Goal: Information Seeking & Learning: Learn about a topic

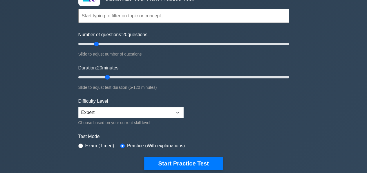
drag, startPoint x: 0, startPoint y: 0, endPoint x: 104, endPoint y: 77, distance: 129.6
type input "20"
click at [104, 77] on input "Duration: 20 minutes" at bounding box center [183, 77] width 210 height 7
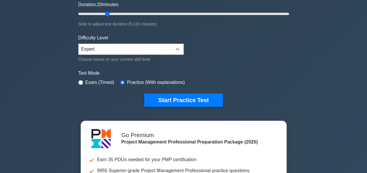
scroll to position [112, 0]
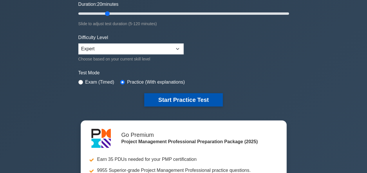
click at [165, 97] on button "Start Practice Test" at bounding box center [183, 99] width 78 height 13
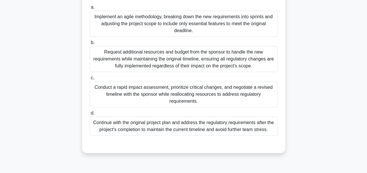
scroll to position [91, 0]
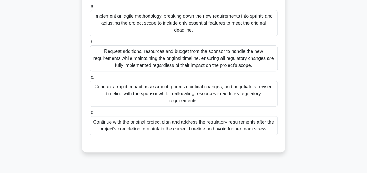
click at [179, 91] on div "Conduct a rapid impact assessment, prioritize critical changes, and negotiate a…" at bounding box center [184, 94] width 188 height 26
click at [90, 79] on input "c. Conduct a rapid impact assessment, prioritize critical changes, and negotiat…" at bounding box center [90, 78] width 0 height 4
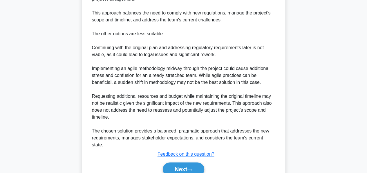
scroll to position [344, 0]
click at [177, 162] on button "Next" at bounding box center [183, 169] width 41 height 14
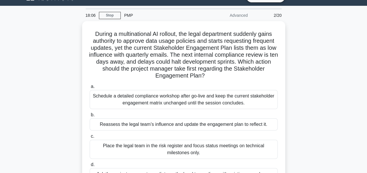
scroll to position [21, 0]
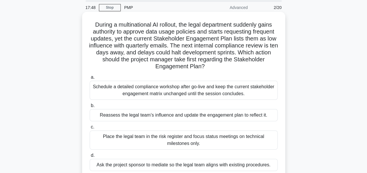
click at [151, 115] on div "Reassess the legal team’s influence and update the engagement plan to reflect i…" at bounding box center [184, 115] width 188 height 12
click at [90, 108] on input "b. Reassess the legal team’s influence and update the engagement plan to reflec…" at bounding box center [90, 106] width 0 height 4
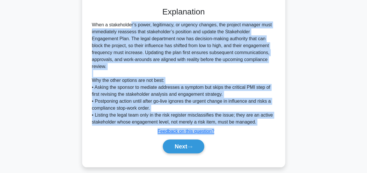
scroll to position [197, 0]
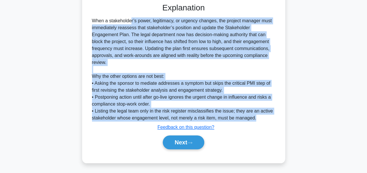
drag, startPoint x: 92, startPoint y: 84, endPoint x: 270, endPoint y: 120, distance: 181.3
click at [270, 120] on div "When a stakeholder’s power, legitimacy, or urgency changes, the project manager…" at bounding box center [183, 69] width 183 height 104
copy div "When a stakeholder’s power, legitimacy, or urgency changes, the project manager…"
click at [184, 141] on button "Next" at bounding box center [183, 143] width 41 height 14
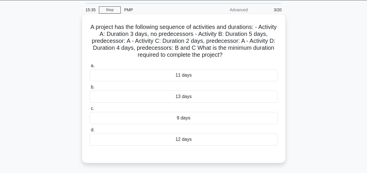
scroll to position [19, 0]
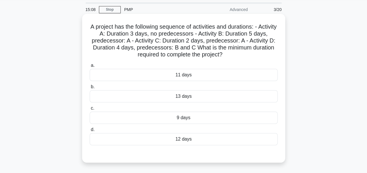
click at [180, 136] on div "12 days" at bounding box center [184, 139] width 188 height 12
click at [90, 132] on input "d. 12 days" at bounding box center [90, 130] width 0 height 4
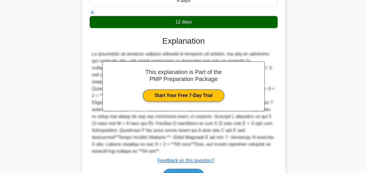
scroll to position [162, 0]
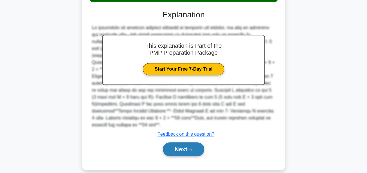
click at [174, 143] on button "Next" at bounding box center [183, 150] width 41 height 14
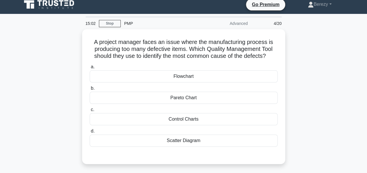
scroll to position [0, 0]
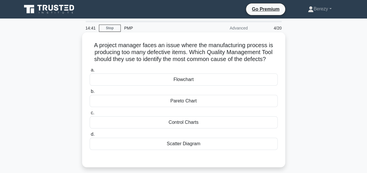
click at [178, 121] on div "Control Charts" at bounding box center [184, 123] width 188 height 12
click at [90, 115] on input "c. Control Charts" at bounding box center [90, 113] width 0 height 4
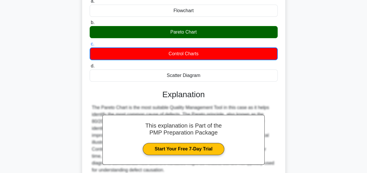
scroll to position [140, 0]
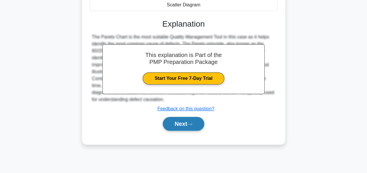
click at [178, 122] on button "Next" at bounding box center [183, 124] width 41 height 14
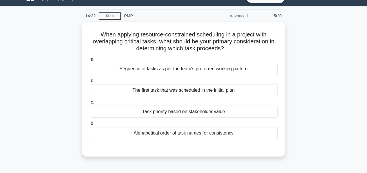
scroll to position [12, 0]
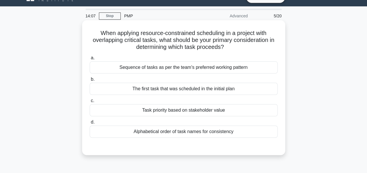
click at [167, 68] on div "Sequence of tasks as per the team's preferred working pattern" at bounding box center [184, 67] width 188 height 12
click at [90, 60] on input "a. Sequence of tasks as per the team's preferred working pattern" at bounding box center [90, 58] width 0 height 4
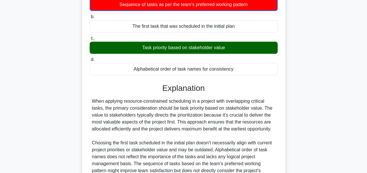
scroll to position [140, 0]
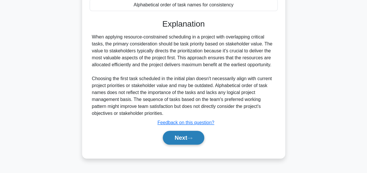
click at [180, 138] on button "Next" at bounding box center [183, 138] width 41 height 14
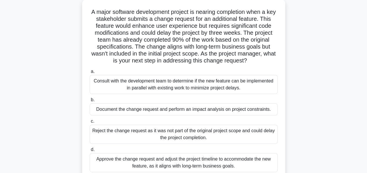
scroll to position [35, 0]
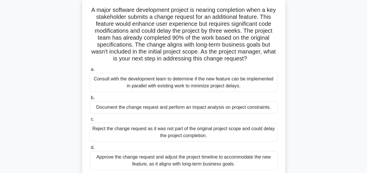
drag, startPoint x: 173, startPoint y: 101, endPoint x: 173, endPoint y: 107, distance: 5.8
click at [173, 107] on label "b. Document the change request and perform an impact analysis on project constr…" at bounding box center [184, 103] width 188 height 19
click at [179, 108] on div "Document the change request and perform an impact analysis on project constrain…" at bounding box center [184, 107] width 188 height 12
click at [90, 100] on input "b. Document the change request and perform an impact analysis on project constr…" at bounding box center [90, 98] width 0 height 4
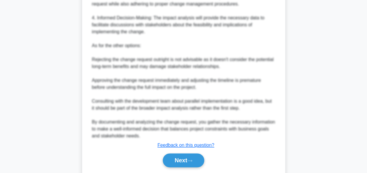
scroll to position [326, 0]
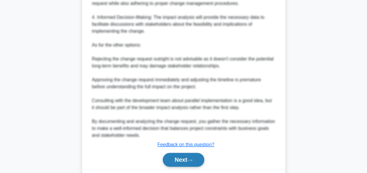
click at [177, 156] on button "Next" at bounding box center [183, 160] width 41 height 14
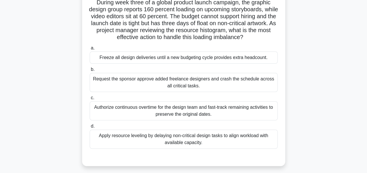
scroll to position [45, 0]
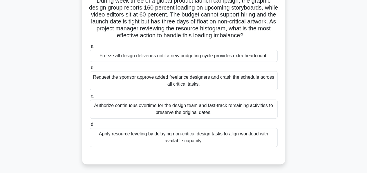
click at [168, 139] on div "Apply resource leveling by delaying non-critical design tasks to align workload…" at bounding box center [184, 137] width 188 height 19
click at [90, 127] on input "d. Apply resource leveling by delaying non-critical design tasks to align workl…" at bounding box center [90, 125] width 0 height 4
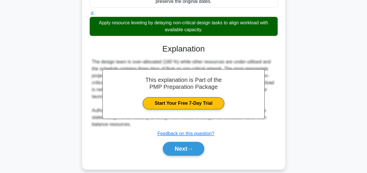
scroll to position [162, 0]
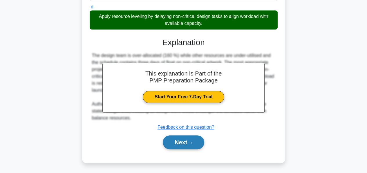
click at [169, 140] on button "Next" at bounding box center [183, 143] width 41 height 14
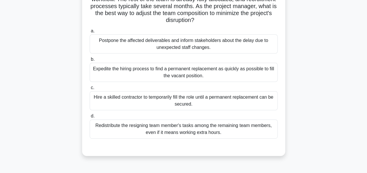
scroll to position [69, 0]
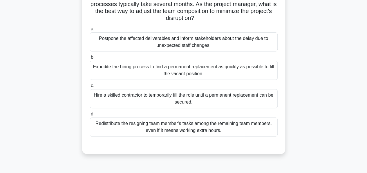
click at [168, 126] on div "Redistribute the resigning team member's tasks among the remaining team members…" at bounding box center [184, 127] width 188 height 19
click at [90, 116] on input "d. Redistribute the resigning team member's tasks among the remaining team memb…" at bounding box center [90, 114] width 0 height 4
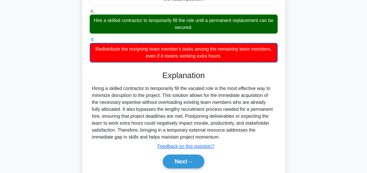
scroll to position [163, 0]
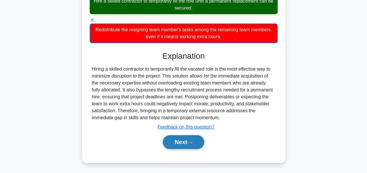
click at [176, 141] on button "Next" at bounding box center [183, 142] width 41 height 14
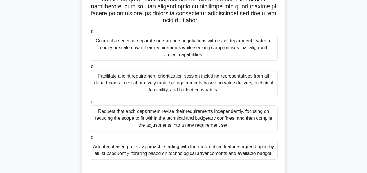
scroll to position [130, 0]
click at [167, 77] on div "Facilitate a joint requirement prioritization session including representatives…" at bounding box center [184, 83] width 188 height 26
click at [90, 68] on input "b. Facilitate a joint requirement prioritization session including representati…" at bounding box center [90, 67] width 0 height 4
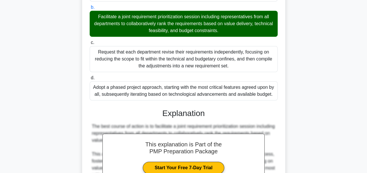
scroll to position [308, 0]
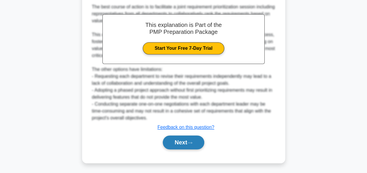
click at [176, 142] on button "Next" at bounding box center [183, 143] width 41 height 14
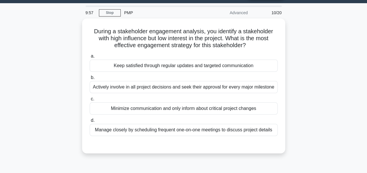
scroll to position [16, 0]
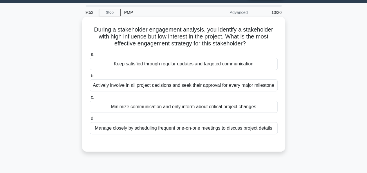
click at [160, 67] on div "Keep satisfied through regular updates and targeted communication" at bounding box center [184, 64] width 188 height 12
click at [90, 57] on input "a. Keep satisfied through regular updates and targeted communication" at bounding box center [90, 55] width 0 height 4
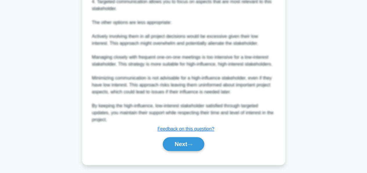
scroll to position [252, 0]
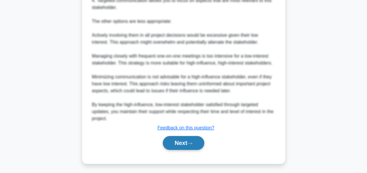
click at [177, 145] on button "Next" at bounding box center [183, 143] width 41 height 14
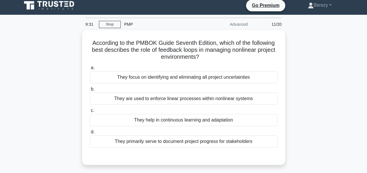
scroll to position [4, 0]
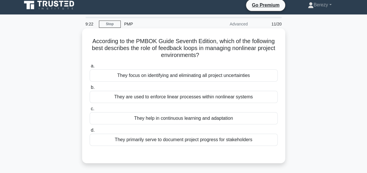
click at [160, 121] on div "They help in continuous learning and adaptation" at bounding box center [184, 118] width 188 height 12
click at [90, 111] on input "c. They help in continuous learning and adaptation" at bounding box center [90, 109] width 0 height 4
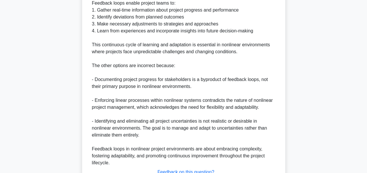
scroll to position [246, 0]
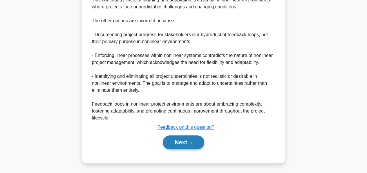
click at [173, 142] on button "Next" at bounding box center [183, 143] width 41 height 14
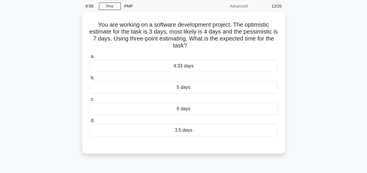
scroll to position [0, 0]
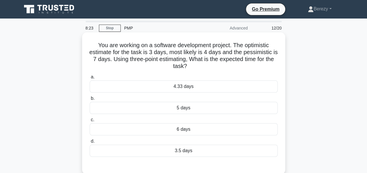
click at [187, 133] on div "6 days" at bounding box center [184, 129] width 188 height 12
click at [90, 122] on input "c. 6 days" at bounding box center [90, 120] width 0 height 4
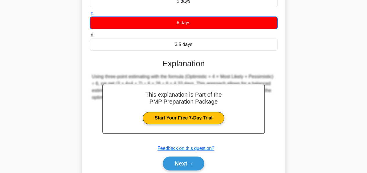
scroll to position [140, 0]
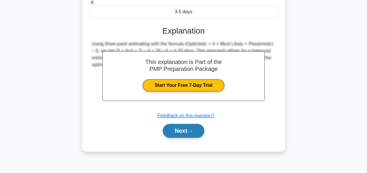
click at [175, 129] on button "Next" at bounding box center [183, 131] width 41 height 14
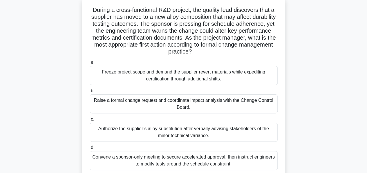
scroll to position [35, 0]
click at [164, 106] on div "Raise a formal change request and coordinate impact analysis with the Change Co…" at bounding box center [184, 103] width 188 height 19
click at [90, 93] on input "b. Raise a formal change request and coordinate impact analysis with the Change…" at bounding box center [90, 91] width 0 height 4
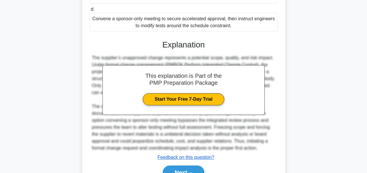
scroll to position [174, 0]
click at [173, 166] on button "Next" at bounding box center [183, 173] width 41 height 14
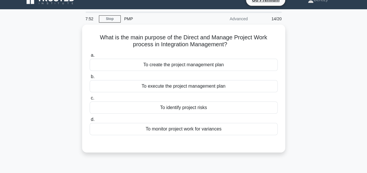
scroll to position [0, 0]
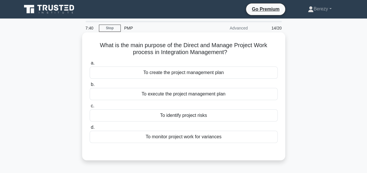
click at [180, 95] on div "To execute the project management plan" at bounding box center [184, 94] width 188 height 12
click at [90, 87] on input "b. To execute the project management plan" at bounding box center [90, 85] width 0 height 4
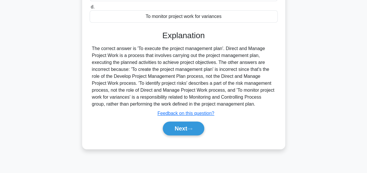
scroll to position [123, 0]
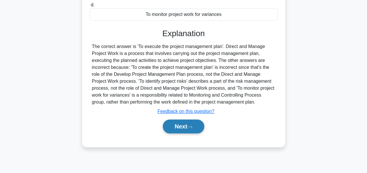
click at [174, 128] on button "Next" at bounding box center [183, 127] width 41 height 14
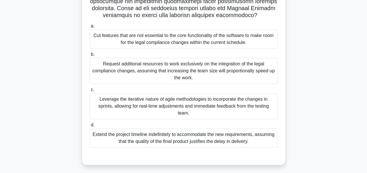
scroll to position [135, 0]
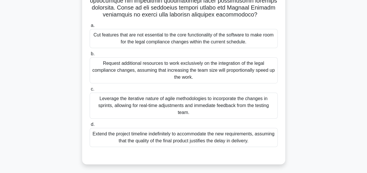
click at [165, 104] on div "Leverage the iterative nature of agile methodologies to incorporate the changes…" at bounding box center [184, 106] width 188 height 26
click at [90, 91] on input "c. Leverage the iterative nature of agile methodologies to incorporate the chan…" at bounding box center [90, 90] width 0 height 4
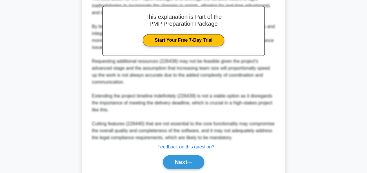
scroll to position [329, 0]
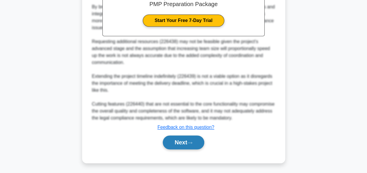
click at [175, 143] on button "Next" at bounding box center [183, 143] width 41 height 14
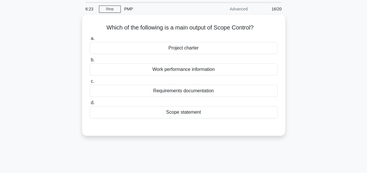
scroll to position [19, 0]
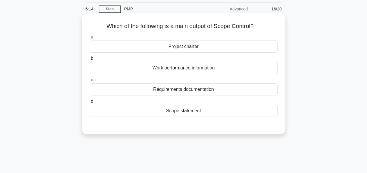
click at [173, 69] on div "Work performance information" at bounding box center [184, 68] width 188 height 12
click at [90, 61] on input "b. Work performance information" at bounding box center [90, 59] width 0 height 4
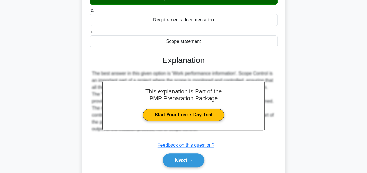
scroll to position [140, 0]
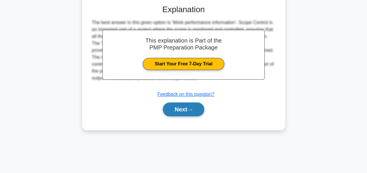
click at [178, 109] on button "Next" at bounding box center [183, 110] width 41 height 14
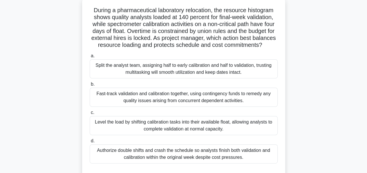
scroll to position [36, 0]
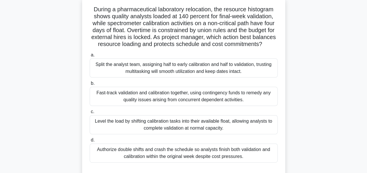
click at [188, 131] on div "Level the load by shifting calibration tasks into their available float, allowi…" at bounding box center [184, 124] width 188 height 19
click at [90, 114] on input "c. Level the load by shifting calibration tasks into their available float, all…" at bounding box center [90, 112] width 0 height 4
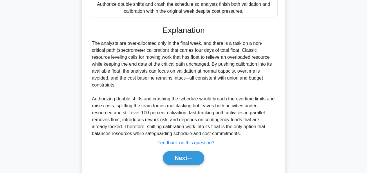
scroll to position [204, 0]
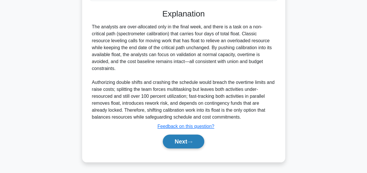
click at [176, 141] on button "Next" at bounding box center [183, 142] width 41 height 14
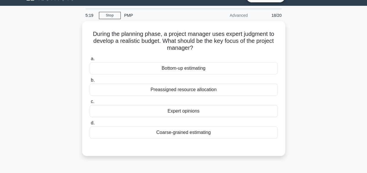
scroll to position [12, 0]
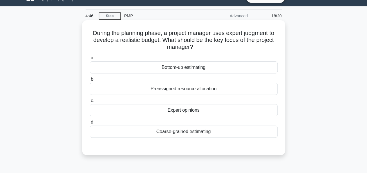
click at [170, 91] on div "Preassigned resource allocation" at bounding box center [184, 89] width 188 height 12
click at [90, 81] on input "b. Preassigned resource allocation" at bounding box center [90, 80] width 0 height 4
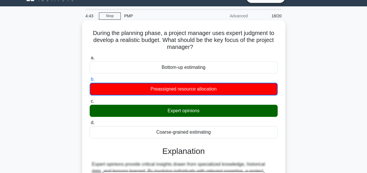
scroll to position [140, 0]
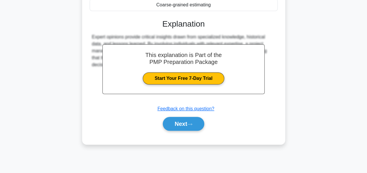
click at [170, 120] on button "Next" at bounding box center [183, 124] width 41 height 14
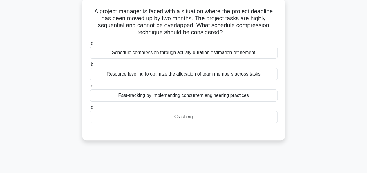
scroll to position [0, 0]
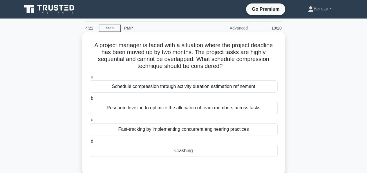
click at [157, 131] on div "Fast-tracking by implementing concurrent engineering practices" at bounding box center [184, 129] width 188 height 12
click at [90, 122] on input "c. Fast-tracking by implementing concurrent engineering practices" at bounding box center [90, 120] width 0 height 4
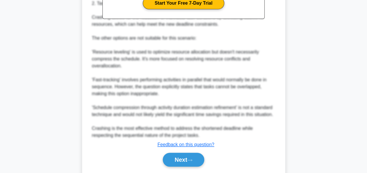
scroll to position [240, 0]
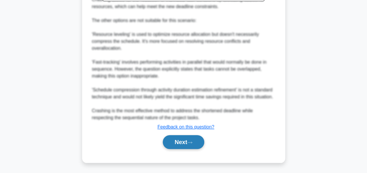
click at [184, 140] on button "Next" at bounding box center [183, 142] width 41 height 14
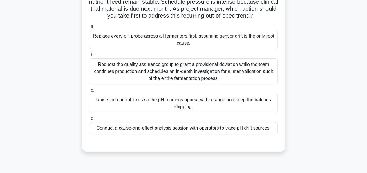
scroll to position [65, 0]
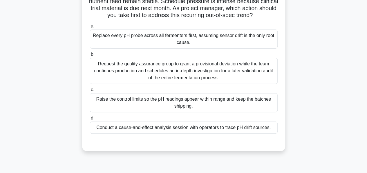
click at [147, 134] on div "Conduct a cause-and-effect analysis session with operators to trace pH drift so…" at bounding box center [184, 128] width 188 height 12
click at [90, 120] on input "d. Conduct a cause-and-effect analysis session with operators to trace pH drift…" at bounding box center [90, 119] width 0 height 4
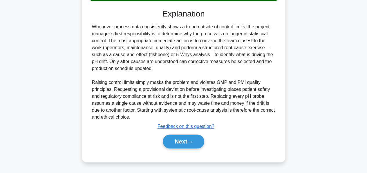
scroll to position [202, 0]
click at [168, 144] on button "Next" at bounding box center [183, 142] width 41 height 14
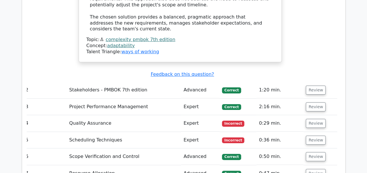
scroll to position [1083, 0]
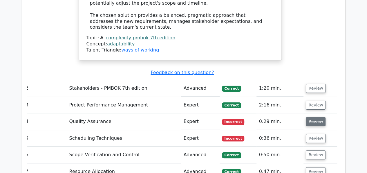
click at [314, 117] on button "Review" at bounding box center [316, 121] width 20 height 9
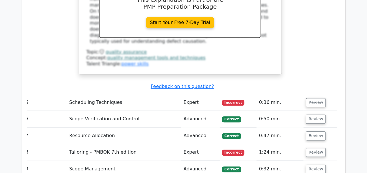
scroll to position [1375, 0]
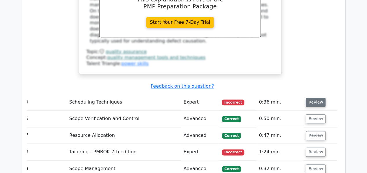
click at [310, 98] on button "Review" at bounding box center [316, 102] width 20 height 9
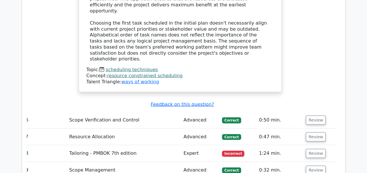
scroll to position [1650, 0]
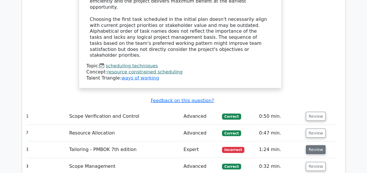
click at [312, 146] on button "Review" at bounding box center [316, 150] width 20 height 9
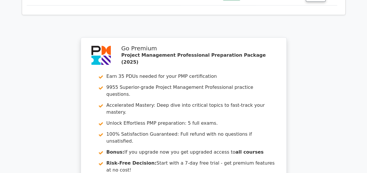
scroll to position [2326, 0]
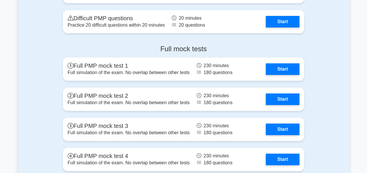
scroll to position [2239, 0]
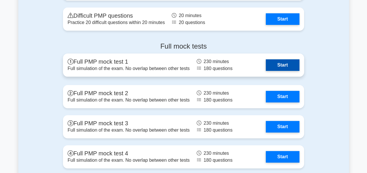
click at [285, 63] on link "Start" at bounding box center [283, 65] width 34 height 12
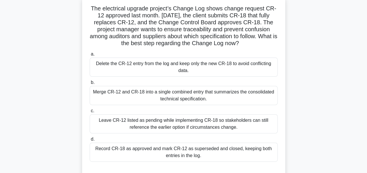
scroll to position [39, 0]
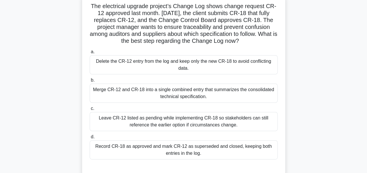
click at [140, 64] on div "Delete the CR-12 entry from the log and keep only the new CR-18 to avoid confli…" at bounding box center [184, 64] width 188 height 19
click at [90, 54] on input "a. Delete the CR-12 entry from the log and keep only the new CR-18 to avoid con…" at bounding box center [90, 52] width 0 height 4
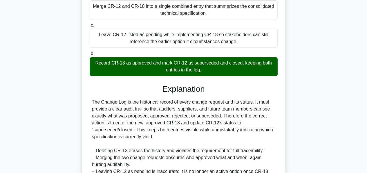
scroll to position [184, 0]
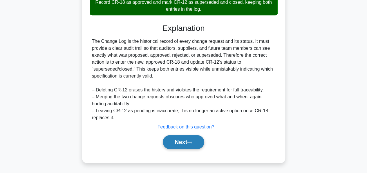
click at [173, 140] on button "Next" at bounding box center [183, 142] width 41 height 14
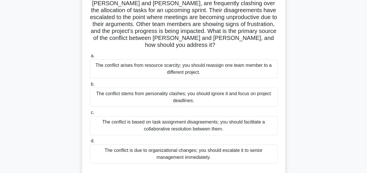
scroll to position [51, 0]
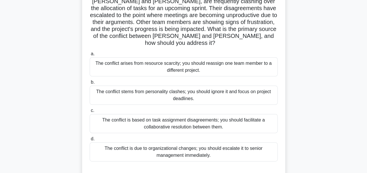
click at [132, 116] on div "The conflict is based on task assignment disagreements; you should facilitate a…" at bounding box center [184, 123] width 188 height 19
click at [90, 113] on input "c. The conflict is based on task assignment disagreements; you should facilitat…" at bounding box center [90, 111] width 0 height 4
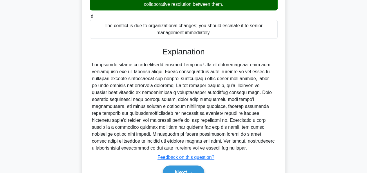
scroll to position [174, 0]
click at [172, 167] on button "Next" at bounding box center [183, 173] width 41 height 14
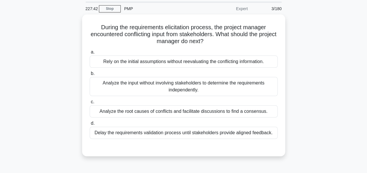
scroll to position [20, 0]
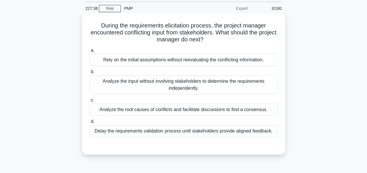
click at [141, 116] on div "Analyze the root causes of conflicts and facilitate discussions to find a conse…" at bounding box center [184, 110] width 188 height 12
click at [90, 102] on input "c. Analyze the root causes of conflicts and facilitate discussions to find a co…" at bounding box center [90, 101] width 0 height 4
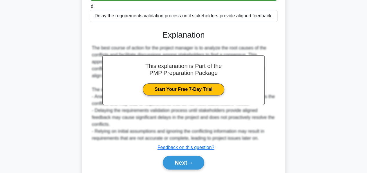
scroll to position [155, 0]
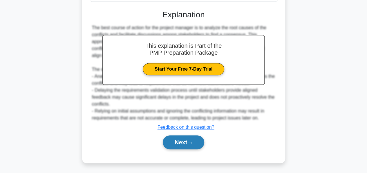
click at [169, 136] on button "Next" at bounding box center [183, 143] width 41 height 14
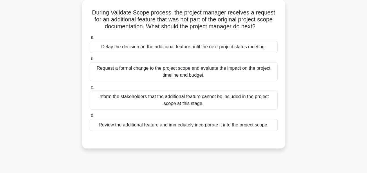
scroll to position [32, 0]
click at [180, 79] on div "Request a formal change to the project scope and evaluate the impact on the pro…" at bounding box center [184, 72] width 188 height 19
click at [90, 61] on input "b. Request a formal change to the project scope and evaluate the impact on the …" at bounding box center [90, 59] width 0 height 4
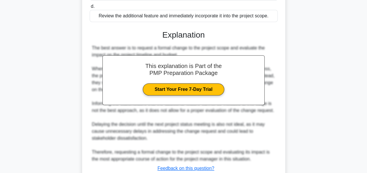
scroll to position [183, 0]
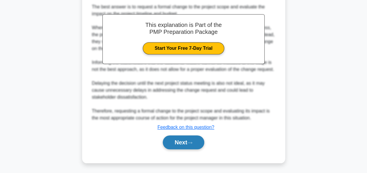
click at [180, 139] on button "Next" at bounding box center [183, 143] width 41 height 14
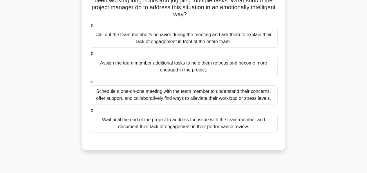
scroll to position [70, 0]
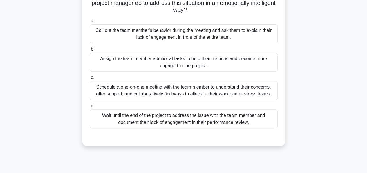
click at [194, 96] on div "Schedule a one-on-one meeting with the team member to understand their concerns…" at bounding box center [184, 90] width 188 height 19
click at [90, 80] on input "c. Schedule a one-on-one meeting with the team member to understand their conce…" at bounding box center [90, 78] width 0 height 4
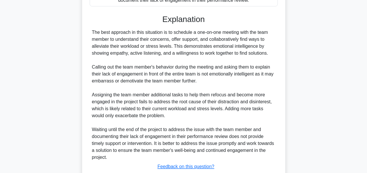
scroll to position [232, 0]
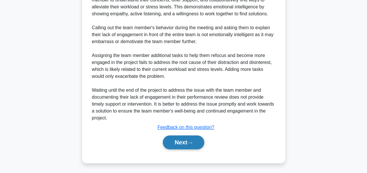
click at [182, 146] on button "Next" at bounding box center [183, 143] width 41 height 14
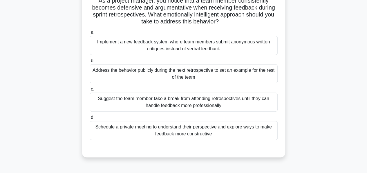
scroll to position [46, 0]
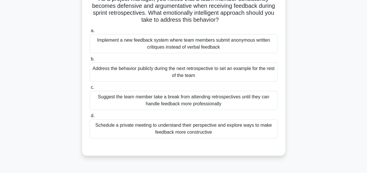
click at [185, 127] on div "Schedule a private meeting to understand their perspective and explore ways to …" at bounding box center [184, 128] width 188 height 19
click at [90, 118] on input "d. Schedule a private meeting to understand their perspective and explore ways …" at bounding box center [90, 116] width 0 height 4
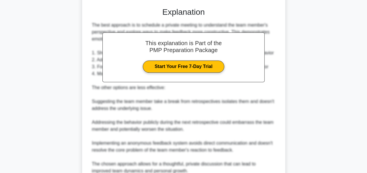
scroll to position [239, 0]
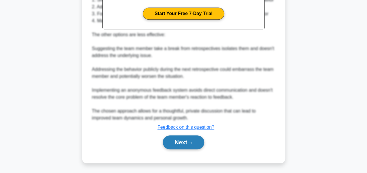
click at [181, 142] on button "Next" at bounding box center [183, 143] width 41 height 14
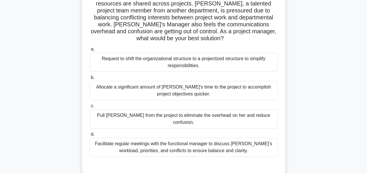
scroll to position [54, 0]
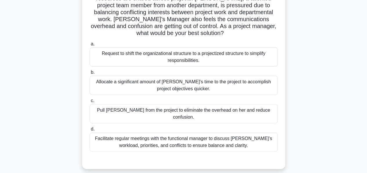
click at [179, 140] on div "Facilitate regular meetings with the functional manager to discuss Lisa’s workl…" at bounding box center [184, 142] width 188 height 19
click at [90, 131] on input "d. Facilitate regular meetings with the functional manager to discuss Lisa’s wo…" at bounding box center [90, 130] width 0 height 4
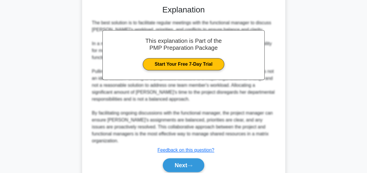
scroll to position [218, 0]
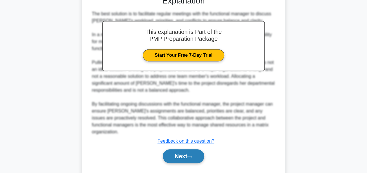
click at [177, 150] on button "Next" at bounding box center [183, 157] width 41 height 14
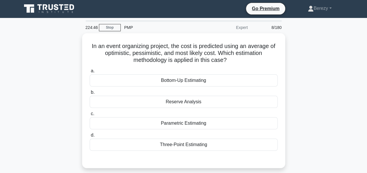
scroll to position [1, 0]
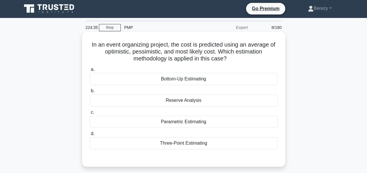
click at [179, 145] on div "Three-Point Estimating" at bounding box center [184, 143] width 188 height 12
click at [90, 136] on input "d. Three-Point Estimating" at bounding box center [90, 134] width 0 height 4
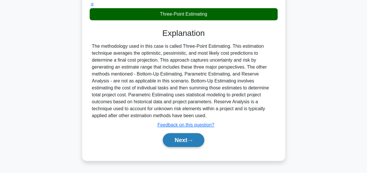
scroll to position [130, 0]
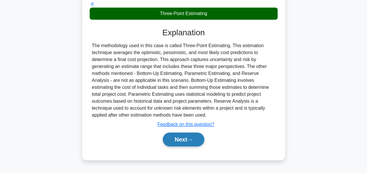
click at [176, 139] on button "Next" at bounding box center [183, 140] width 41 height 14
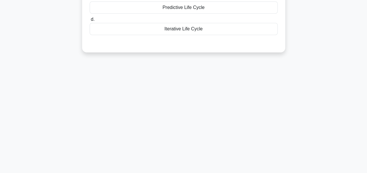
scroll to position [0, 0]
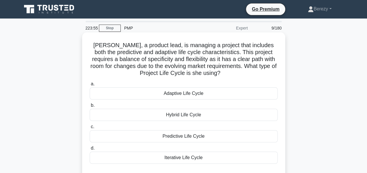
click at [169, 114] on div "Hybrid Life Cycle" at bounding box center [184, 115] width 188 height 12
click at [90, 108] on input "b. Hybrid Life Cycle" at bounding box center [90, 106] width 0 height 4
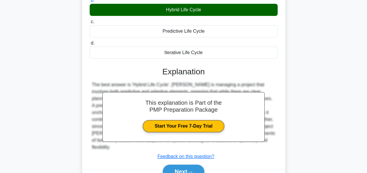
scroll to position [140, 0]
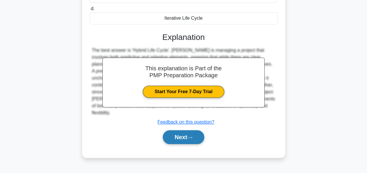
click at [176, 135] on button "Next" at bounding box center [183, 137] width 41 height 14
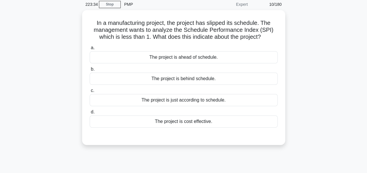
scroll to position [25, 0]
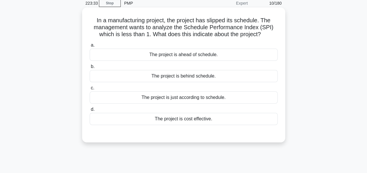
click at [176, 77] on div "The project is behind schedule." at bounding box center [184, 76] width 188 height 12
click at [90, 69] on input "b. The project is behind schedule." at bounding box center [90, 67] width 0 height 4
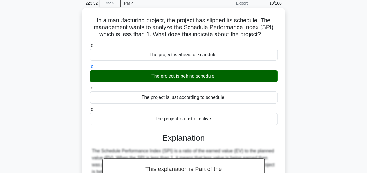
scroll to position [140, 0]
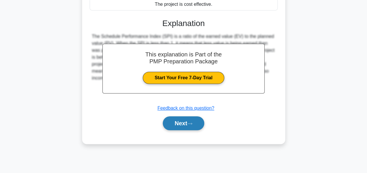
click at [177, 119] on button "Next" at bounding box center [183, 124] width 41 height 14
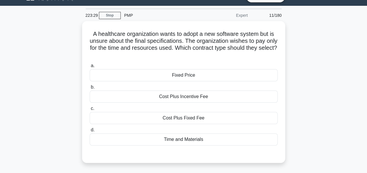
scroll to position [13, 0]
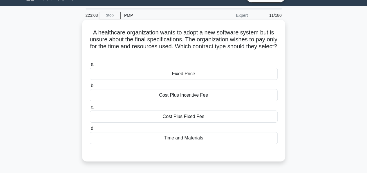
click at [175, 138] on div "Time and Materials" at bounding box center [184, 138] width 188 height 12
click at [90, 131] on input "d. Time and Materials" at bounding box center [90, 129] width 0 height 4
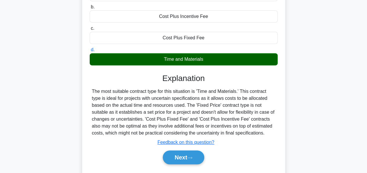
scroll to position [94, 0]
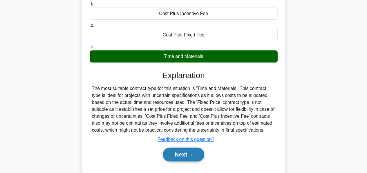
click at [177, 158] on button "Next" at bounding box center [183, 155] width 41 height 14
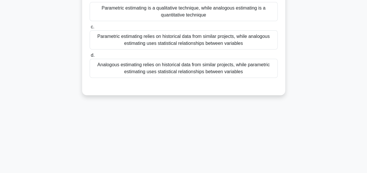
scroll to position [0, 0]
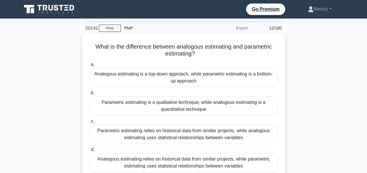
click at [177, 158] on div "Analogous estimating relies on historical data from similar projects, while par…" at bounding box center [184, 162] width 188 height 19
click at [90, 152] on input "d. Analogous estimating relies on historical data from similar projects, while …" at bounding box center [90, 150] width 0 height 4
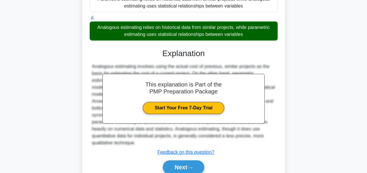
scroll to position [155, 0]
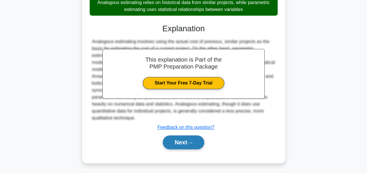
click at [181, 141] on button "Next" at bounding box center [183, 143] width 41 height 14
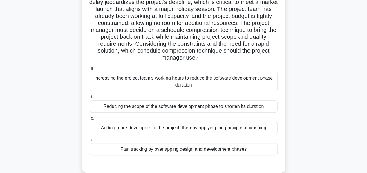
scroll to position [58, 0]
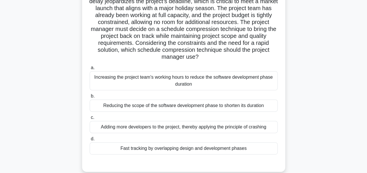
click at [174, 151] on div "Fast tracking by overlapping design and development phases" at bounding box center [184, 149] width 188 height 12
click at [90, 141] on input "d. Fast tracking by overlapping design and development phases" at bounding box center [90, 139] width 0 height 4
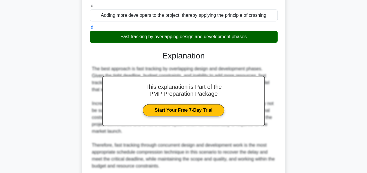
scroll to position [218, 0]
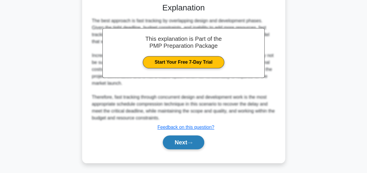
click at [179, 139] on button "Next" at bounding box center [183, 143] width 41 height 14
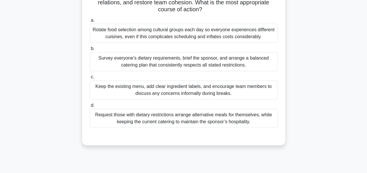
scroll to position [85, 0]
click at [154, 62] on div "Survey everyone’s dietary requirements, brief the sponsor, and arrange a balanc…" at bounding box center [184, 61] width 188 height 19
click at [90, 51] on input "b. Survey everyone’s dietary requirements, brief the sponsor, and arrange a bal…" at bounding box center [90, 49] width 0 height 4
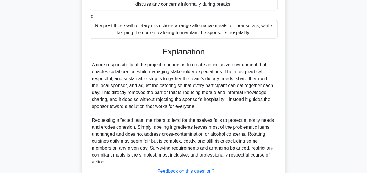
scroll to position [218, 0]
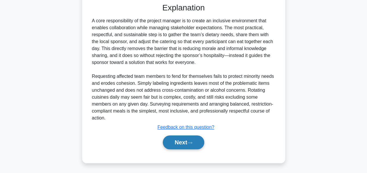
click at [178, 142] on button "Next" at bounding box center [183, 143] width 41 height 14
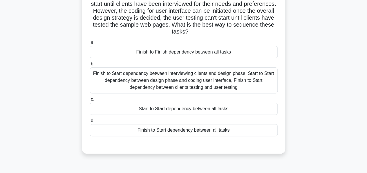
scroll to position [50, 0]
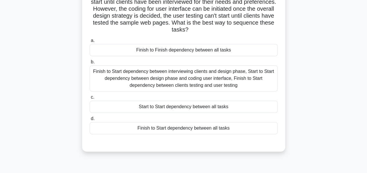
click at [173, 128] on div "Finish to Start dependency between all tasks" at bounding box center [184, 128] width 188 height 12
click at [90, 121] on input "d. Finish to Start dependency between all tasks" at bounding box center [90, 119] width 0 height 4
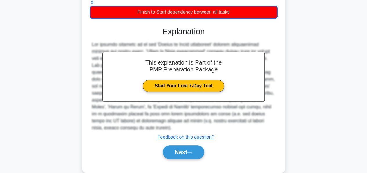
scroll to position [170, 0]
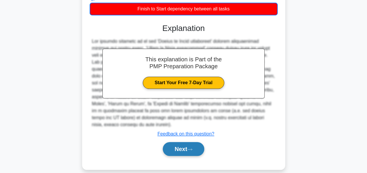
click at [174, 142] on button "Next" at bounding box center [183, 149] width 41 height 14
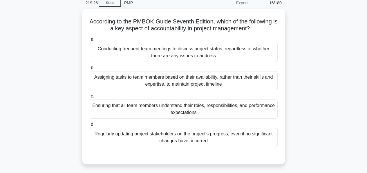
scroll to position [26, 0]
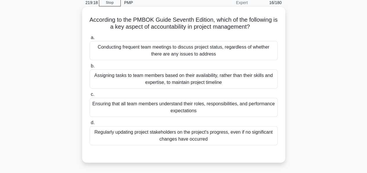
click at [175, 106] on div "Ensuring that all team members understand their roles, responsibilities, and pe…" at bounding box center [184, 107] width 188 height 19
click at [90, 97] on input "c. Ensuring that all team members understand their roles, responsibilities, and…" at bounding box center [90, 95] width 0 height 4
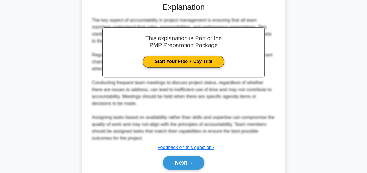
scroll to position [197, 0]
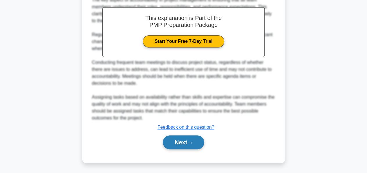
click at [175, 139] on button "Next" at bounding box center [183, 143] width 41 height 14
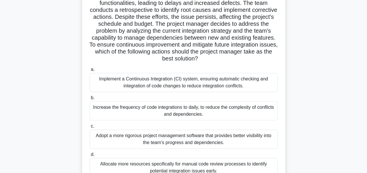
scroll to position [71, 0]
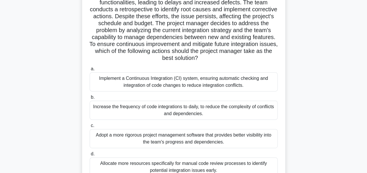
click at [159, 110] on div "Increase the frequency of code integrations to daily, to reduce the complexity …" at bounding box center [184, 110] width 188 height 19
click at [90, 99] on input "b. Increase the frequency of code integrations to daily, to reduce the complexi…" at bounding box center [90, 98] width 0 height 4
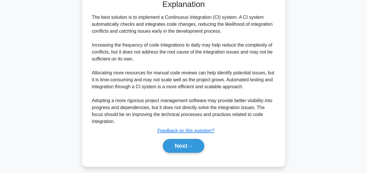
scroll to position [261, 0]
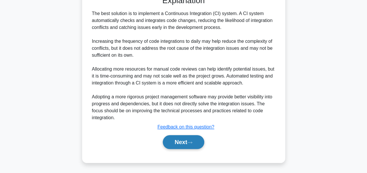
click at [182, 142] on button "Next" at bounding box center [183, 142] width 41 height 14
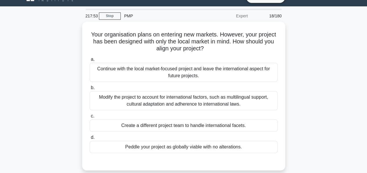
scroll to position [12, 0]
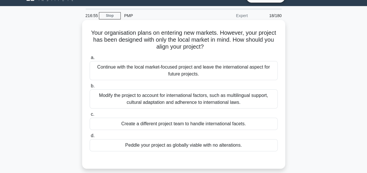
click at [162, 97] on div "Modify the project to account for international factors, such as multilingual s…" at bounding box center [184, 99] width 188 height 19
click at [90, 88] on input "b. Modify the project to account for international factors, such as multilingua…" at bounding box center [90, 86] width 0 height 4
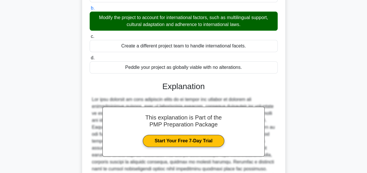
scroll to position [155, 0]
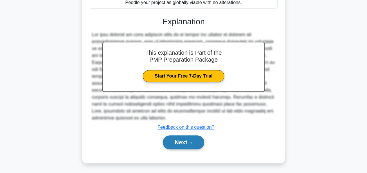
click at [175, 141] on button "Next" at bounding box center [183, 143] width 41 height 14
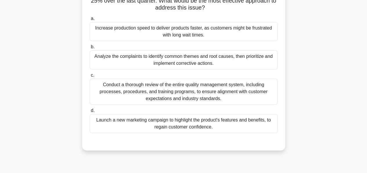
scroll to position [52, 0]
click at [180, 61] on div "Analyze the complaints to identify common themes and root causes, then prioriti…" at bounding box center [184, 59] width 188 height 19
click at [90, 49] on input "b. Analyze the complaints to identify common themes and root causes, then prior…" at bounding box center [90, 47] width 0 height 4
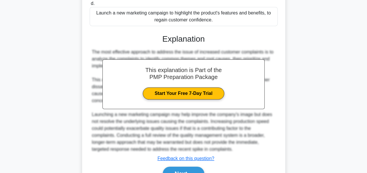
scroll to position [190, 0]
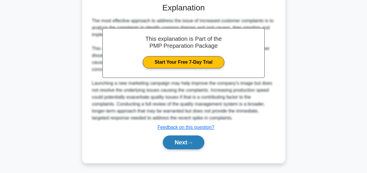
click at [179, 141] on button "Next" at bounding box center [183, 143] width 41 height 14
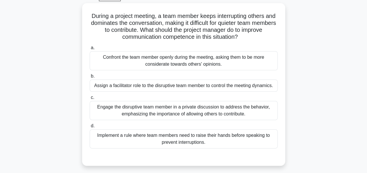
scroll to position [31, 0]
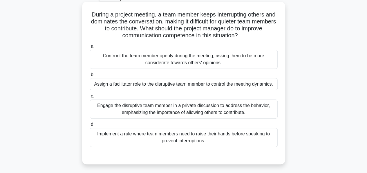
click at [172, 110] on div "Engage the disruptive team member in a private discussion to address the behavi…" at bounding box center [184, 109] width 188 height 19
click at [90, 98] on input "c. Engage the disruptive team member in a private discussion to address the beh…" at bounding box center [90, 96] width 0 height 4
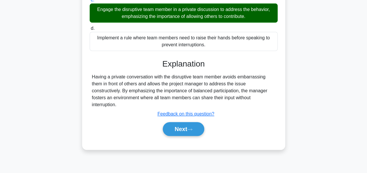
scroll to position [127, 0]
click at [173, 123] on button "Next" at bounding box center [183, 129] width 41 height 14
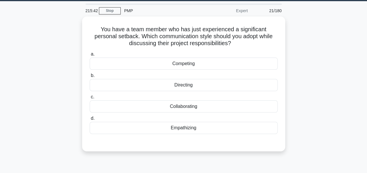
scroll to position [17, 0]
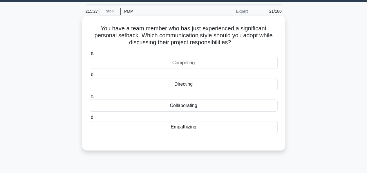
click at [180, 105] on div "Collaborating" at bounding box center [184, 106] width 188 height 12
click at [90, 98] on input "c. Collaborating" at bounding box center [90, 96] width 0 height 4
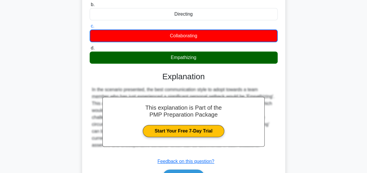
scroll to position [140, 0]
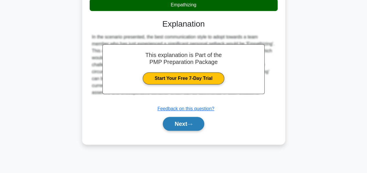
click at [181, 121] on button "Next" at bounding box center [183, 124] width 41 height 14
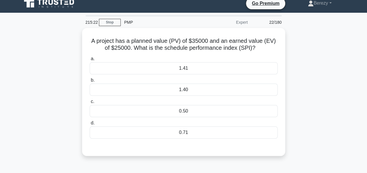
scroll to position [0, 0]
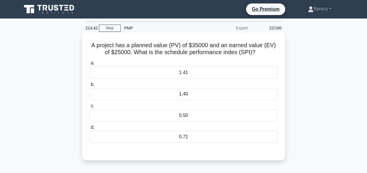
click at [181, 140] on div "0.71" at bounding box center [184, 137] width 188 height 12
click at [90, 130] on input "d. 0.71" at bounding box center [90, 128] width 0 height 4
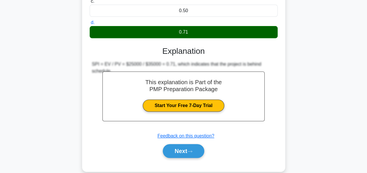
scroll to position [105, 0]
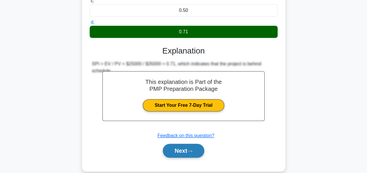
click at [179, 152] on button "Next" at bounding box center [183, 151] width 41 height 14
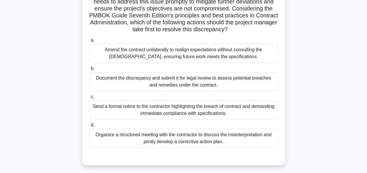
scroll to position [79, 0]
click at [175, 145] on div "Organize a structured meeting with the contractor to discuss the misinterpretat…" at bounding box center [184, 138] width 188 height 19
click at [90, 127] on input "d. Organize a structured meeting with the contractor to discuss the misinterpre…" at bounding box center [90, 125] width 0 height 4
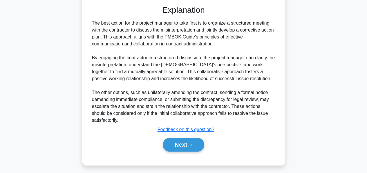
scroll to position [234, 0]
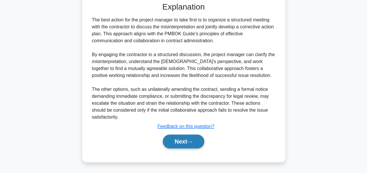
click at [179, 146] on button "Next" at bounding box center [183, 142] width 41 height 14
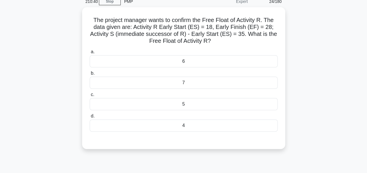
scroll to position [27, 0]
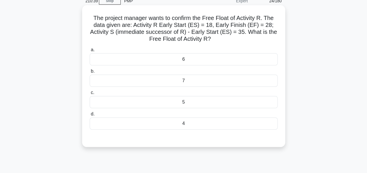
click at [179, 84] on div "7" at bounding box center [184, 81] width 188 height 12
click at [90, 73] on input "b. 7" at bounding box center [90, 72] width 0 height 4
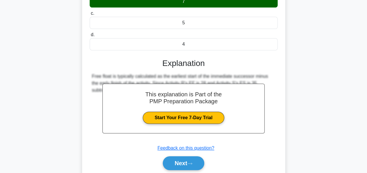
scroll to position [140, 0]
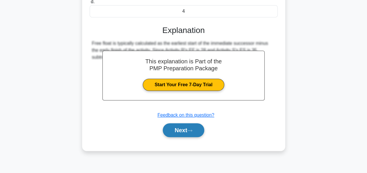
click at [177, 128] on button "Next" at bounding box center [183, 130] width 41 height 14
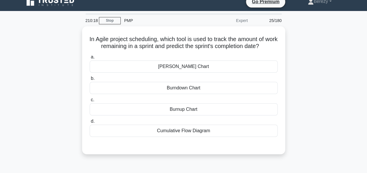
scroll to position [8, 0]
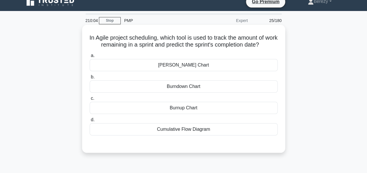
click at [186, 86] on div "Burndown Chart" at bounding box center [184, 87] width 188 height 12
click at [90, 79] on input "b. Burndown Chart" at bounding box center [90, 77] width 0 height 4
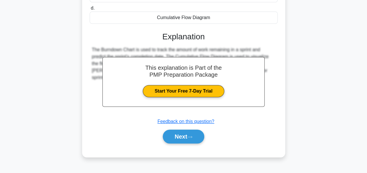
scroll to position [120, 0]
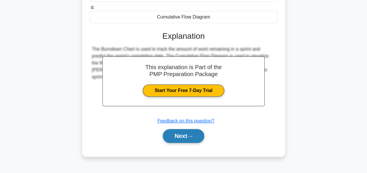
click at [175, 137] on button "Next" at bounding box center [183, 136] width 41 height 14
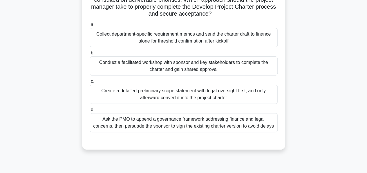
scroll to position [75, 0]
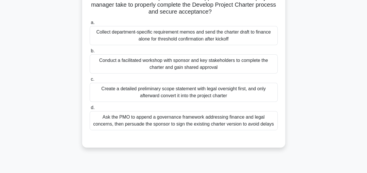
click at [176, 66] on div "Conduct a facilitated workshop with sponsor and key stakeholders to complete th…" at bounding box center [184, 63] width 188 height 19
click at [90, 53] on input "b. Conduct a facilitated workshop with sponsor and key stakeholders to complete…" at bounding box center [90, 51] width 0 height 4
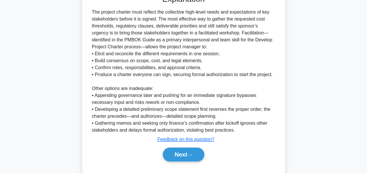
scroll to position [232, 0]
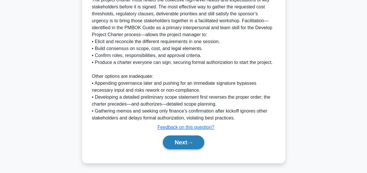
click at [174, 141] on button "Next" at bounding box center [183, 143] width 41 height 14
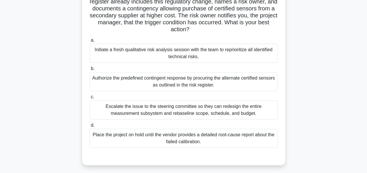
scroll to position [66, 0]
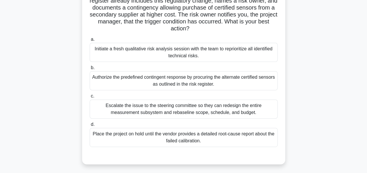
click at [173, 83] on div "Authorize the predefined contingent response by procuring the alternate certifi…" at bounding box center [184, 80] width 188 height 19
click at [90, 70] on input "b. Authorize the predefined contingent response by procuring the alternate cert…" at bounding box center [90, 68] width 0 height 4
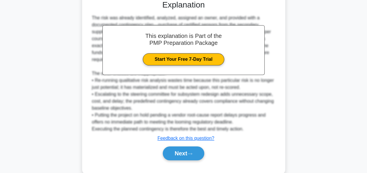
scroll to position [220, 0]
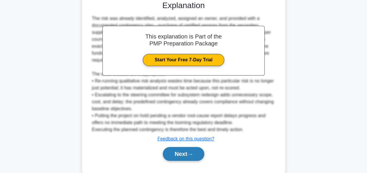
click at [173, 149] on button "Next" at bounding box center [183, 154] width 41 height 14
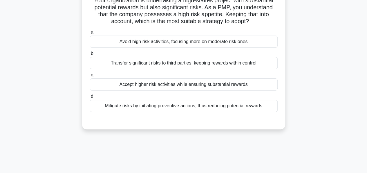
scroll to position [47, 0]
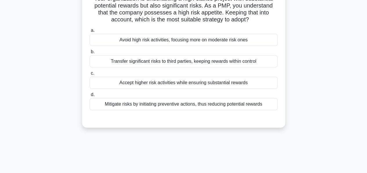
click at [164, 86] on div "Accept higher risk activities while ensuring substantial rewards" at bounding box center [184, 83] width 188 height 12
click at [90, 75] on input "c. Accept higher risk activities while ensuring substantial rewards" at bounding box center [90, 74] width 0 height 4
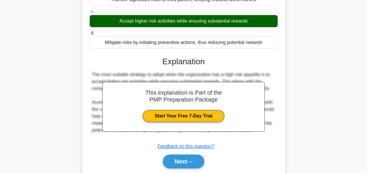
scroll to position [107, 0]
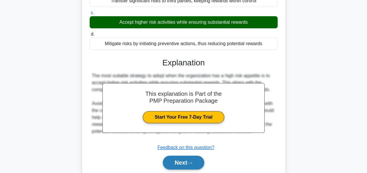
click at [172, 161] on button "Next" at bounding box center [183, 163] width 41 height 14
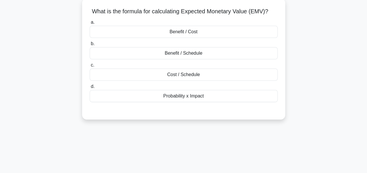
scroll to position [38, 0]
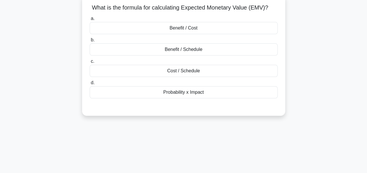
click at [188, 94] on div "Probability x Impact" at bounding box center [184, 92] width 188 height 12
click at [90, 85] on input "d. Probability x Impact" at bounding box center [90, 83] width 0 height 4
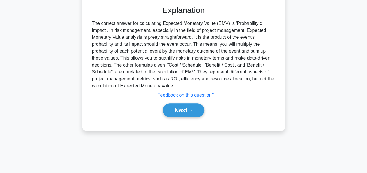
scroll to position [140, 0]
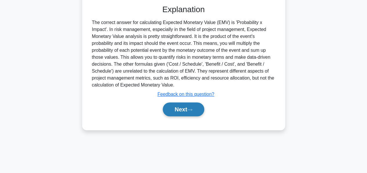
click at [180, 108] on button "Next" at bounding box center [183, 110] width 41 height 14
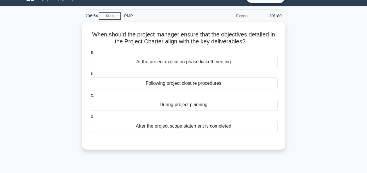
scroll to position [11, 0]
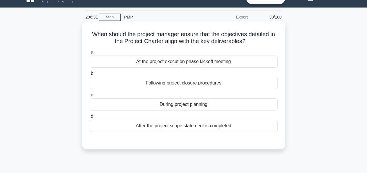
click at [175, 102] on div "During project planning" at bounding box center [184, 105] width 188 height 12
click at [90, 97] on input "c. During project planning" at bounding box center [90, 95] width 0 height 4
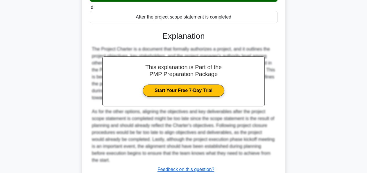
scroll to position [162, 0]
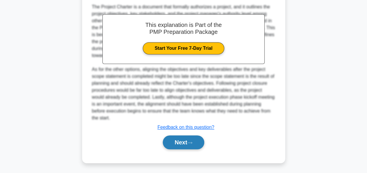
click at [174, 140] on button "Next" at bounding box center [183, 143] width 41 height 14
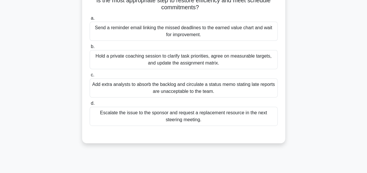
scroll to position [75, 0]
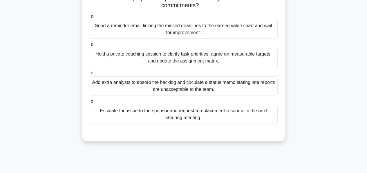
click at [159, 59] on div "Hold a private coaching session to clarify task priorities, agree on measurable…" at bounding box center [184, 57] width 188 height 19
click at [90, 47] on input "b. Hold a private coaching session to clarify task priorities, agree on measura…" at bounding box center [90, 45] width 0 height 4
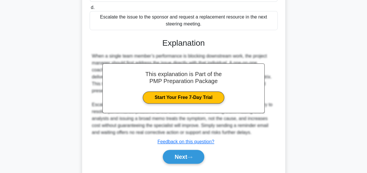
scroll to position [183, 0]
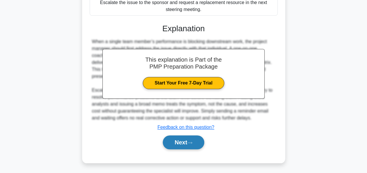
click at [173, 137] on button "Next" at bounding box center [183, 143] width 41 height 14
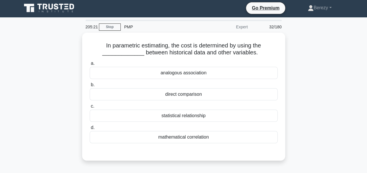
scroll to position [16, 0]
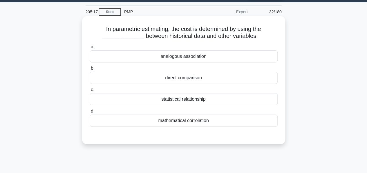
click at [171, 100] on div "statistical relationship" at bounding box center [184, 99] width 188 height 12
click at [90, 92] on input "c. statistical relationship" at bounding box center [90, 90] width 0 height 4
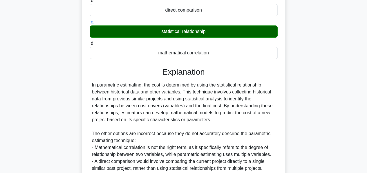
scroll to position [155, 0]
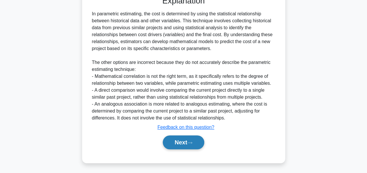
click at [176, 141] on button "Next" at bounding box center [183, 143] width 41 height 14
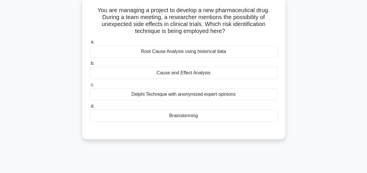
scroll to position [37, 0]
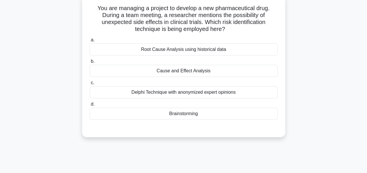
click at [182, 92] on div "Delphi Technique with anonymized expert opinions" at bounding box center [184, 92] width 188 height 12
click at [90, 85] on input "c. Delphi Technique with anonymized expert opinions" at bounding box center [90, 83] width 0 height 4
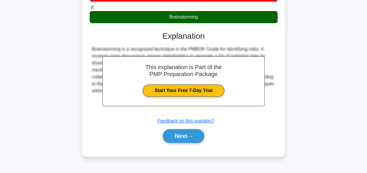
scroll to position [140, 0]
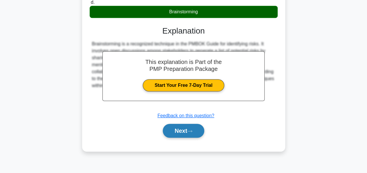
click at [180, 129] on button "Next" at bounding box center [183, 131] width 41 height 14
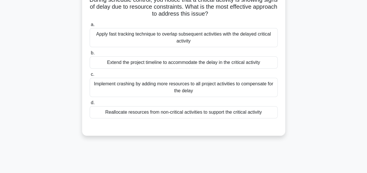
scroll to position [48, 0]
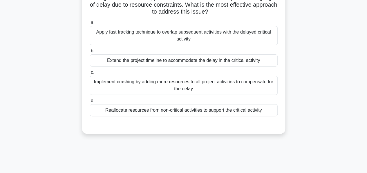
click at [180, 34] on div "Apply fast tracking technique to overlap subsequent activities with the delayed…" at bounding box center [184, 35] width 188 height 19
click at [90, 25] on input "a. Apply fast tracking technique to overlap subsequent activities with the dela…" at bounding box center [90, 23] width 0 height 4
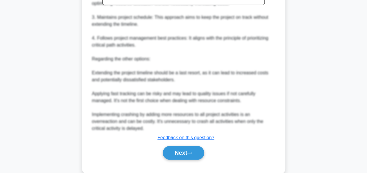
scroll to position [254, 0]
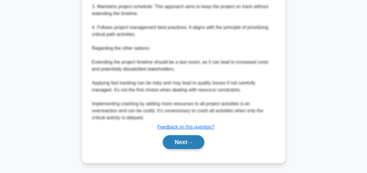
click at [173, 141] on button "Next" at bounding box center [183, 142] width 41 height 14
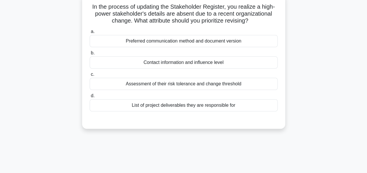
scroll to position [40, 0]
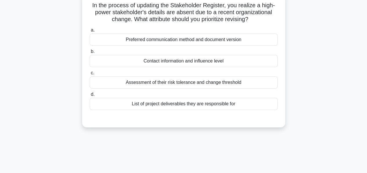
click at [167, 67] on div "Contact information and influence level" at bounding box center [184, 61] width 188 height 12
click at [90, 54] on input "b. Contact information and influence level" at bounding box center [90, 52] width 0 height 4
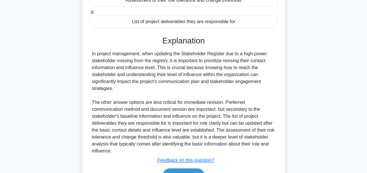
scroll to position [155, 0]
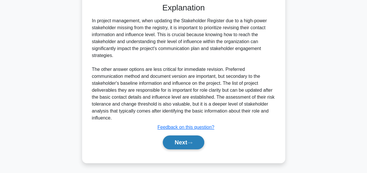
click at [186, 141] on button "Next" at bounding box center [183, 143] width 41 height 14
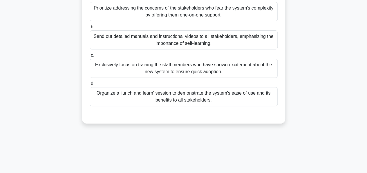
scroll to position [82, 0]
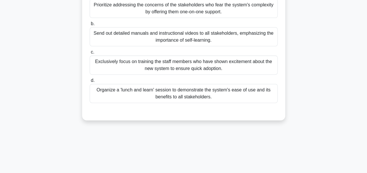
click at [188, 97] on div "Organize a 'lunch and learn' session to demonstrate the system's ease of use an…" at bounding box center [184, 93] width 188 height 19
click at [90, 83] on input "d. Organize a 'lunch and learn' session to demonstrate the system's ease of use…" at bounding box center [90, 81] width 0 height 4
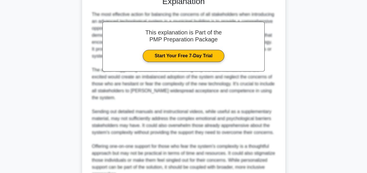
scroll to position [253, 0]
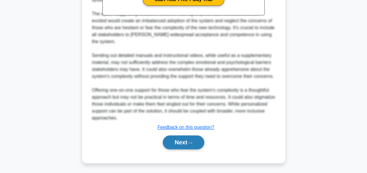
click at [177, 143] on button "Next" at bounding box center [183, 143] width 41 height 14
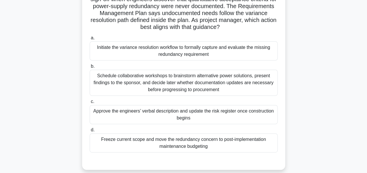
scroll to position [46, 0]
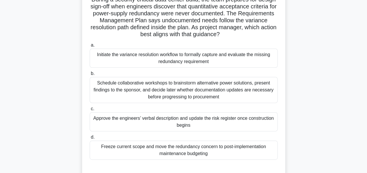
click at [187, 60] on div "Initiate the variance resolution workflow to formally capture and evaluate the …" at bounding box center [184, 58] width 188 height 19
click at [90, 47] on input "a. Initiate the variance resolution workflow to formally capture and evaluate t…" at bounding box center [90, 45] width 0 height 4
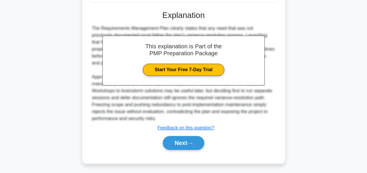
scroll to position [204, 0]
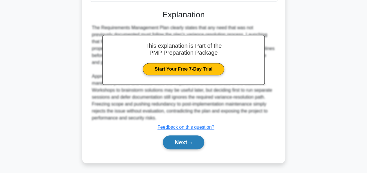
click at [175, 141] on button "Next" at bounding box center [183, 143] width 41 height 14
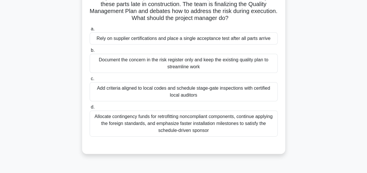
scroll to position [64, 0]
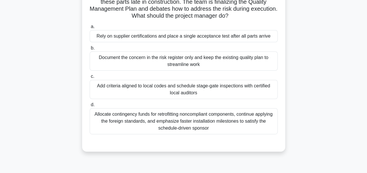
click at [179, 126] on div "Allocate contingency funds for retrofitting noncompliant components, continue a…" at bounding box center [184, 121] width 188 height 26
click at [90, 107] on input "d. Allocate contingency funds for retrofitting noncompliant components, continu…" at bounding box center [90, 105] width 0 height 4
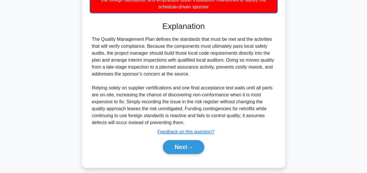
scroll to position [191, 0]
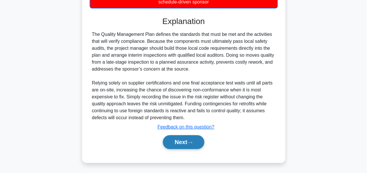
click at [177, 140] on button "Next" at bounding box center [183, 142] width 41 height 14
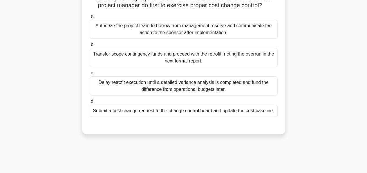
scroll to position [77, 0]
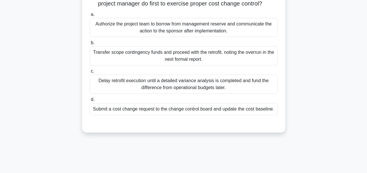
click at [174, 115] on div "Submit a cost change request to the change control board and update the cost ba…" at bounding box center [184, 109] width 188 height 12
click at [90, 102] on input "d. Submit a cost change request to the change control board and update the cost…" at bounding box center [90, 100] width 0 height 4
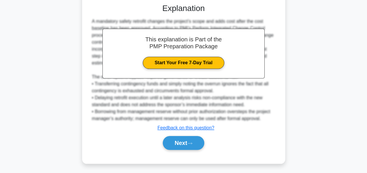
scroll to position [211, 0]
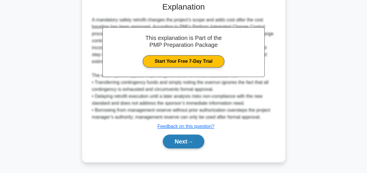
click at [172, 141] on button "Next" at bounding box center [183, 142] width 41 height 14
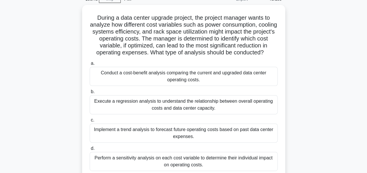
scroll to position [29, 0]
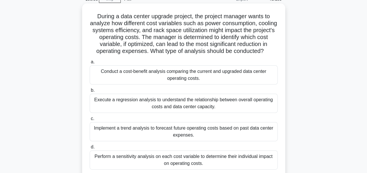
click at [152, 72] on div "Conduct a cost-benefit analysis comparing the current and upgraded data center …" at bounding box center [184, 75] width 188 height 19
click at [90, 64] on input "a. Conduct a cost-benefit analysis comparing the current and upgraded data cent…" at bounding box center [90, 62] width 0 height 4
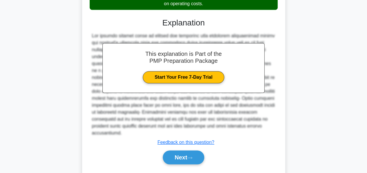
scroll to position [198, 0]
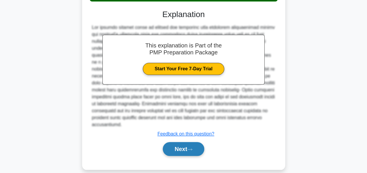
click at [171, 143] on button "Next" at bounding box center [183, 149] width 41 height 14
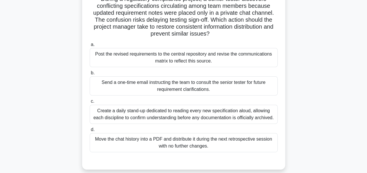
scroll to position [47, 0]
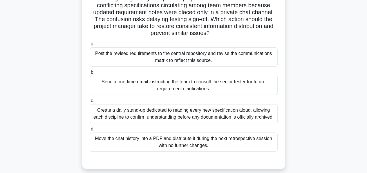
click at [170, 59] on div "Post the revised requirements to the central repository and revise the communic…" at bounding box center [184, 57] width 188 height 19
click at [90, 46] on input "a. Post the revised requirements to the central repository and revise the commu…" at bounding box center [90, 44] width 0 height 4
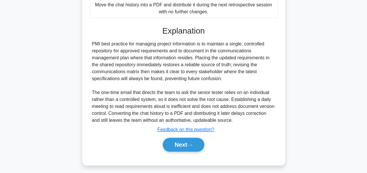
scroll to position [183, 0]
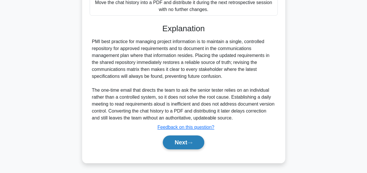
click at [175, 143] on button "Next" at bounding box center [183, 143] width 41 height 14
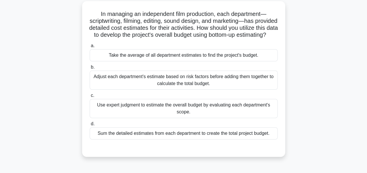
scroll to position [33, 0]
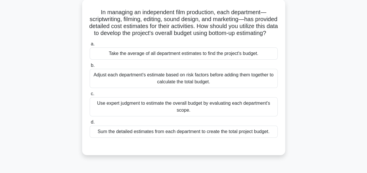
click at [159, 84] on div "Adjust each department's estimate based on risk factors before adding them toge…" at bounding box center [184, 78] width 188 height 19
click at [90, 68] on input "b. Adjust each department's estimate based on risk factors before adding them t…" at bounding box center [90, 66] width 0 height 4
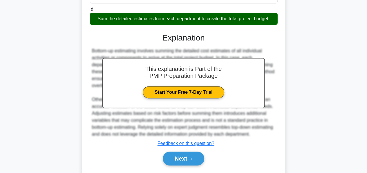
scroll to position [170, 0]
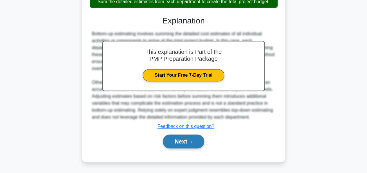
click at [180, 139] on button "Next" at bounding box center [183, 142] width 41 height 14
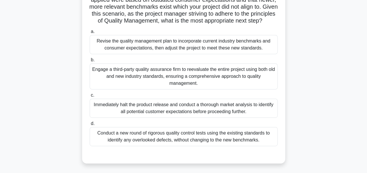
scroll to position [92, 0]
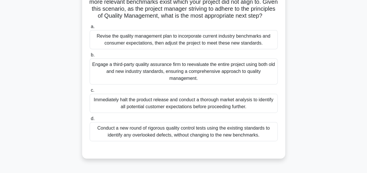
click at [163, 45] on div "Revise the quality management plan to incorporate current industry benchmarks a…" at bounding box center [184, 39] width 188 height 19
click at [90, 29] on input "a. Revise the quality management plan to incorporate current industry benchmark…" at bounding box center [90, 27] width 0 height 4
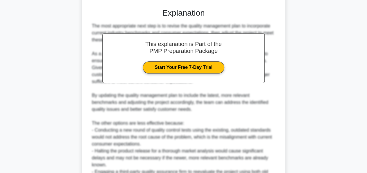
scroll to position [308, 0]
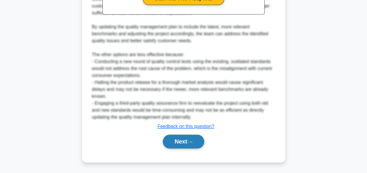
click at [173, 140] on button "Next" at bounding box center [183, 142] width 41 height 14
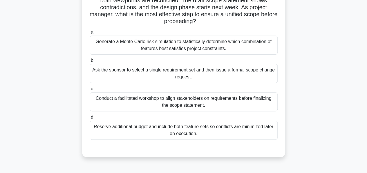
scroll to position [68, 0]
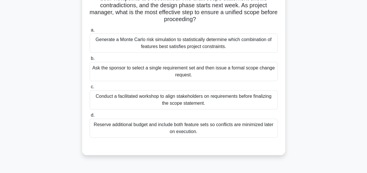
click at [195, 95] on div "Conduct a facilitated workshop to align stakeholders on requirements before fin…" at bounding box center [184, 99] width 188 height 19
click at [90, 89] on input "c. Conduct a facilitated workshop to align stakeholders on requirements before …" at bounding box center [90, 87] width 0 height 4
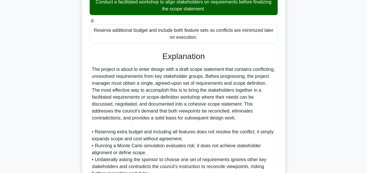
scroll to position [218, 0]
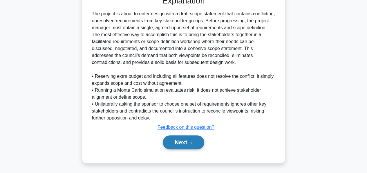
click at [183, 140] on button "Next" at bounding box center [183, 143] width 41 height 14
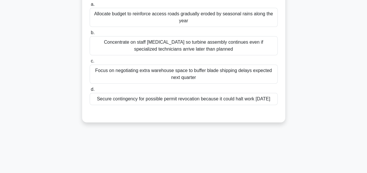
scroll to position [89, 0]
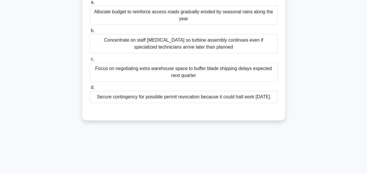
click at [140, 103] on div "Secure contingency for possible permit revocation because it could halt work wi…" at bounding box center [184, 97] width 188 height 12
click at [90, 90] on input "d. Secure contingency for possible permit revocation because it could halt work…" at bounding box center [90, 88] width 0 height 4
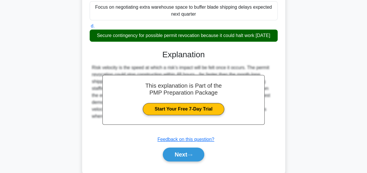
scroll to position [169, 0]
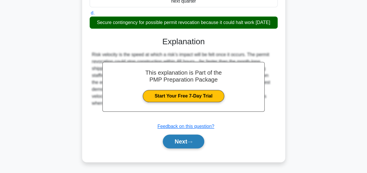
click at [177, 141] on button "Next" at bounding box center [183, 142] width 41 height 14
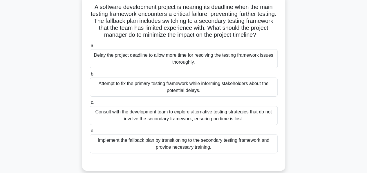
scroll to position [40, 0]
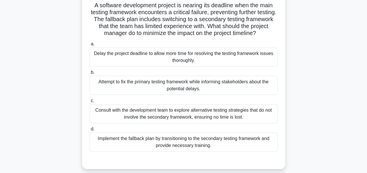
click at [165, 145] on div "Implement the fallback plan by transitioning to the secondary testing framework…" at bounding box center [184, 142] width 188 height 19
click at [90, 131] on input "d. Implement the fallback plan by transitioning to the secondary testing framew…" at bounding box center [90, 130] width 0 height 4
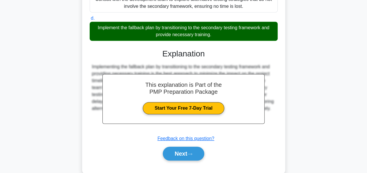
scroll to position [162, 0]
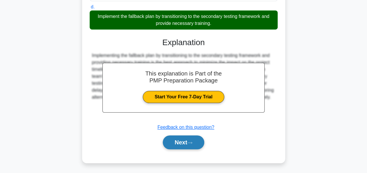
click at [177, 137] on button "Next" at bounding box center [183, 143] width 41 height 14
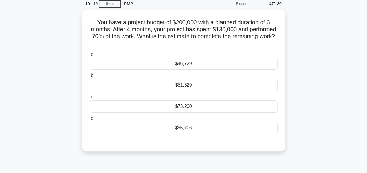
scroll to position [23, 0]
click at [183, 106] on div "$73,200" at bounding box center [184, 106] width 188 height 12
click at [90, 99] on input "c. $73,200" at bounding box center [90, 97] width 0 height 4
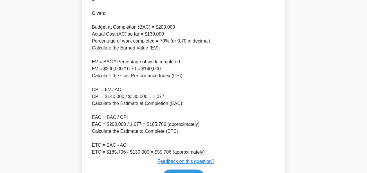
scroll to position [233, 0]
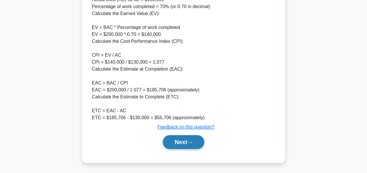
click at [179, 139] on button "Next" at bounding box center [183, 142] width 41 height 14
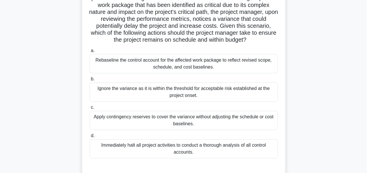
scroll to position [77, 0]
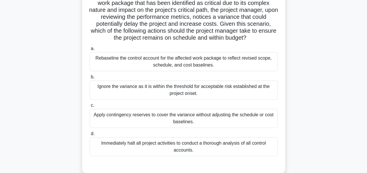
click at [170, 69] on div "Rebaseline the control account for the affected work package to reflect revised…" at bounding box center [184, 61] width 188 height 19
click at [90, 51] on input "a. Rebaseline the control account for the affected work package to reflect revi…" at bounding box center [90, 49] width 0 height 4
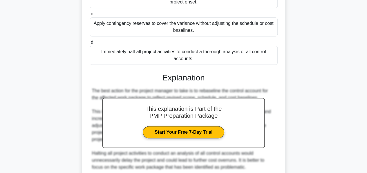
scroll to position [260, 0]
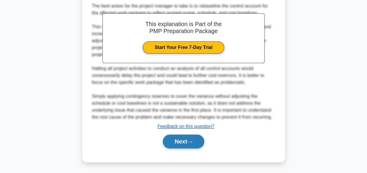
click at [175, 143] on button "Next" at bounding box center [183, 142] width 41 height 14
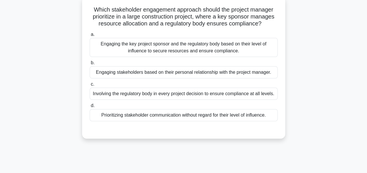
scroll to position [37, 0]
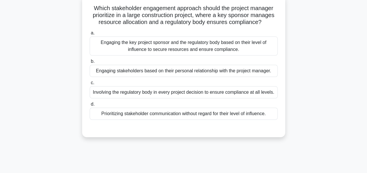
click at [153, 94] on div "Involving the regulatory body in every project decision to ensure compliance at…" at bounding box center [184, 92] width 188 height 12
click at [90, 85] on input "c. Involving the regulatory body in every project decision to ensure compliance…" at bounding box center [90, 83] width 0 height 4
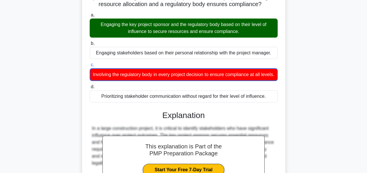
scroll to position [140, 0]
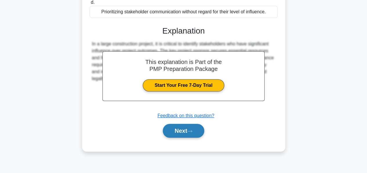
click at [169, 138] on button "Next" at bounding box center [183, 131] width 41 height 14
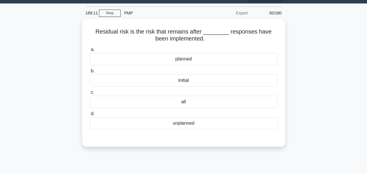
scroll to position [15, 0]
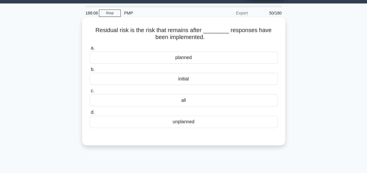
click at [181, 59] on div "planned" at bounding box center [184, 58] width 188 height 12
click at [90, 50] on input "a. planned" at bounding box center [90, 48] width 0 height 4
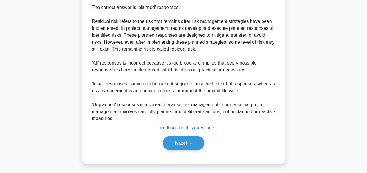
scroll to position [162, 0]
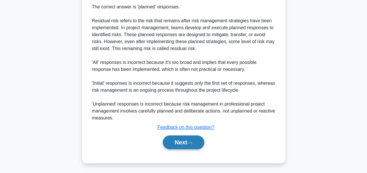
click at [177, 139] on button "Next" at bounding box center [183, 143] width 41 height 14
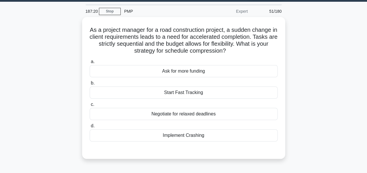
scroll to position [17, 0]
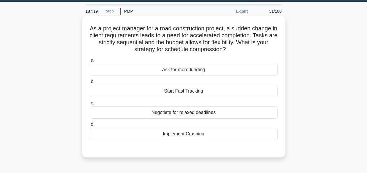
click at [170, 135] on div "Implement Crashing" at bounding box center [184, 134] width 188 height 12
click at [90, 127] on input "d. Implement Crashing" at bounding box center [90, 125] width 0 height 4
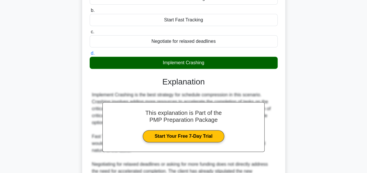
scroll to position [155, 0]
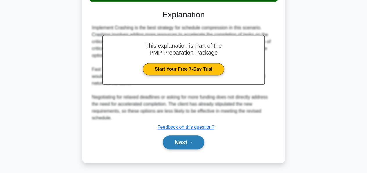
click at [174, 141] on button "Next" at bounding box center [183, 143] width 41 height 14
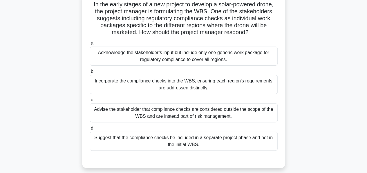
scroll to position [42, 0]
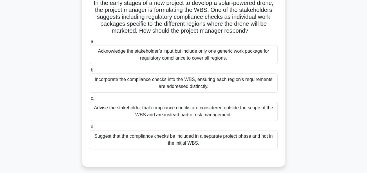
click at [193, 83] on div "Incorporate the compliance checks into the WBS, ensuring each region's requirem…" at bounding box center [184, 83] width 188 height 19
click at [90, 72] on input "b. Incorporate the compliance checks into the WBS, ensuring each region's requi…" at bounding box center [90, 70] width 0 height 4
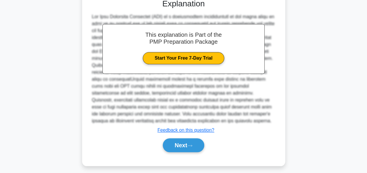
scroll to position [204, 0]
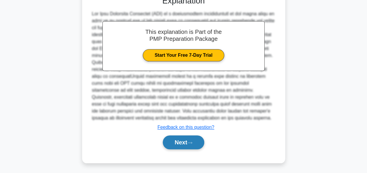
click at [177, 137] on button "Next" at bounding box center [183, 143] width 41 height 14
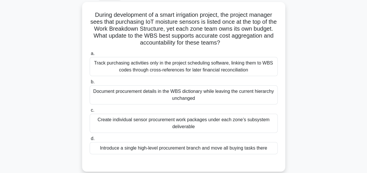
scroll to position [32, 0]
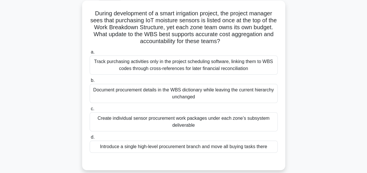
click at [141, 89] on div "Document procurement details in the WBS dictionary while leaving the current hi…" at bounding box center [184, 93] width 188 height 19
click at [90, 83] on input "b. Document procurement details in the WBS dictionary while leaving the current…" at bounding box center [90, 81] width 0 height 4
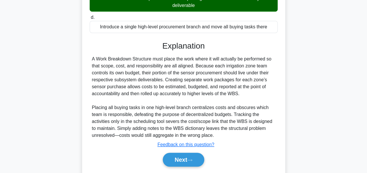
scroll to position [170, 0]
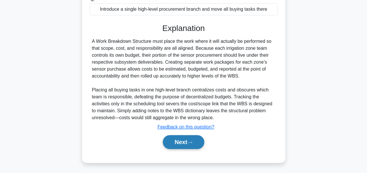
click at [177, 141] on button "Next" at bounding box center [183, 142] width 41 height 14
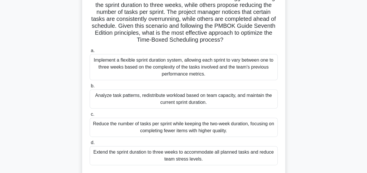
scroll to position [70, 0]
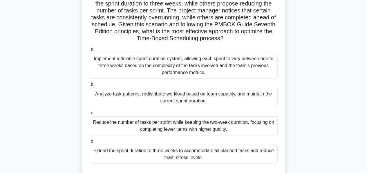
click at [163, 63] on div "Implement a flexible sprint duration system, allowing each sprint to vary betwe…" at bounding box center [184, 66] width 188 height 26
click at [90, 51] on input "a. Implement a flexible sprint duration system, allowing each sprint to vary be…" at bounding box center [90, 50] width 0 height 4
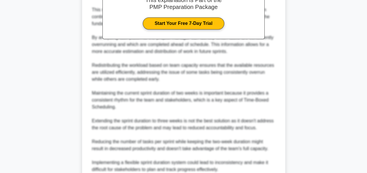
scroll to position [358, 0]
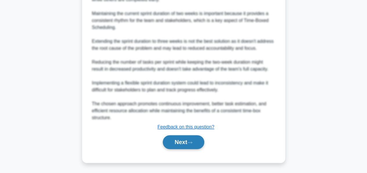
click at [178, 140] on button "Next" at bounding box center [183, 142] width 41 height 14
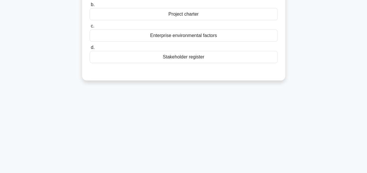
scroll to position [0, 0]
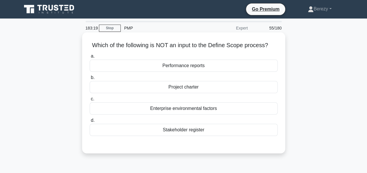
click at [183, 66] on div "Performance reports" at bounding box center [184, 66] width 188 height 12
click at [90, 58] on input "a. Performance reports" at bounding box center [90, 56] width 0 height 4
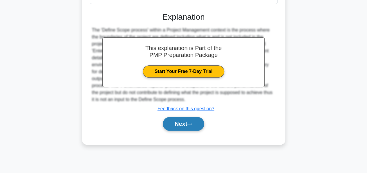
scroll to position [134, 0]
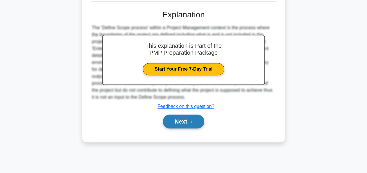
click at [177, 118] on button "Next" at bounding box center [183, 122] width 41 height 14
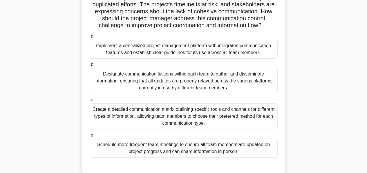
scroll to position [77, 0]
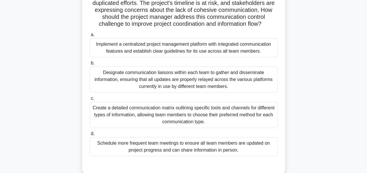
click at [161, 54] on div "Implement a centralized project management platform with integrated communicati…" at bounding box center [184, 47] width 188 height 19
click at [90, 37] on input "a. Implement a centralized project management platform with integrated communic…" at bounding box center [90, 35] width 0 height 4
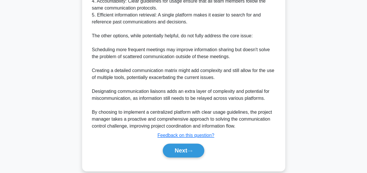
scroll to position [385, 0]
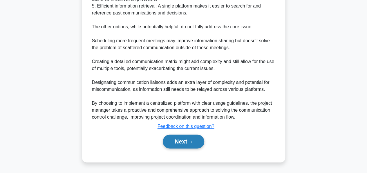
click at [173, 143] on button "Next" at bounding box center [183, 142] width 41 height 14
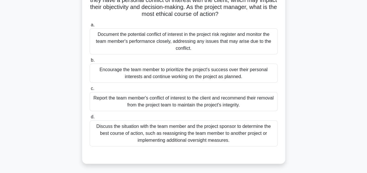
scroll to position [52, 0]
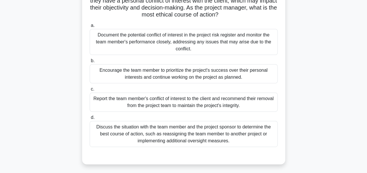
click at [163, 129] on div "Discuss the situation with the team member and the project sponsor to determine…" at bounding box center [184, 134] width 188 height 26
click at [90, 120] on input "d. Discuss the situation with the team member and the project sponsor to determ…" at bounding box center [90, 118] width 0 height 4
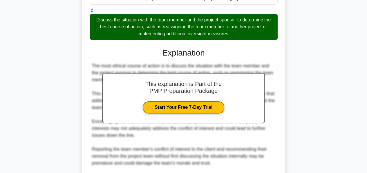
scroll to position [232, 0]
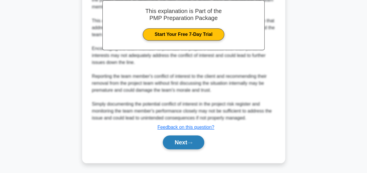
click at [174, 141] on button "Next" at bounding box center [183, 143] width 41 height 14
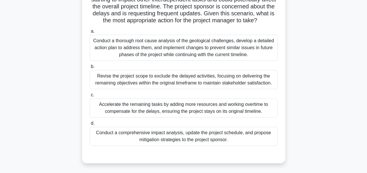
scroll to position [67, 0]
click at [159, 57] on div "Conduct a thorough root cause analysis of the geological challenges, develop a …" at bounding box center [184, 48] width 188 height 26
click at [90, 33] on input "a. Conduct a thorough root cause analysis of the geological challenges, develop…" at bounding box center [90, 32] width 0 height 4
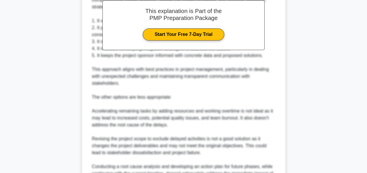
scroll to position [344, 0]
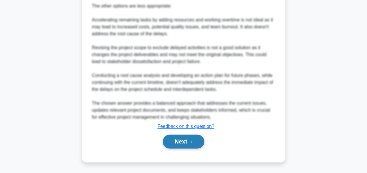
click at [179, 141] on button "Next" at bounding box center [183, 142] width 41 height 14
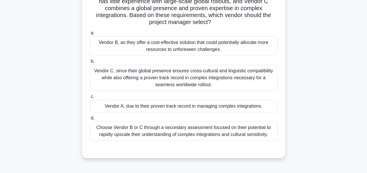
scroll to position [79, 0]
click at [166, 76] on div "Vendor C, since their global presence ensures cross-cultural and linguistic com…" at bounding box center [184, 78] width 188 height 26
click at [90, 63] on input "b. Vendor C, since their global presence ensures cross-cultural and linguistic …" at bounding box center [90, 61] width 0 height 4
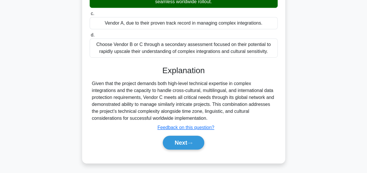
scroll to position [162, 0]
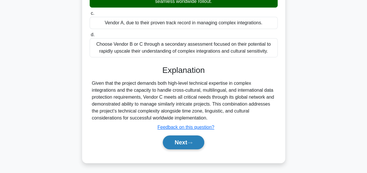
click at [172, 145] on button "Next" at bounding box center [183, 143] width 41 height 14
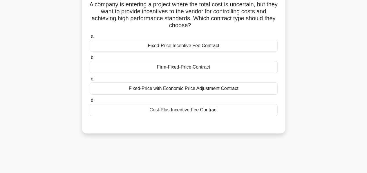
scroll to position [42, 0]
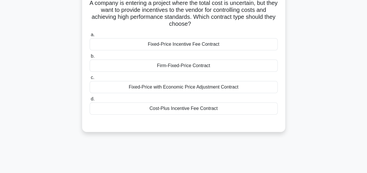
click at [173, 108] on div "Cost-Plus Incentive Fee Contract" at bounding box center [184, 109] width 188 height 12
click at [90, 101] on input "d. Cost-Plus Incentive Fee Contract" at bounding box center [90, 99] width 0 height 4
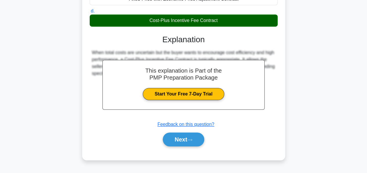
scroll to position [140, 0]
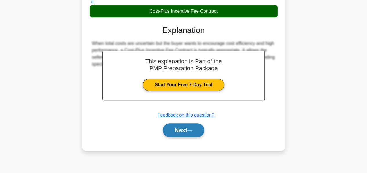
click at [175, 128] on button "Next" at bounding box center [183, 130] width 41 height 14
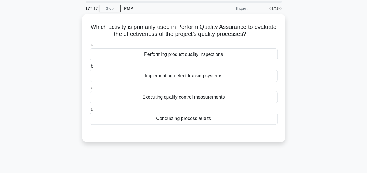
scroll to position [19, 0]
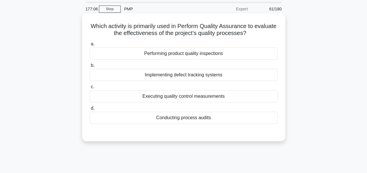
click at [176, 118] on div "Conducting process audits" at bounding box center [184, 118] width 188 height 12
click at [90, 110] on input "d. Conducting process audits" at bounding box center [90, 109] width 0 height 4
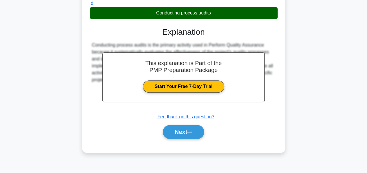
scroll to position [124, 0]
click at [176, 129] on button "Next" at bounding box center [183, 132] width 41 height 14
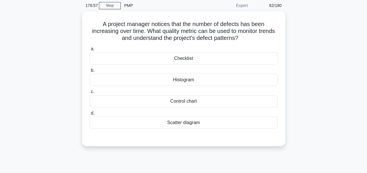
scroll to position [23, 0]
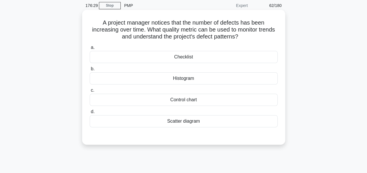
click at [180, 100] on div "Control chart" at bounding box center [184, 100] width 188 height 12
click at [90, 92] on input "c. Control chart" at bounding box center [90, 91] width 0 height 4
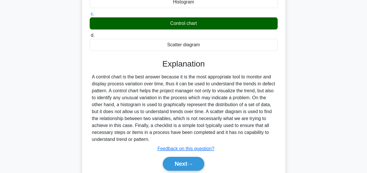
scroll to position [140, 0]
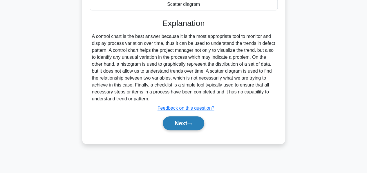
click at [177, 123] on button "Next" at bounding box center [183, 124] width 41 height 14
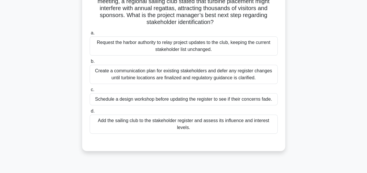
scroll to position [59, 0]
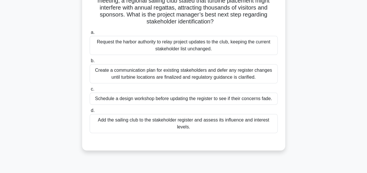
click at [169, 98] on div "Schedule a design workshop before updating the register to see if their concern…" at bounding box center [184, 99] width 188 height 12
click at [90, 91] on input "c. Schedule a design workshop before updating the register to see if their conc…" at bounding box center [90, 90] width 0 height 4
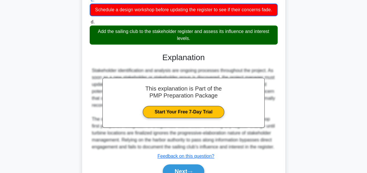
scroll to position [184, 0]
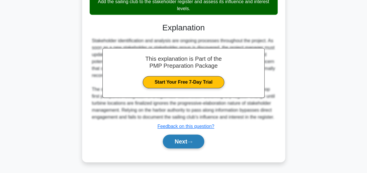
click at [173, 141] on button "Next" at bounding box center [183, 142] width 41 height 14
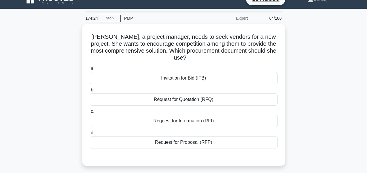
scroll to position [9, 0]
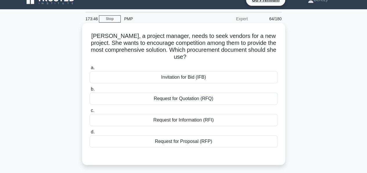
click at [171, 141] on div "Request for Proposal (RFP)" at bounding box center [184, 142] width 188 height 12
click at [90, 134] on input "d. Request for Proposal (RFP)" at bounding box center [90, 132] width 0 height 4
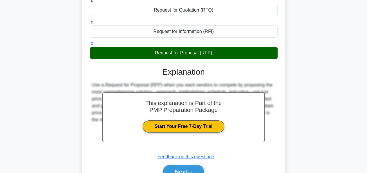
scroll to position [140, 0]
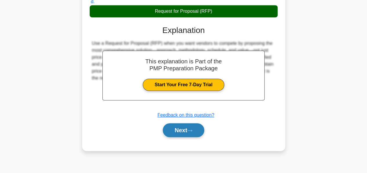
click at [178, 131] on button "Next" at bounding box center [183, 130] width 41 height 14
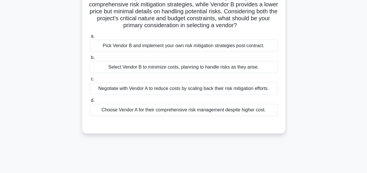
scroll to position [59, 0]
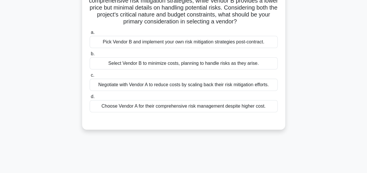
click at [175, 106] on div "Choose Vendor A for their comprehensive risk management despite higher cost." at bounding box center [184, 106] width 188 height 12
click at [90, 99] on input "d. Choose Vendor A for their comprehensive risk management despite higher cost." at bounding box center [90, 97] width 0 height 4
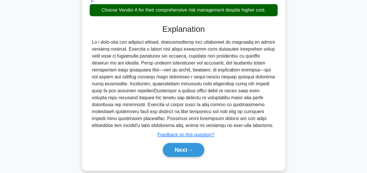
scroll to position [162, 0]
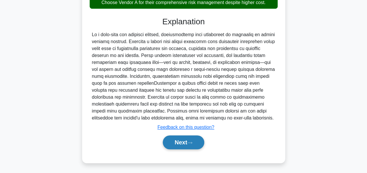
click at [176, 140] on button "Next" at bounding box center [183, 143] width 41 height 14
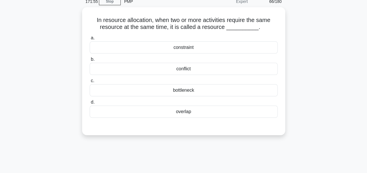
scroll to position [26, 0]
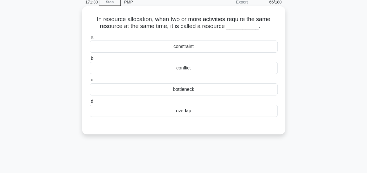
click at [184, 70] on div "conflict" at bounding box center [184, 68] width 188 height 12
click at [90, 61] on input "b. conflict" at bounding box center [90, 59] width 0 height 4
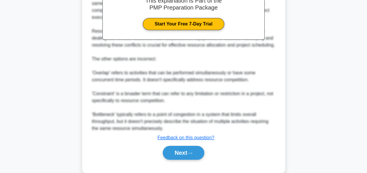
scroll to position [197, 0]
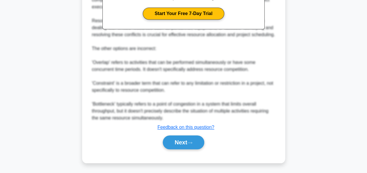
click at [169, 95] on div "The correct answer is 'conflict'. In project management, when two or more activ…" at bounding box center [183, 45] width 183 height 153
click at [177, 141] on button "Next" at bounding box center [183, 143] width 41 height 14
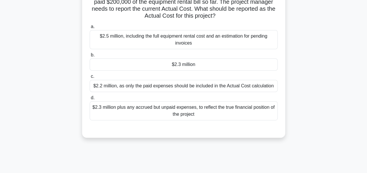
scroll to position [79, 0]
click at [162, 85] on div "$2.2 million, as only the paid expenses should be included in the Actual Cost c…" at bounding box center [184, 85] width 188 height 12
click at [90, 78] on input "c. $2.2 million, as only the paid expenses should be included in the Actual Cos…" at bounding box center [90, 76] width 0 height 4
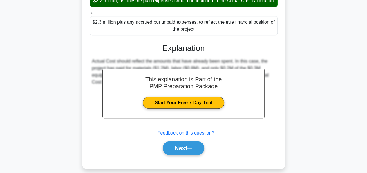
scroll to position [176, 0]
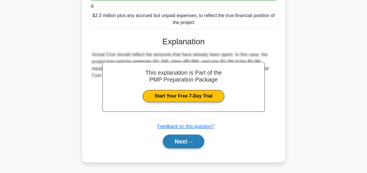
click at [178, 142] on button "Next" at bounding box center [183, 142] width 41 height 14
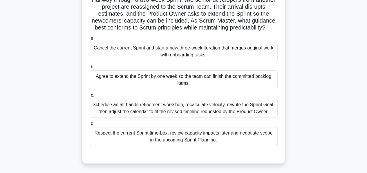
scroll to position [47, 0]
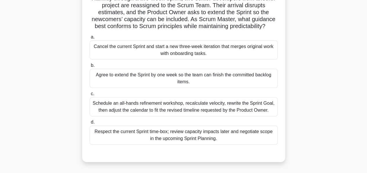
click at [173, 135] on div "Respect the current Sprint time-box; review capacity impacts later and negotiat…" at bounding box center [184, 135] width 188 height 19
click at [90, 124] on input "d. Respect the current Sprint time-box; review capacity impacts later and negot…" at bounding box center [90, 123] width 0 height 4
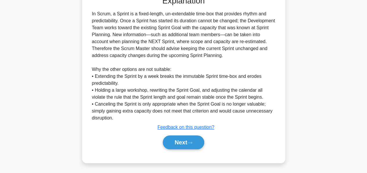
scroll to position [204, 0]
click at [172, 139] on button "Next" at bounding box center [183, 143] width 41 height 14
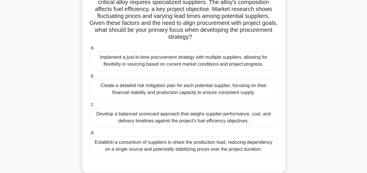
scroll to position [59, 0]
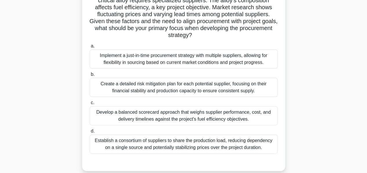
click at [150, 58] on div "Implement a just-in-time procurement strategy with multiple suppliers, allowing…" at bounding box center [184, 59] width 188 height 19
click at [90, 48] on input "a. Implement a just-in-time procurement strategy with multiple suppliers, allow…" at bounding box center [90, 46] width 0 height 4
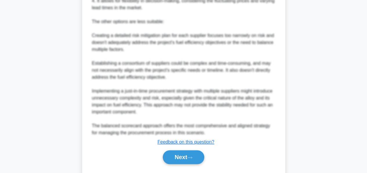
scroll to position [316, 0]
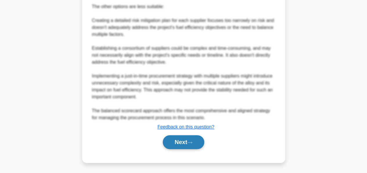
click at [173, 140] on button "Next" at bounding box center [183, 142] width 41 height 14
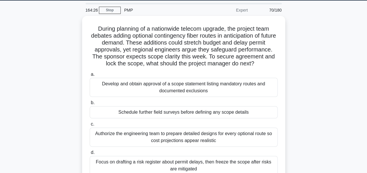
scroll to position [18, 0]
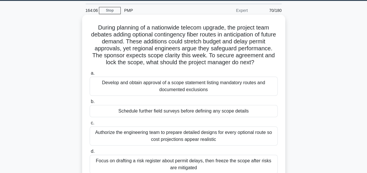
click at [170, 90] on div "Develop and obtain approval of a scope statement listing mandatory routes and d…" at bounding box center [184, 86] width 188 height 19
click at [90, 75] on input "a. Develop and obtain approval of a scope statement listing mandatory routes an…" at bounding box center [90, 74] width 0 height 4
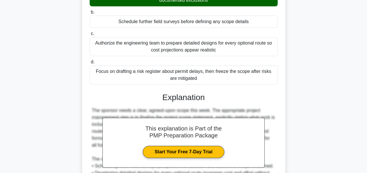
scroll to position [183, 0]
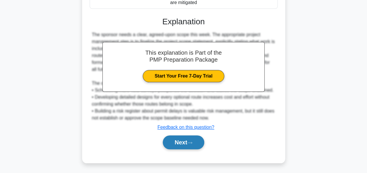
click at [172, 137] on button "Next" at bounding box center [183, 143] width 41 height 14
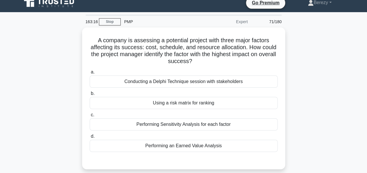
scroll to position [7, 0]
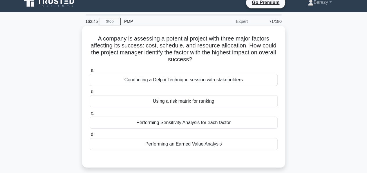
click at [170, 120] on div "Performing Sensitivity Analysis for each factor" at bounding box center [184, 123] width 188 height 12
click at [90, 115] on input "c. Performing Sensitivity Analysis for each factor" at bounding box center [90, 114] width 0 height 4
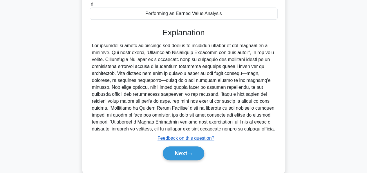
scroll to position [137, 0]
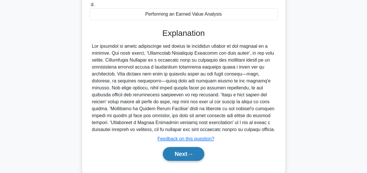
click at [172, 151] on button "Next" at bounding box center [183, 154] width 41 height 14
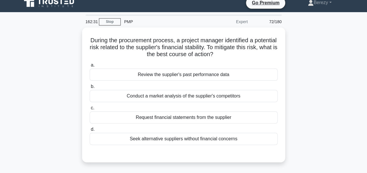
scroll to position [0, 0]
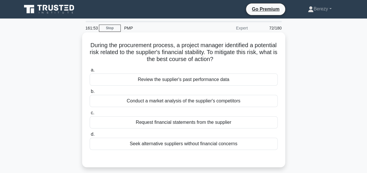
click at [170, 143] on div "Seek alternative suppliers without financial concerns" at bounding box center [184, 144] width 188 height 12
click at [90, 137] on input "d. Seek alternative suppliers without financial concerns" at bounding box center [90, 135] width 0 height 4
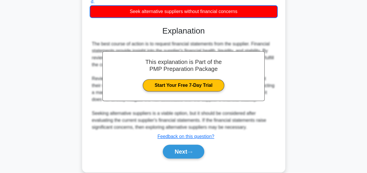
scroll to position [149, 0]
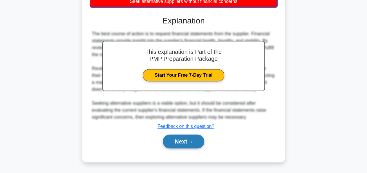
click at [168, 140] on button "Next" at bounding box center [183, 142] width 41 height 14
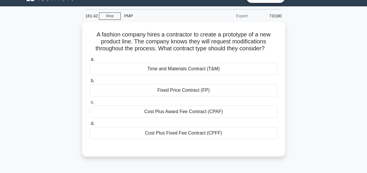
scroll to position [0, 0]
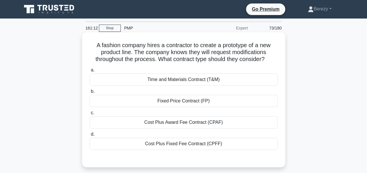
click at [168, 79] on div "Time and Materials Contract (T&M)" at bounding box center [184, 80] width 188 height 12
click at [90, 72] on input "a. Time and Materials Contract (T&M)" at bounding box center [90, 70] width 0 height 4
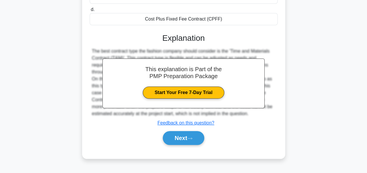
scroll to position [126, 0]
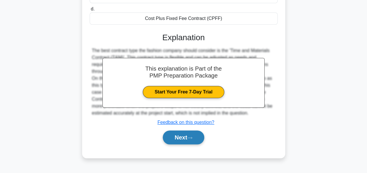
click at [174, 136] on button "Next" at bounding box center [183, 138] width 41 height 14
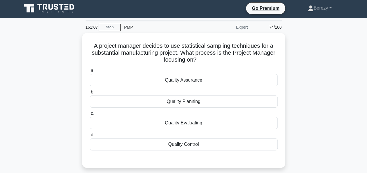
scroll to position [0, 0]
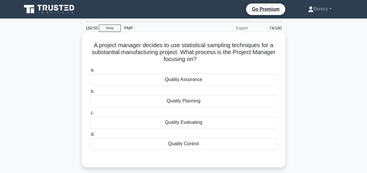
click at [177, 143] on div "Quality Control" at bounding box center [184, 144] width 188 height 12
click at [90, 137] on input "d. Quality Control" at bounding box center [90, 135] width 0 height 4
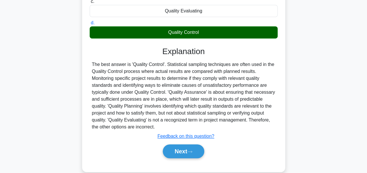
scroll to position [117, 0]
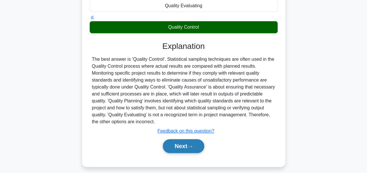
click at [177, 146] on button "Next" at bounding box center [183, 146] width 41 height 14
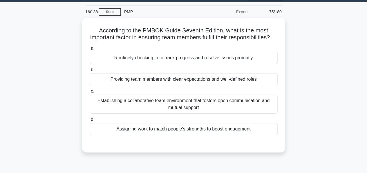
scroll to position [16, 0]
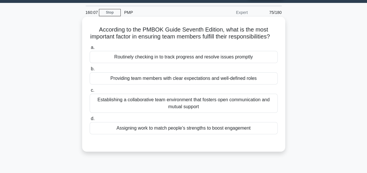
click at [158, 85] on div "Providing team members with clear expectations and well-defined roles" at bounding box center [184, 78] width 188 height 12
click at [90, 71] on input "b. Providing team members with clear expectations and well-defined roles" at bounding box center [90, 69] width 0 height 4
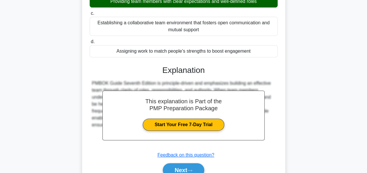
scroll to position [140, 0]
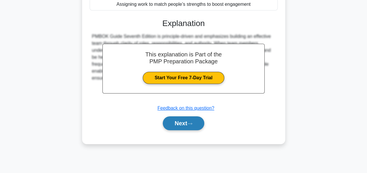
click at [174, 130] on button "Next" at bounding box center [183, 124] width 41 height 14
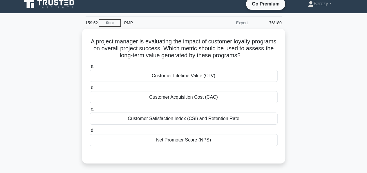
scroll to position [5, 0]
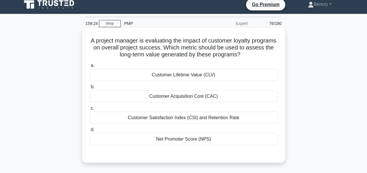
click at [173, 118] on div "Customer Satisfaction Index (CSI) and Retention Rate" at bounding box center [184, 118] width 188 height 12
click at [90, 110] on input "c. Customer Satisfaction Index (CSI) and Retention Rate" at bounding box center [90, 109] width 0 height 4
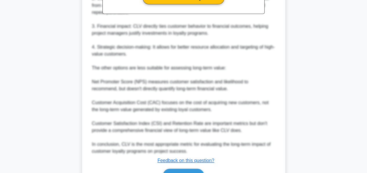
scroll to position [254, 0]
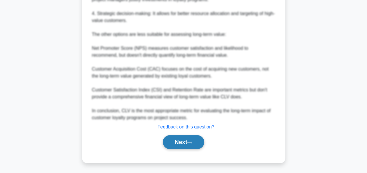
click at [179, 139] on button "Next" at bounding box center [183, 142] width 41 height 14
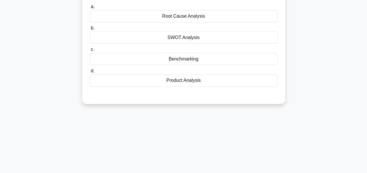
scroll to position [0, 0]
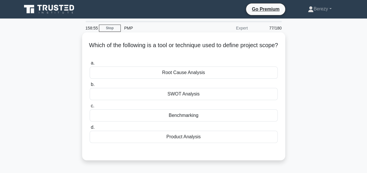
click at [178, 134] on div "Product Analysis" at bounding box center [184, 137] width 188 height 12
click at [90, 130] on input "d. Product Analysis" at bounding box center [90, 128] width 0 height 4
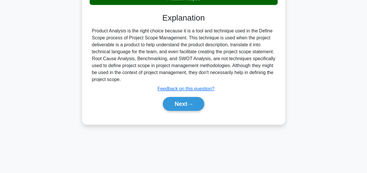
scroll to position [140, 0]
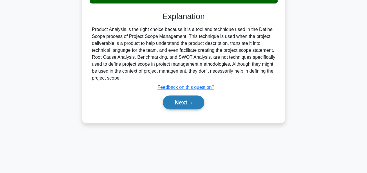
click at [173, 104] on button "Next" at bounding box center [183, 103] width 41 height 14
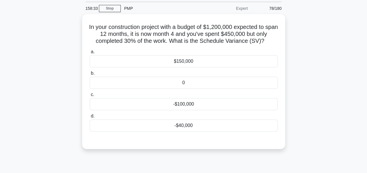
scroll to position [20, 0]
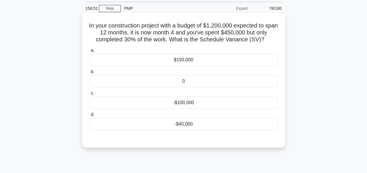
click at [183, 84] on div "0" at bounding box center [184, 81] width 188 height 12
click at [90, 74] on input "b. 0" at bounding box center [90, 72] width 0 height 4
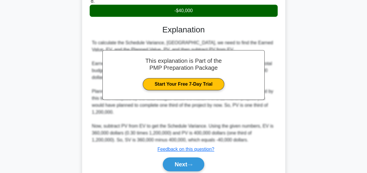
scroll to position [156, 0]
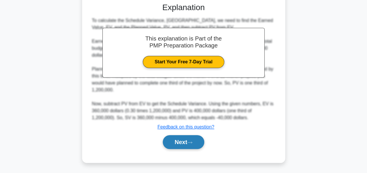
click at [170, 141] on button "Next" at bounding box center [183, 142] width 41 height 14
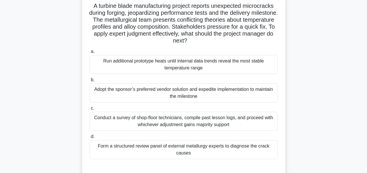
scroll to position [41, 0]
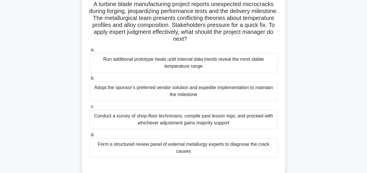
click at [169, 144] on div "Form a structured review panel of external metallurgy experts to diagnose the c…" at bounding box center [184, 148] width 188 height 19
click at [90, 137] on input "d. Form a structured review panel of external metallurgy experts to diagnose th…" at bounding box center [90, 135] width 0 height 4
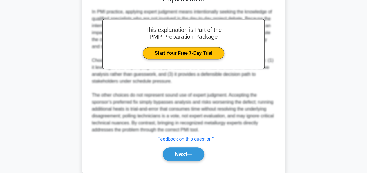
scroll to position [225, 0]
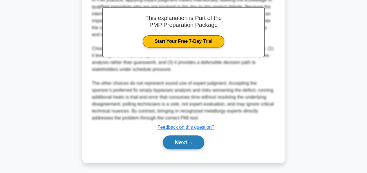
click at [168, 142] on button "Next" at bounding box center [183, 143] width 41 height 14
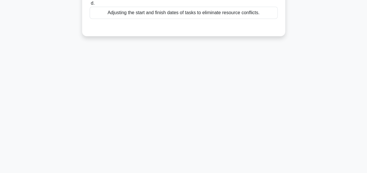
scroll to position [0, 0]
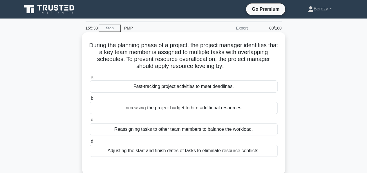
click at [151, 153] on div "Adjusting the start and finish dates of tasks to eliminate resource conflicts." at bounding box center [184, 151] width 188 height 12
click at [90, 143] on input "d. Adjusting the start and finish dates of tasks to eliminate resource conflict…" at bounding box center [90, 142] width 0 height 4
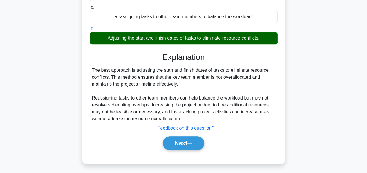
scroll to position [113, 0]
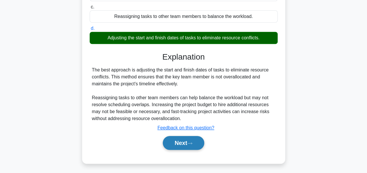
click at [168, 141] on button "Next" at bounding box center [183, 143] width 41 height 14
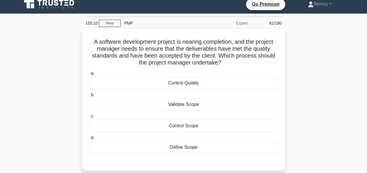
scroll to position [4, 0]
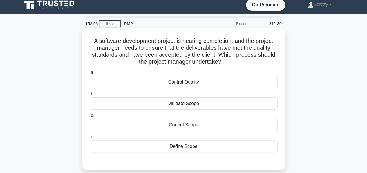
click at [186, 106] on div "Validate Scope" at bounding box center [184, 104] width 188 height 12
click at [90, 96] on input "b. Validate Scope" at bounding box center [90, 94] width 0 height 4
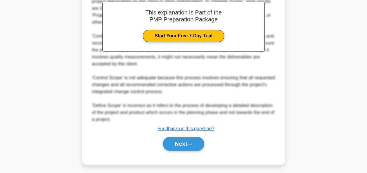
scroll to position [190, 0]
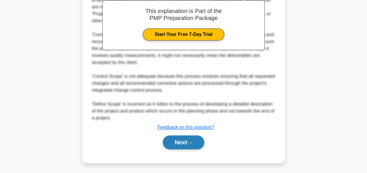
click at [177, 140] on button "Next" at bounding box center [183, 143] width 41 height 14
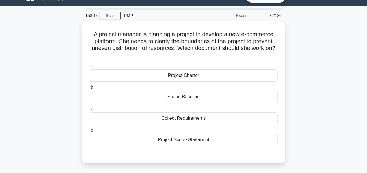
scroll to position [13, 0]
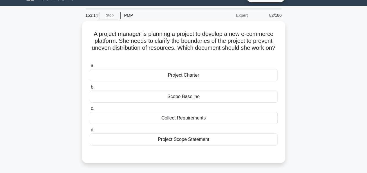
click at [177, 140] on div "Project Scope Statement" at bounding box center [184, 140] width 188 height 12
click at [90, 132] on input "d. Project Scope Statement" at bounding box center [90, 130] width 0 height 4
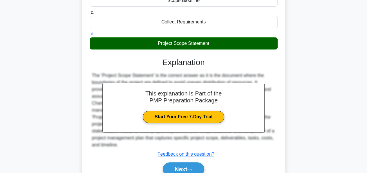
scroll to position [140, 0]
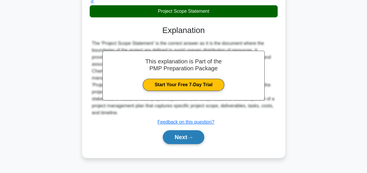
click at [174, 135] on button "Next" at bounding box center [183, 137] width 41 height 14
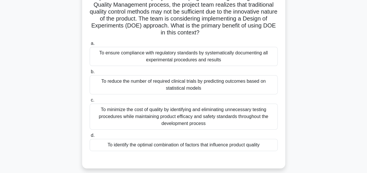
scroll to position [48, 0]
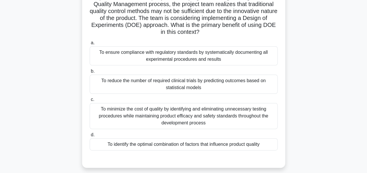
click at [149, 144] on div "To identify the optimal combination of factors that influence product quality" at bounding box center [184, 145] width 188 height 12
click at [90, 137] on input "d. To identify the optimal combination of factors that influence product quality" at bounding box center [90, 135] width 0 height 4
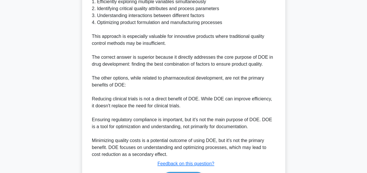
scroll to position [308, 0]
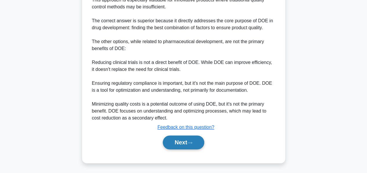
click at [171, 143] on button "Next" at bounding box center [183, 143] width 41 height 14
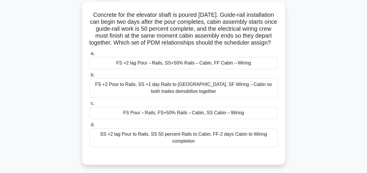
scroll to position [32, 0]
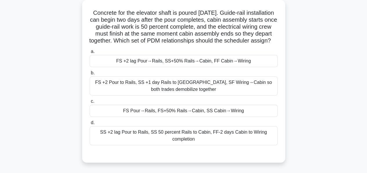
click at [178, 67] on div "FS +2 lag Pour→Rails, SS+50% Rails→Cabin, FF Cabin→Wiring" at bounding box center [184, 61] width 188 height 12
click at [90, 54] on input "a. FS +2 lag Pour→Rails, SS+50% Rails→Cabin, FF Cabin→Wiring" at bounding box center [90, 52] width 0 height 4
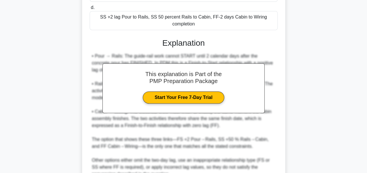
scroll to position [211, 0]
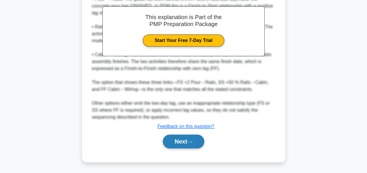
click at [181, 138] on button "Next" at bounding box center [183, 142] width 41 height 14
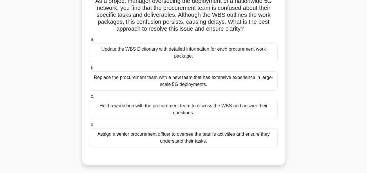
scroll to position [46, 0]
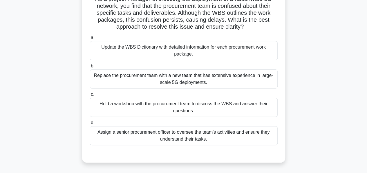
click at [165, 108] on div "Hold a workshop with the procurement team to discuss the WBS and answer their q…" at bounding box center [184, 107] width 188 height 19
click at [90, 97] on input "c. Hold a workshop with the procurement team to discuss the WBS and answer thei…" at bounding box center [90, 95] width 0 height 4
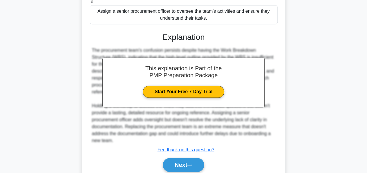
scroll to position [191, 0]
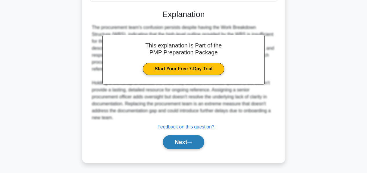
click at [175, 138] on button "Next" at bounding box center [183, 142] width 41 height 14
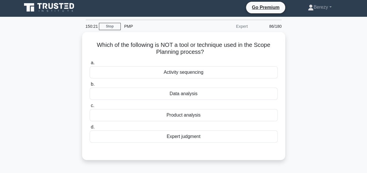
scroll to position [1, 0]
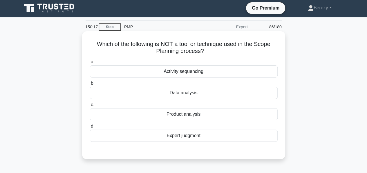
click at [180, 92] on div "Data analysis" at bounding box center [184, 93] width 188 height 12
click at [90, 86] on input "b. Data analysis" at bounding box center [90, 84] width 0 height 4
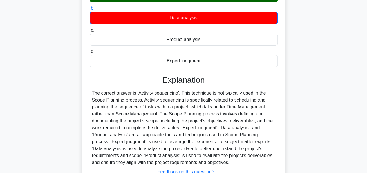
scroll to position [140, 0]
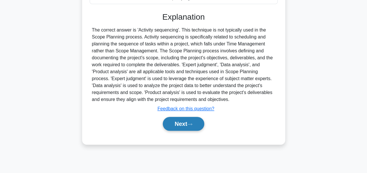
click at [174, 123] on button "Next" at bounding box center [183, 124] width 41 height 14
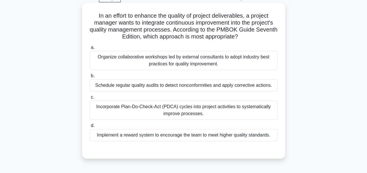
scroll to position [30, 0]
click at [169, 108] on div "Incorporate Plan-Do-Check-Act (PDCA) cycles into project activities to systemat…" at bounding box center [184, 110] width 188 height 19
click at [90, 99] on input "c. Incorporate Plan-Do-Check-Act (PDCA) cycles into project activities to syste…" at bounding box center [90, 98] width 0 height 4
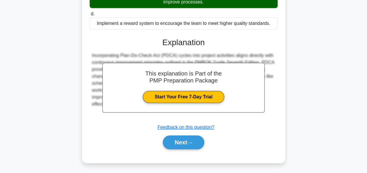
scroll to position [141, 0]
click at [173, 144] on button "Next" at bounding box center [183, 143] width 41 height 14
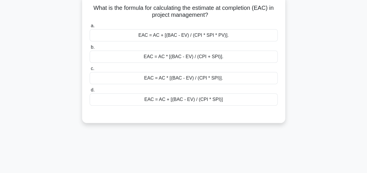
scroll to position [39, 0]
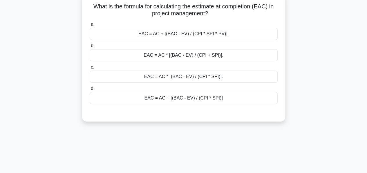
click at [183, 101] on div "EAC = AC + [(BAC - EV) / (CPI * SPI)]" at bounding box center [184, 98] width 188 height 12
click at [90, 91] on input "d. EAC = AC + [(BAC - EV) / (CPI * SPI)]" at bounding box center [90, 89] width 0 height 4
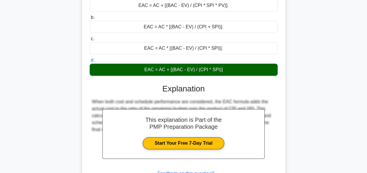
scroll to position [140, 0]
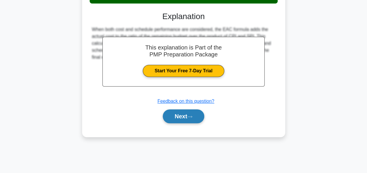
click at [176, 113] on button "Next" at bounding box center [183, 117] width 41 height 14
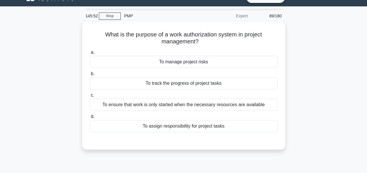
scroll to position [0, 0]
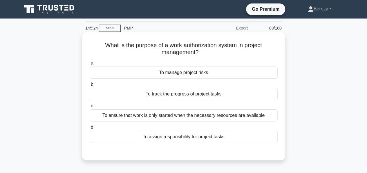
click at [163, 118] on div "To ensure that work is only started when the necessary resources are available" at bounding box center [184, 116] width 188 height 12
click at [90, 108] on input "c. To ensure that work is only started when the necessary resources are availab…" at bounding box center [90, 106] width 0 height 4
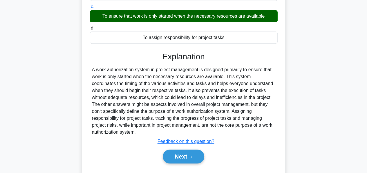
scroll to position [140, 0]
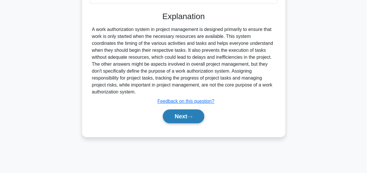
click at [178, 114] on button "Next" at bounding box center [183, 117] width 41 height 14
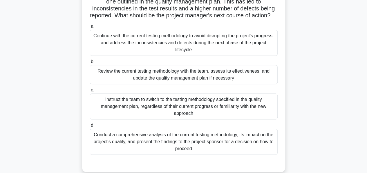
scroll to position [60, 0]
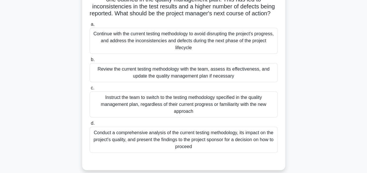
click at [154, 82] on div "Review the current testing methodology with the team, assess its effectiveness,…" at bounding box center [184, 72] width 188 height 19
click at [90, 62] on input "b. Review the current testing methodology with the team, assess its effectivene…" at bounding box center [90, 60] width 0 height 4
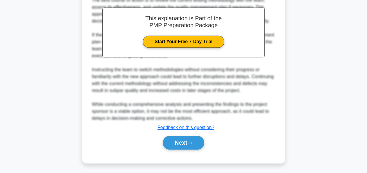
scroll to position [246, 0]
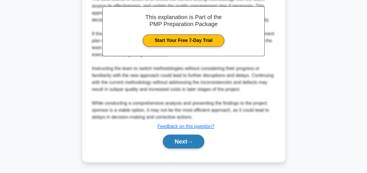
click at [178, 146] on button "Next" at bounding box center [183, 142] width 41 height 14
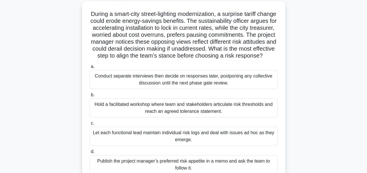
scroll to position [36, 0]
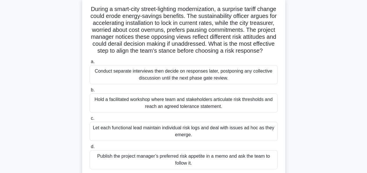
click at [114, 113] on div "Hold a facilitated workshop where team and stakeholders articulate risk thresho…" at bounding box center [184, 103] width 188 height 19
click at [90, 92] on input "b. Hold a facilitated workshop where team and stakeholders articulate risk thre…" at bounding box center [90, 90] width 0 height 4
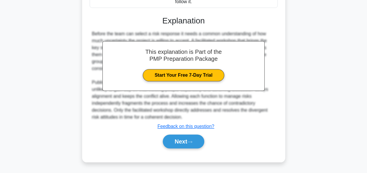
scroll to position [204, 0]
click at [177, 148] on button "Next" at bounding box center [183, 142] width 41 height 14
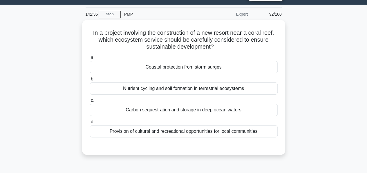
scroll to position [15, 0]
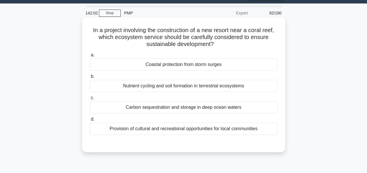
click at [161, 68] on div "Coastal protection from storm surges" at bounding box center [184, 65] width 188 height 12
click at [90, 57] on input "a. Coastal protection from storm surges" at bounding box center [90, 55] width 0 height 4
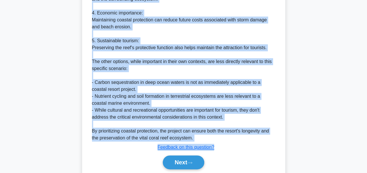
scroll to position [295, 0]
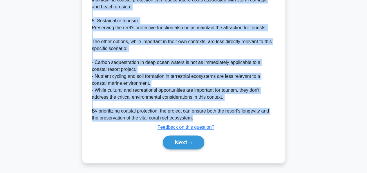
drag, startPoint x: 92, startPoint y: 41, endPoint x: 147, endPoint y: 124, distance: 99.7
click at [147, 124] on div "Explanation The best answer for this question is 'Coastal protection from storm…" at bounding box center [184, 8] width 188 height 288
copy div "The best answer for this question is 'Coastal protection from storm surges.' In…"
click at [174, 145] on button "Next" at bounding box center [183, 143] width 41 height 14
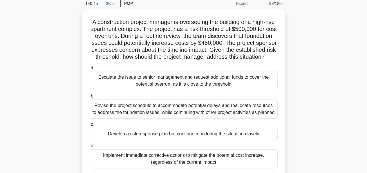
scroll to position [25, 0]
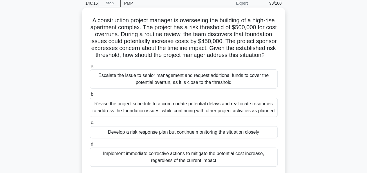
click at [178, 139] on div "Develop a risk response plan but continue monitoring the situation closely" at bounding box center [184, 132] width 188 height 12
click at [90, 125] on input "c. Develop a risk response plan but continue monitoring the situation closely" at bounding box center [90, 123] width 0 height 4
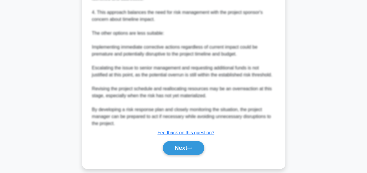
scroll to position [304, 0]
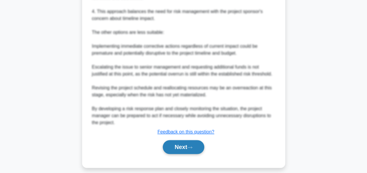
click at [174, 153] on button "Next" at bounding box center [183, 147] width 41 height 14
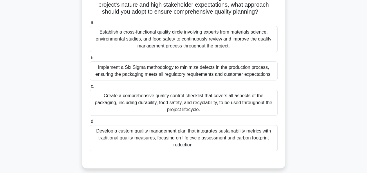
scroll to position [77, 0]
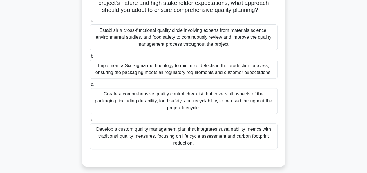
click at [247, 140] on div "Develop a custom quality management plan that integrates sustainability metrics…" at bounding box center [184, 136] width 188 height 26
click at [90, 122] on input "d. Develop a custom quality management plan that integrates sustainability metr…" at bounding box center [90, 120] width 0 height 4
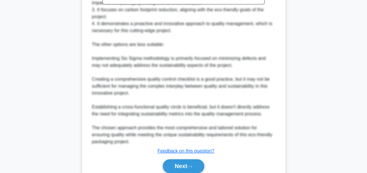
scroll to position [336, 0]
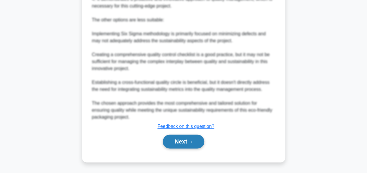
click at [177, 146] on button "Next" at bounding box center [183, 142] width 41 height 14
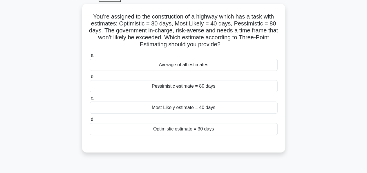
scroll to position [30, 0]
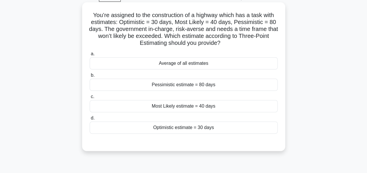
click at [157, 126] on div "Optimistic estimate = 30 days" at bounding box center [184, 128] width 188 height 12
click at [90, 120] on input "d. Optimistic estimate = 30 days" at bounding box center [90, 119] width 0 height 4
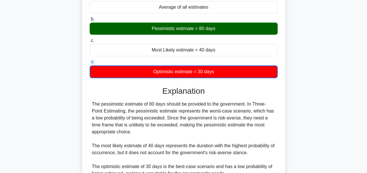
scroll to position [170, 0]
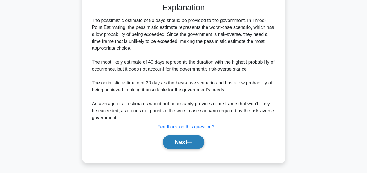
click at [176, 142] on button "Next" at bounding box center [183, 142] width 41 height 14
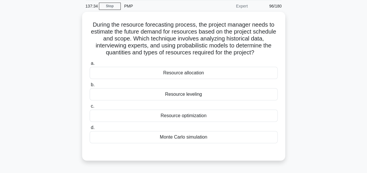
scroll to position [22, 0]
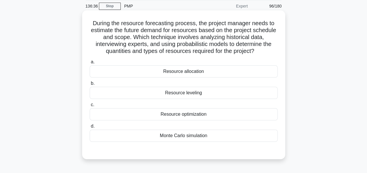
click at [194, 141] on div "Monte Carlo simulation" at bounding box center [184, 136] width 188 height 12
click at [90, 128] on input "d. Monte Carlo simulation" at bounding box center [90, 127] width 0 height 4
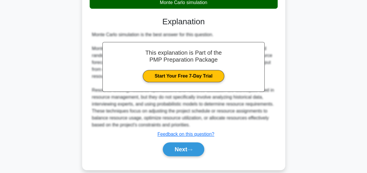
scroll to position [162, 0]
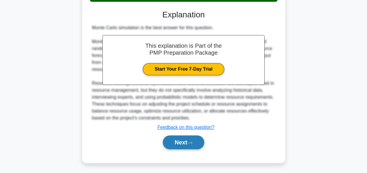
click at [180, 145] on button "Next" at bounding box center [183, 143] width 41 height 14
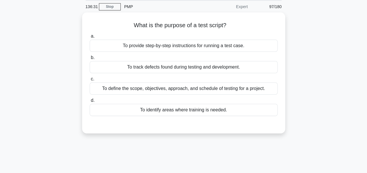
scroll to position [0, 0]
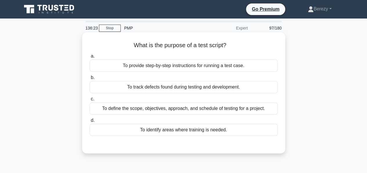
click at [249, 76] on label "b. To track defects found during testing and development." at bounding box center [184, 83] width 188 height 19
click at [90, 76] on input "b. To track defects found during testing and development." at bounding box center [90, 78] width 0 height 4
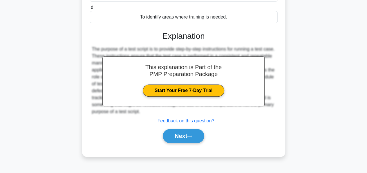
scroll to position [114, 0]
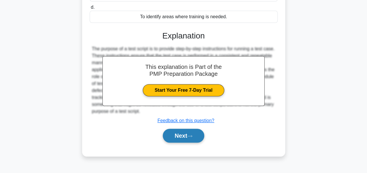
click at [179, 137] on button "Next" at bounding box center [183, 136] width 41 height 14
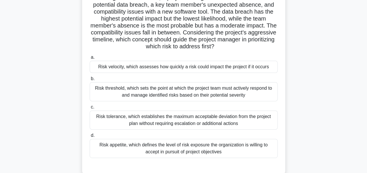
scroll to position [49, 0]
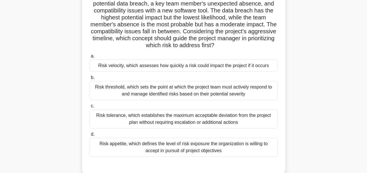
click at [214, 96] on div "Risk threshold, which sets the point at which the project team must actively re…" at bounding box center [184, 90] width 188 height 19
click at [90, 80] on input "b. Risk threshold, which sets the point at which the project team must actively…" at bounding box center [90, 78] width 0 height 4
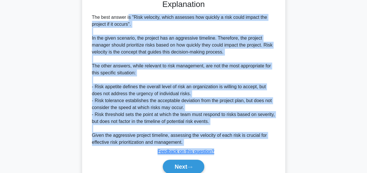
scroll to position [240, 0]
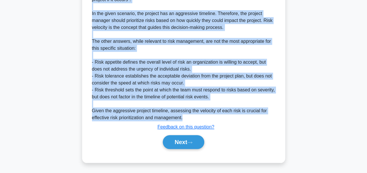
drag, startPoint x: 92, startPoint y: 50, endPoint x: 185, endPoint y: 117, distance: 114.5
click at [185, 117] on div "The best answer is "Risk velocity, which assesses how quickly a risk could impa…" at bounding box center [183, 55] width 183 height 132
copy div "The best answer is "Risk velocity, which assesses how quickly a risk could impa…"
click at [173, 141] on button "Next" at bounding box center [183, 142] width 41 height 14
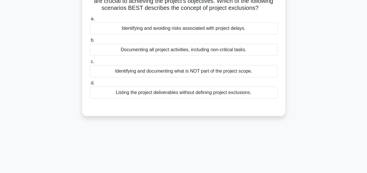
scroll to position [0, 0]
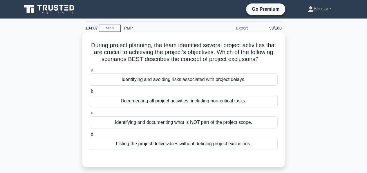
click at [165, 129] on div "Identifying and documenting what is NOT part of the project scope." at bounding box center [184, 123] width 188 height 12
click at [90, 115] on input "c. Identifying and documenting what is NOT part of the project scope." at bounding box center [90, 113] width 0 height 4
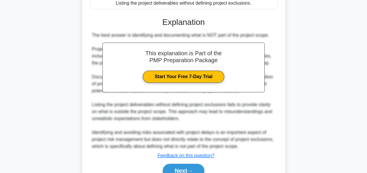
scroll to position [176, 0]
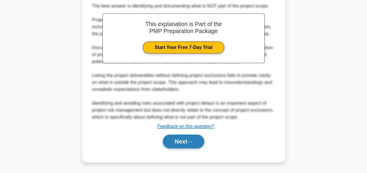
click at [169, 142] on button "Next" at bounding box center [183, 142] width 41 height 14
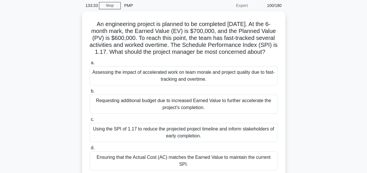
scroll to position [23, 0]
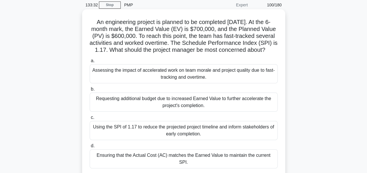
click at [207, 81] on div "Assessing the impact of accelerated work on team morale and project quality due…" at bounding box center [184, 73] width 188 height 19
click at [90, 63] on input "a. Assessing the impact of accelerated work on team morale and project quality …" at bounding box center [90, 61] width 0 height 4
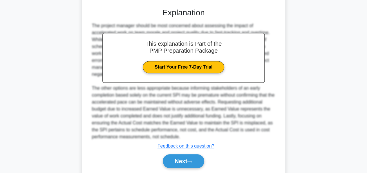
click at [240, 101] on div "The project manager should be most concerned about assessing the impact of acce…" at bounding box center [183, 81] width 183 height 118
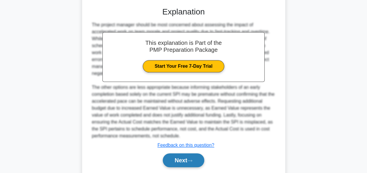
click at [188, 158] on button "Next" at bounding box center [183, 161] width 41 height 14
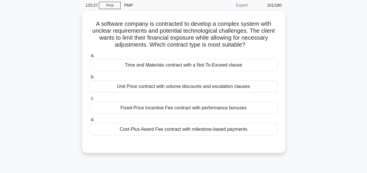
scroll to position [21, 0]
click at [217, 71] on div "Time and Materials contract with a Not-To-Exceed clause" at bounding box center [184, 65] width 188 height 12
click at [90, 58] on input "a. Time and Materials contract with a Not-To-Exceed clause" at bounding box center [90, 56] width 0 height 4
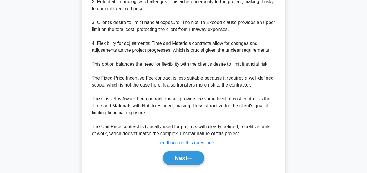
scroll to position [239, 0]
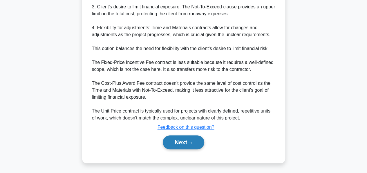
click at [168, 143] on button "Next" at bounding box center [183, 143] width 41 height 14
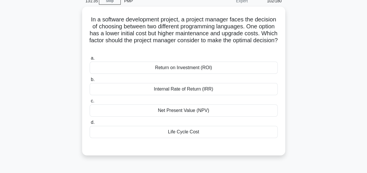
scroll to position [28, 0]
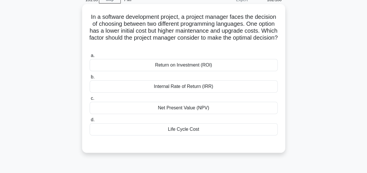
click at [190, 128] on div "Life Cycle Cost" at bounding box center [184, 129] width 188 height 12
click at [90, 122] on input "d. Life Cycle Cost" at bounding box center [90, 120] width 0 height 4
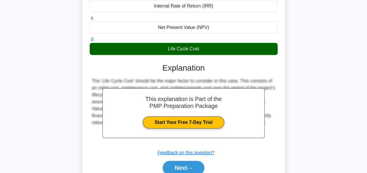
scroll to position [140, 0]
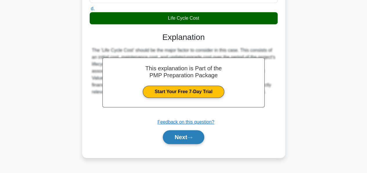
click at [179, 138] on button "Next" at bounding box center [183, 137] width 41 height 14
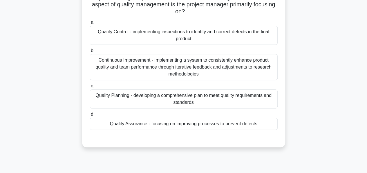
scroll to position [78, 0]
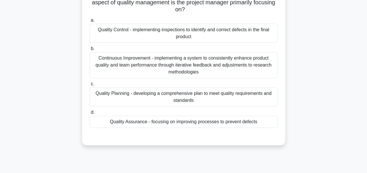
click at [229, 126] on div "Quality Assurance - focusing on improving processes to prevent defects" at bounding box center [184, 122] width 188 height 12
click at [90, 114] on input "d. Quality Assurance - focusing on improving processes to prevent defects" at bounding box center [90, 113] width 0 height 4
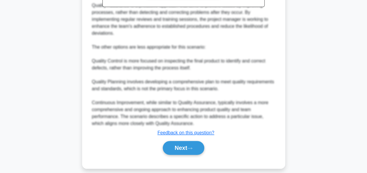
scroll to position [288, 0]
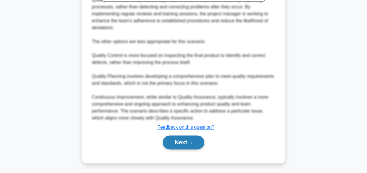
click at [179, 142] on button "Next" at bounding box center [183, 143] width 41 height 14
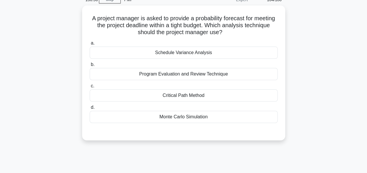
scroll to position [0, 0]
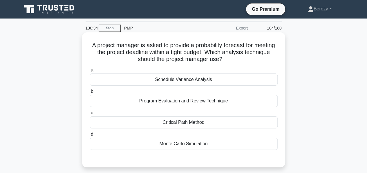
click at [195, 146] on div "Monte Carlo Simulation" at bounding box center [184, 144] width 188 height 12
click at [90, 137] on input "d. Monte Carlo Simulation" at bounding box center [90, 135] width 0 height 4
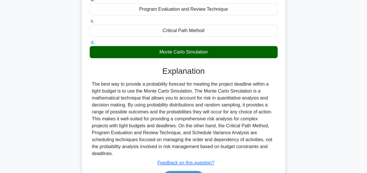
scroll to position [92, 0]
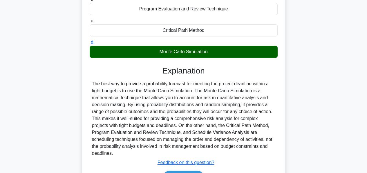
drag, startPoint x: 92, startPoint y: 82, endPoint x: 135, endPoint y: 153, distance: 83.2
click at [135, 153] on div "The best way to provide a probability forecast for meeting the project deadline…" at bounding box center [183, 119] width 183 height 77
copy div "The best way to provide a probability forecast for meeting the project deadline…"
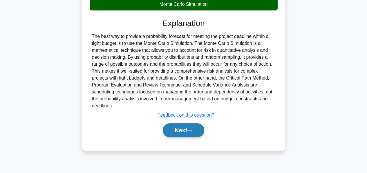
click at [171, 125] on button "Next" at bounding box center [183, 130] width 41 height 14
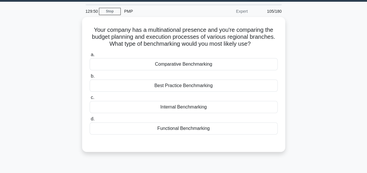
scroll to position [16, 0]
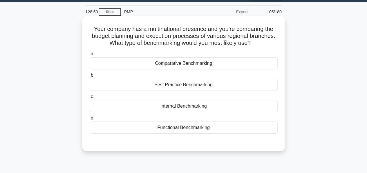
click at [188, 84] on div "Best Practice Benchmarking" at bounding box center [184, 85] width 188 height 12
click at [90, 77] on input "b. Best Practice Benchmarking" at bounding box center [90, 76] width 0 height 4
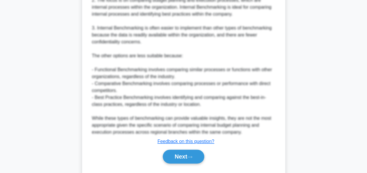
scroll to position [288, 0]
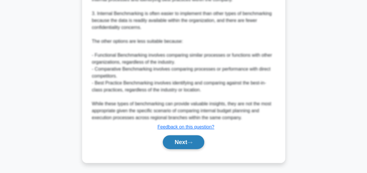
click at [179, 142] on button "Next" at bounding box center [183, 142] width 41 height 14
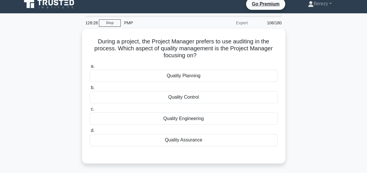
scroll to position [5, 0]
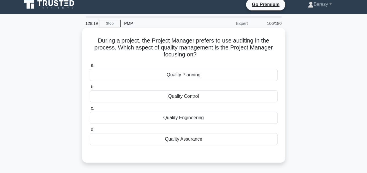
click at [183, 142] on div "Quality Assurance" at bounding box center [184, 139] width 188 height 12
click at [90, 132] on input "d. Quality Assurance" at bounding box center [90, 130] width 0 height 4
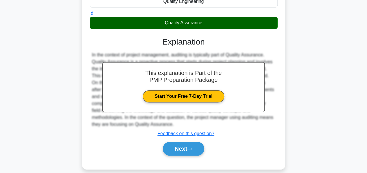
scroll to position [140, 0]
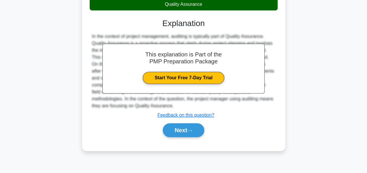
click at [183, 142] on div "a. Quality Planning b. Quality Control c. d." at bounding box center [183, 35] width 189 height 219
click at [180, 130] on button "Next" at bounding box center [183, 130] width 41 height 14
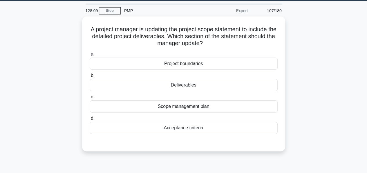
scroll to position [18, 0]
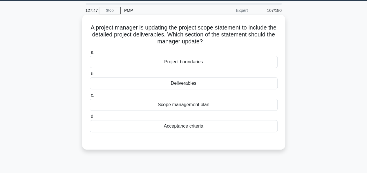
click at [184, 83] on div "Deliverables" at bounding box center [184, 83] width 188 height 12
click at [90, 76] on input "b. Deliverables" at bounding box center [90, 74] width 0 height 4
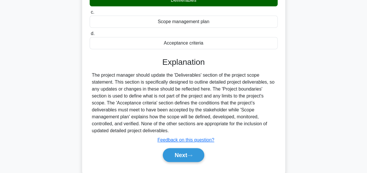
scroll to position [140, 0]
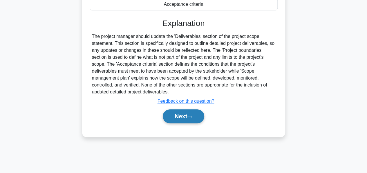
click at [180, 115] on button "Next" at bounding box center [183, 117] width 41 height 14
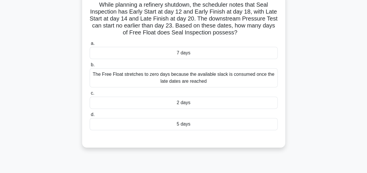
scroll to position [43, 0]
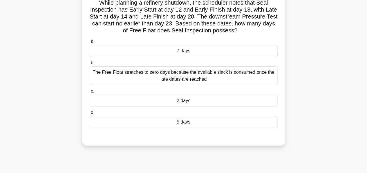
click at [176, 71] on div "The Free Float stretches to zero days because the available slack is consumed o…" at bounding box center [184, 75] width 188 height 19
click at [90, 65] on input "b. The Free Float stretches to zero days because the available slack is consume…" at bounding box center [90, 63] width 0 height 4
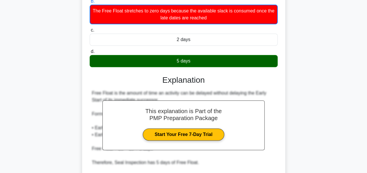
scroll to position [177, 0]
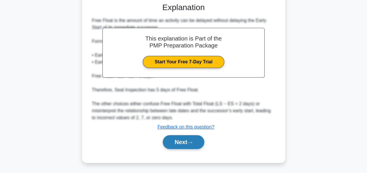
click at [173, 144] on button "Next" at bounding box center [183, 142] width 41 height 14
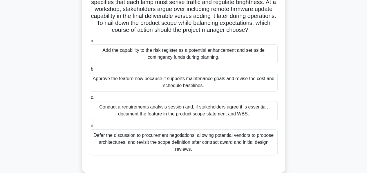
scroll to position [52, 0]
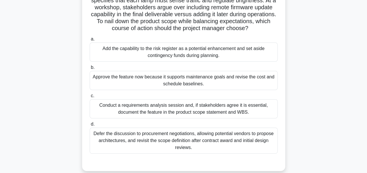
click at [160, 118] on div "Conduct a requirements analysis session and, if stakeholders agree it is essent…" at bounding box center [184, 108] width 188 height 19
click at [90, 98] on input "c. Conduct a requirements analysis session and, if stakeholders agree it is ess…" at bounding box center [90, 96] width 0 height 4
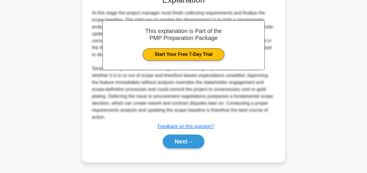
scroll to position [225, 0]
click at [172, 139] on button "Next" at bounding box center [183, 142] width 41 height 14
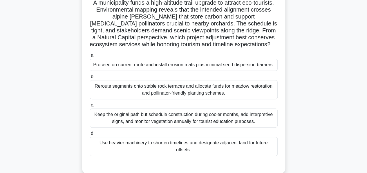
scroll to position [45, 0]
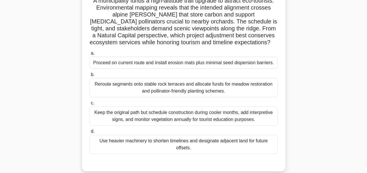
click at [147, 93] on div "Reroute segments onto stable rock terraces and allocate funds for meadow restor…" at bounding box center [184, 87] width 188 height 19
click at [90, 77] on input "b. Reroute segments onto stable rock terraces and allocate funds for meadow res…" at bounding box center [90, 75] width 0 height 4
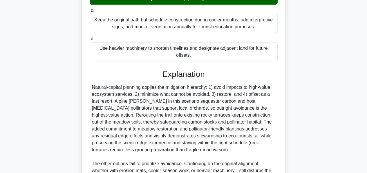
scroll to position [142, 0]
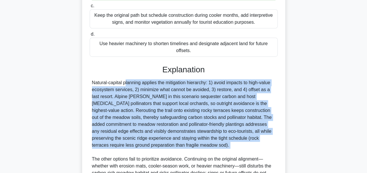
drag, startPoint x: 91, startPoint y: 90, endPoint x: 172, endPoint y: 156, distance: 104.1
click at [172, 156] on div "Natural-capital planning applies the mitigation hierarchy: 1) avoid impacts to …" at bounding box center [184, 138] width 188 height 118
copy div "Natural-capital planning applies the mitigation hierarchy: 1) avoid impacts to …"
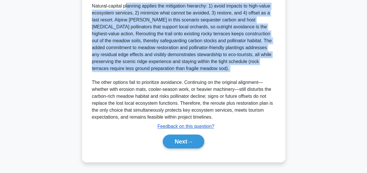
scroll to position [225, 0]
click at [174, 142] on button "Next" at bounding box center [183, 142] width 41 height 14
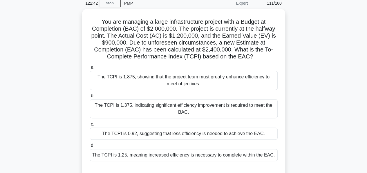
scroll to position [25, 0]
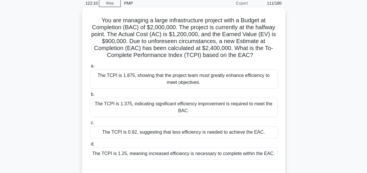
click at [169, 135] on div "The TCPI is 0.92, suggesting that less efficiency is needed to achieve the EAC." at bounding box center [184, 132] width 188 height 12
click at [90, 125] on input "c. The TCPI is 0.92, suggesting that less efficiency is needed to achieve the E…" at bounding box center [90, 123] width 0 height 4
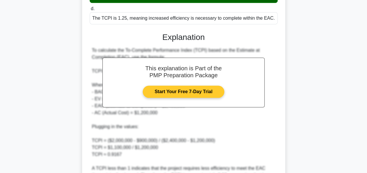
scroll to position [225, 0]
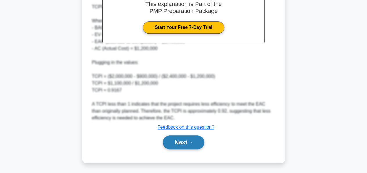
click at [176, 144] on button "Next" at bounding box center [183, 143] width 41 height 14
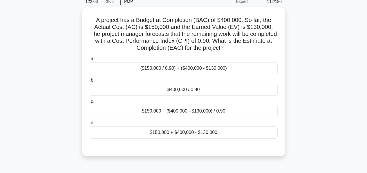
scroll to position [26, 0]
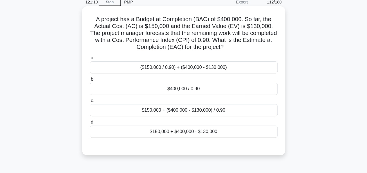
click at [194, 111] on div "$150,000 + ($400,000 - $130,000) / 0.90" at bounding box center [184, 110] width 188 height 12
click at [90, 103] on input "c. $150,000 + ($400,000 - $130,000) / 0.90" at bounding box center [90, 101] width 0 height 4
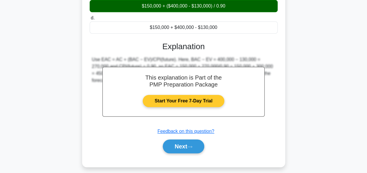
scroll to position [140, 0]
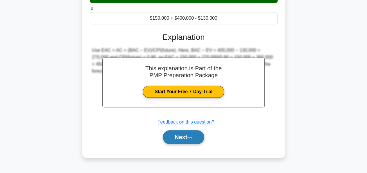
click at [178, 135] on button "Next" at bounding box center [183, 137] width 41 height 14
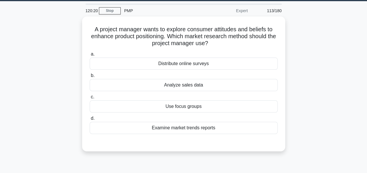
scroll to position [18, 0]
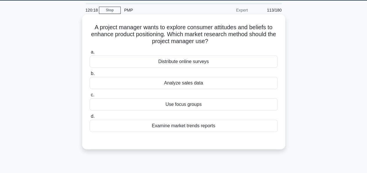
click at [174, 107] on div "Use focus groups" at bounding box center [184, 105] width 188 height 12
click at [90, 97] on input "c. Use focus groups" at bounding box center [90, 95] width 0 height 4
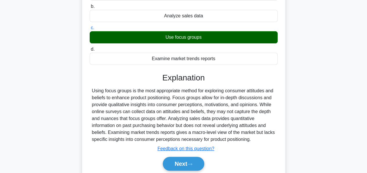
scroll to position [85, 0]
click at [177, 162] on button "Next" at bounding box center [183, 164] width 41 height 14
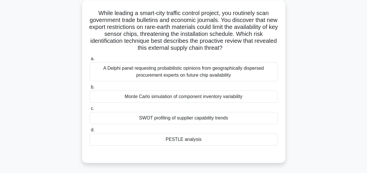
scroll to position [34, 0]
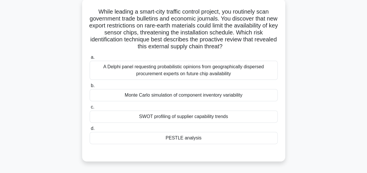
click at [189, 94] on div "Monte Carlo simulation of component inventory variability" at bounding box center [184, 95] width 188 height 12
click at [90, 88] on input "b. Monte Carlo simulation of component inventory variability" at bounding box center [90, 86] width 0 height 4
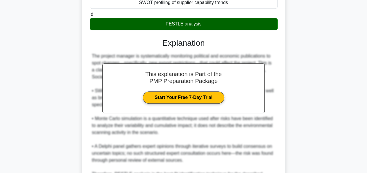
scroll to position [212, 0]
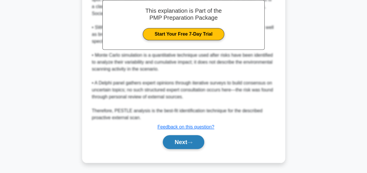
click at [177, 143] on button "Next" at bounding box center [183, 142] width 41 height 14
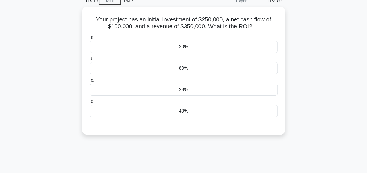
scroll to position [24, 0]
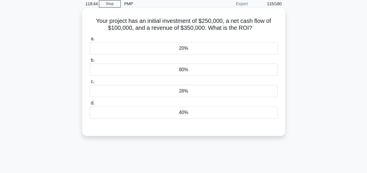
click at [180, 115] on div "40%" at bounding box center [184, 113] width 188 height 12
click at [90, 105] on input "d. 40%" at bounding box center [90, 103] width 0 height 4
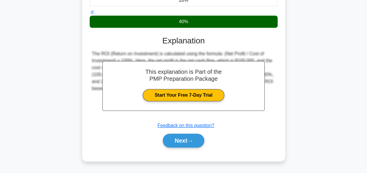
scroll to position [117, 0]
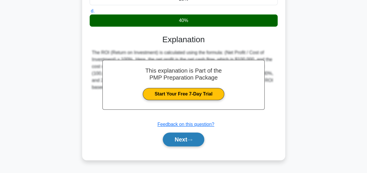
click at [180, 140] on button "Next" at bounding box center [183, 140] width 41 height 14
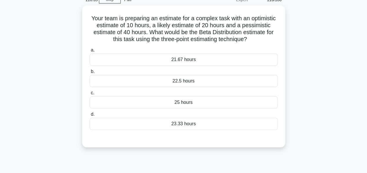
scroll to position [28, 0]
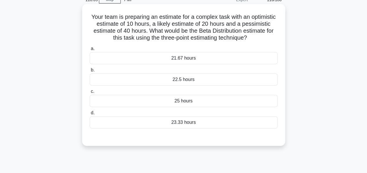
click at [176, 122] on div "23.33 hours" at bounding box center [184, 123] width 188 height 12
click at [90, 115] on input "d. 23.33 hours" at bounding box center [90, 113] width 0 height 4
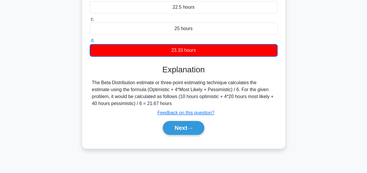
scroll to position [101, 0]
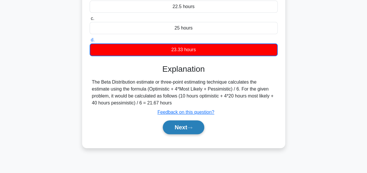
click at [184, 126] on button "Next" at bounding box center [183, 128] width 41 height 14
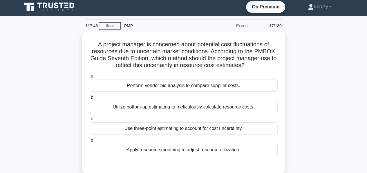
scroll to position [0, 0]
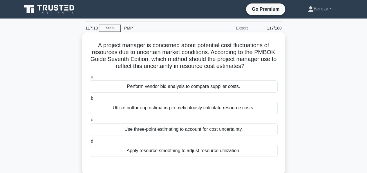
click at [157, 131] on div "Use three-point estimating to account for cost uncertainty." at bounding box center [184, 129] width 188 height 12
click at [90, 122] on input "c. Use three-point estimating to account for cost uncertainty." at bounding box center [90, 120] width 0 height 4
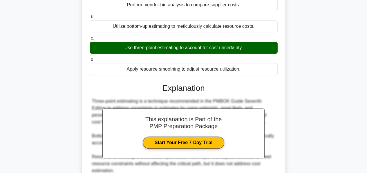
scroll to position [162, 0]
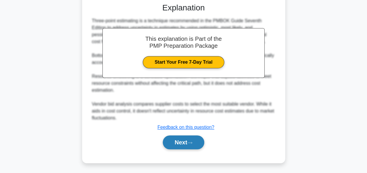
click at [176, 144] on button "Next" at bounding box center [183, 143] width 41 height 14
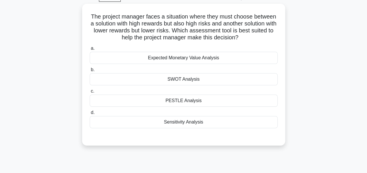
scroll to position [31, 0]
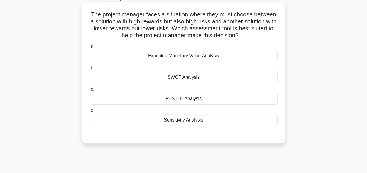
click at [170, 118] on div "Sensitivity Analysis" at bounding box center [184, 120] width 188 height 12
click at [90, 113] on input "d. Sensitivity Analysis" at bounding box center [90, 111] width 0 height 4
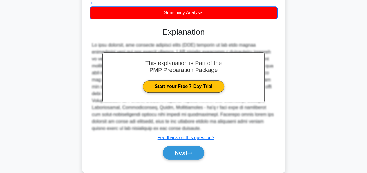
scroll to position [149, 0]
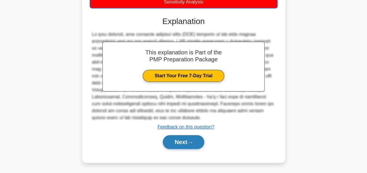
click at [174, 139] on button "Next" at bounding box center [183, 142] width 41 height 14
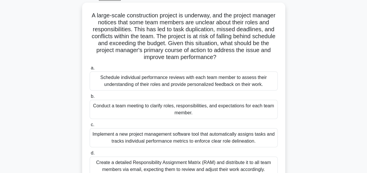
scroll to position [32, 0]
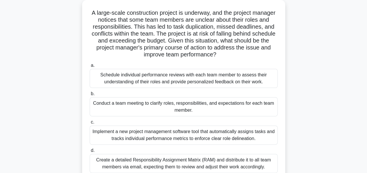
click at [161, 78] on div "Schedule individual performance reviews with each team member to assess their u…" at bounding box center [184, 78] width 188 height 19
click at [90, 68] on input "a. Schedule individual performance reviews with each team member to assess thei…" at bounding box center [90, 66] width 0 height 4
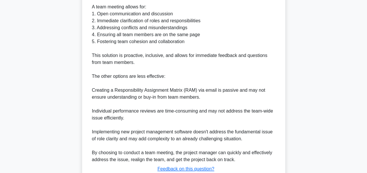
scroll to position [295, 0]
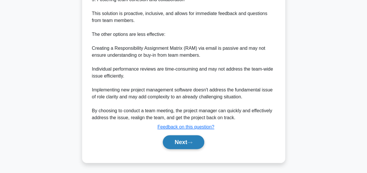
click at [178, 140] on button "Next" at bounding box center [183, 142] width 41 height 14
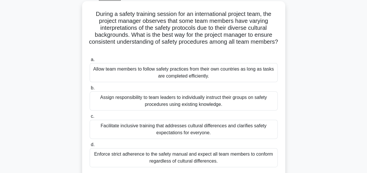
scroll to position [31, 0]
click at [161, 72] on div "Allow team members to follow safety practices from their own countries as long …" at bounding box center [184, 72] width 188 height 19
click at [90, 62] on input "a. Allow team members to follow safety practices from their own countries as lo…" at bounding box center [90, 60] width 0 height 4
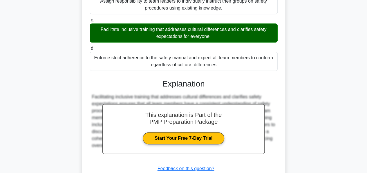
scroll to position [170, 0]
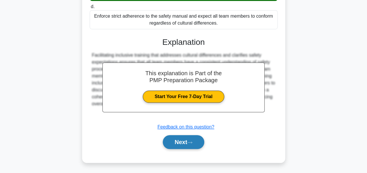
click at [172, 141] on button "Next" at bounding box center [183, 142] width 41 height 14
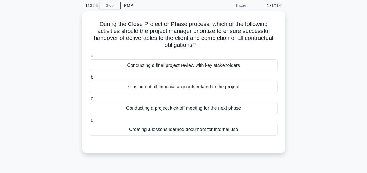
scroll to position [22, 0]
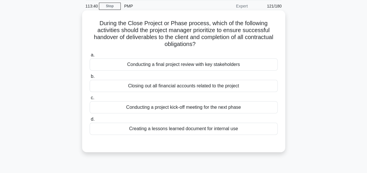
click at [157, 87] on div "Closing out all financial accounts related to the project" at bounding box center [184, 86] width 188 height 12
click at [90, 79] on input "b. Closing out all financial accounts related to the project" at bounding box center [90, 77] width 0 height 4
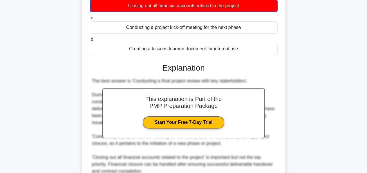
scroll to position [184, 0]
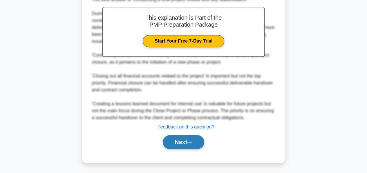
click at [181, 141] on button "Next" at bounding box center [183, 142] width 41 height 14
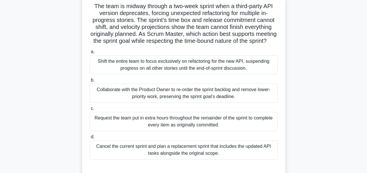
scroll to position [41, 0]
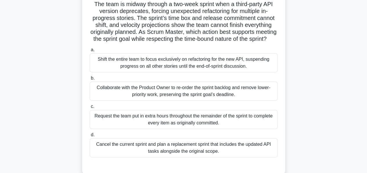
click at [194, 101] on div "Collaborate with the Product Owner to re-order the sprint backlog and remove lo…" at bounding box center [184, 91] width 188 height 19
click at [90, 80] on input "b. Collaborate with the Product Owner to re-order the sprint backlog and remove…" at bounding box center [90, 79] width 0 height 4
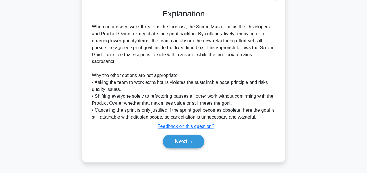
scroll to position [202, 0]
click at [180, 139] on button "Next" at bounding box center [183, 142] width 41 height 14
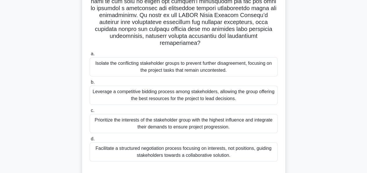
scroll to position [135, 0]
click at [179, 145] on div "Facilitate a structured negotiation process focusing on interests, not position…" at bounding box center [184, 151] width 188 height 19
click at [90, 141] on input "d. Facilitate a structured negotiation process focusing on interests, not posit…" at bounding box center [90, 139] width 0 height 4
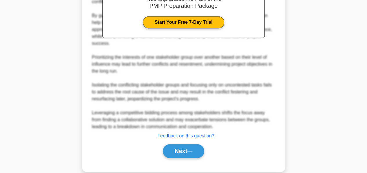
scroll to position [343, 0]
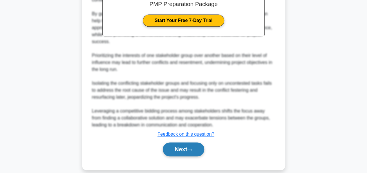
click at [173, 143] on button "Next" at bounding box center [183, 150] width 41 height 14
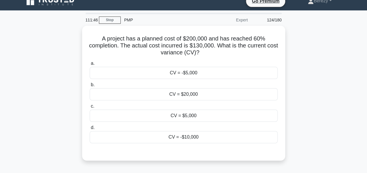
scroll to position [8, 0]
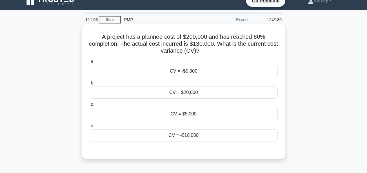
click at [179, 134] on div "CV = -$10,000" at bounding box center [184, 136] width 188 height 12
click at [90, 128] on input "d. CV = -$10,000" at bounding box center [90, 126] width 0 height 4
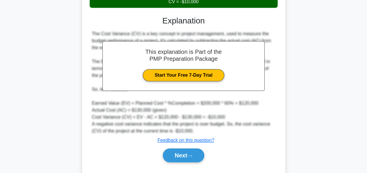
scroll to position [155, 0]
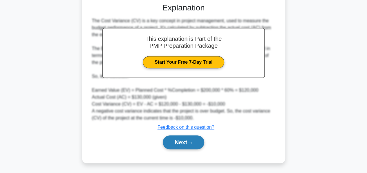
click at [171, 144] on button "Next" at bounding box center [183, 143] width 41 height 14
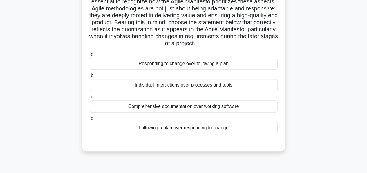
scroll to position [103, 0]
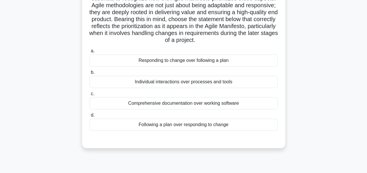
click at [188, 67] on div "Responding to change over following a plan" at bounding box center [184, 60] width 188 height 12
click at [90, 53] on input "a. Responding to change over following a plan" at bounding box center [90, 51] width 0 height 4
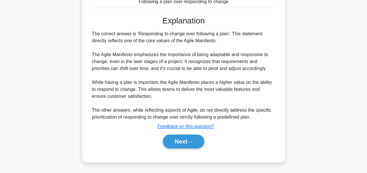
scroll to position [232, 0]
click at [183, 144] on button "Next" at bounding box center [183, 142] width 41 height 14
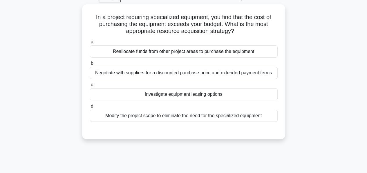
scroll to position [29, 0]
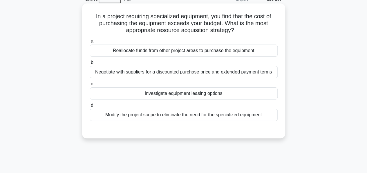
click at [183, 96] on div "Investigate equipment leasing options" at bounding box center [184, 94] width 188 height 12
click at [90, 86] on input "c. Investigate equipment leasing options" at bounding box center [90, 84] width 0 height 4
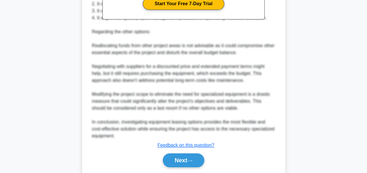
scroll to position [232, 0]
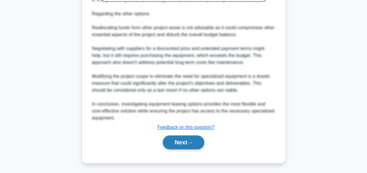
click at [176, 144] on button "Next" at bounding box center [183, 143] width 41 height 14
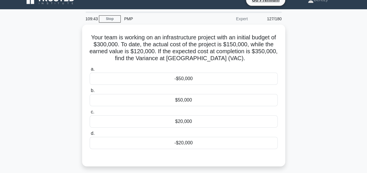
scroll to position [9, 0]
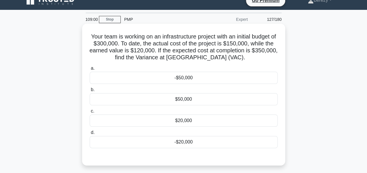
click at [186, 81] on div "-$50,000" at bounding box center [184, 78] width 188 height 12
click at [90, 70] on input "a. -$50,000" at bounding box center [90, 69] width 0 height 4
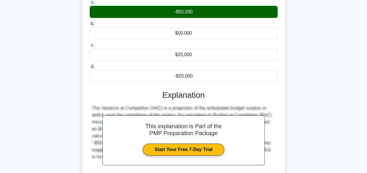
scroll to position [140, 0]
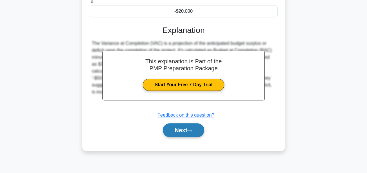
click at [176, 128] on button "Next" at bounding box center [183, 130] width 41 height 14
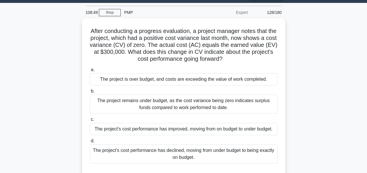
scroll to position [15, 0]
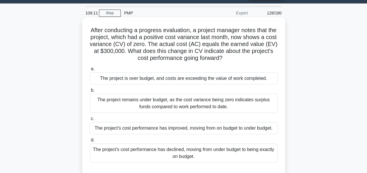
click at [145, 129] on div "The project's cost performance has improved, moving from on budget to under bud…" at bounding box center [184, 128] width 188 height 12
click at [90, 121] on input "c. The project's cost performance has improved, moving from on budget to under …" at bounding box center [90, 119] width 0 height 4
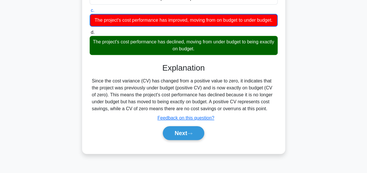
scroll to position [124, 0]
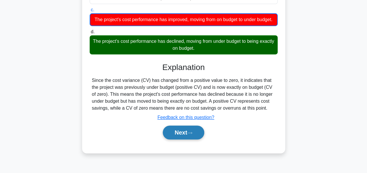
click at [165, 140] on button "Next" at bounding box center [183, 133] width 41 height 14
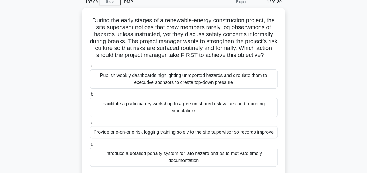
scroll to position [26, 0]
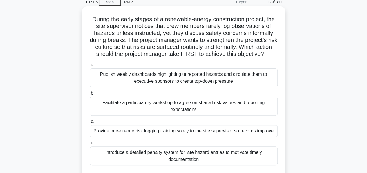
click at [180, 111] on div "Facilitate a participatory workshop to agree on shared risk values and reportin…" at bounding box center [184, 106] width 188 height 19
click at [90, 95] on input "b. Facilitate a participatory workshop to agree on shared risk values and repor…" at bounding box center [90, 94] width 0 height 4
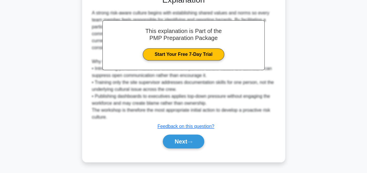
scroll to position [211, 0]
click at [179, 144] on button "Next" at bounding box center [183, 142] width 41 height 14
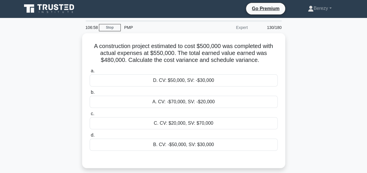
scroll to position [0, 0]
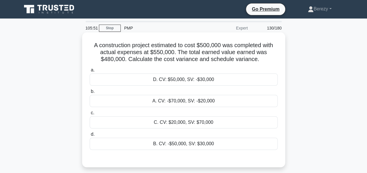
click at [175, 98] on div "A. CV: -$70,000, SV: -$20,000" at bounding box center [184, 101] width 188 height 12
click at [90, 94] on input "b. A. CV: -$70,000, SV: -$20,000" at bounding box center [90, 92] width 0 height 4
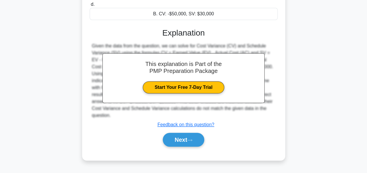
scroll to position [131, 0]
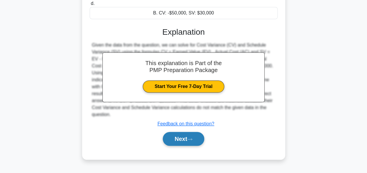
click at [179, 132] on button "Next" at bounding box center [183, 139] width 41 height 14
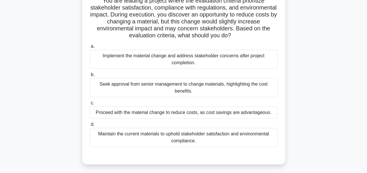
scroll to position [48, 0]
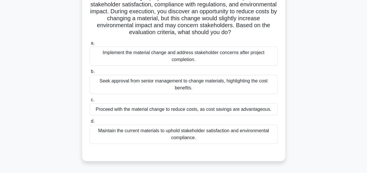
click at [176, 110] on div "Proceed with the material change to reduce costs, as cost savings are advantage…" at bounding box center [184, 109] width 188 height 12
click at [90, 102] on input "c. Proceed with the material change to reduce costs, as cost savings are advant…" at bounding box center [90, 100] width 0 height 4
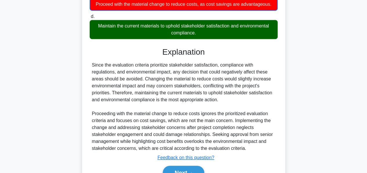
scroll to position [184, 0]
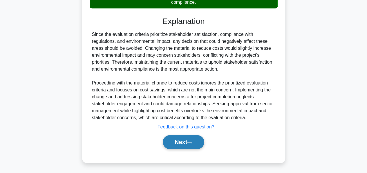
click at [174, 139] on button "Next" at bounding box center [183, 142] width 41 height 14
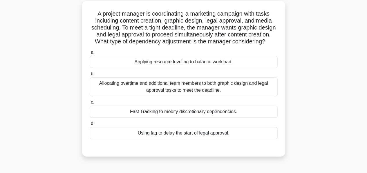
scroll to position [33, 0]
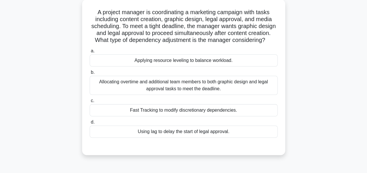
click at [186, 117] on div "Fast Tracking to modify discretionary dependencies." at bounding box center [184, 110] width 188 height 12
click at [90, 103] on input "c. Fast Tracking to modify discretionary dependencies." at bounding box center [90, 101] width 0 height 4
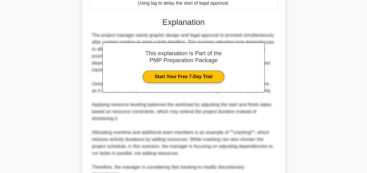
scroll to position [218, 0]
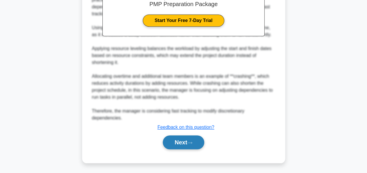
click at [176, 139] on button "Next" at bounding box center [183, 143] width 41 height 14
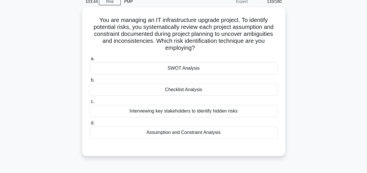
scroll to position [26, 0]
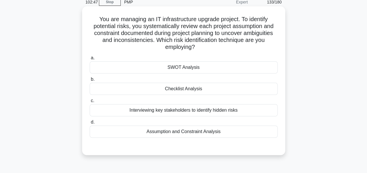
click at [181, 131] on div "Assumption and Constraint Analysis" at bounding box center [184, 132] width 188 height 12
click at [90, 124] on input "d. Assumption and Constraint Analysis" at bounding box center [90, 123] width 0 height 4
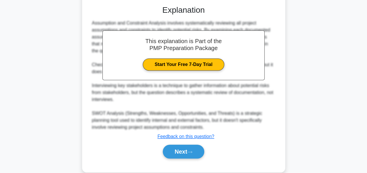
scroll to position [176, 0]
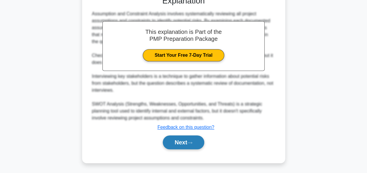
click at [177, 139] on button "Next" at bounding box center [183, 143] width 41 height 14
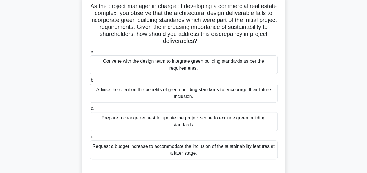
scroll to position [39, 0]
click at [148, 63] on div "Convene with the design team to integrate green building standards as per the r…" at bounding box center [184, 64] width 188 height 19
click at [90, 54] on input "a. Convene with the design team to integrate green building standards as per th…" at bounding box center [90, 52] width 0 height 4
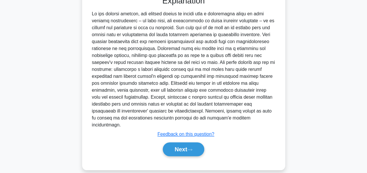
scroll to position [211, 0]
click at [174, 143] on button "Next" at bounding box center [183, 150] width 41 height 14
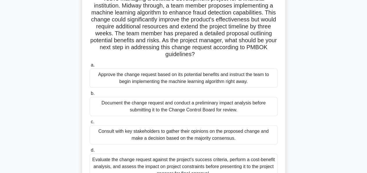
scroll to position [49, 0]
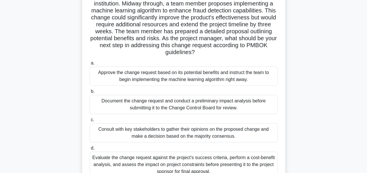
click at [166, 132] on div "Consult with key stakeholders to gather their opinions on the proposed change a…" at bounding box center [184, 132] width 188 height 19
click at [90, 122] on input "c. Consult with key stakeholders to gather their opinions on the proposed chang…" at bounding box center [90, 120] width 0 height 4
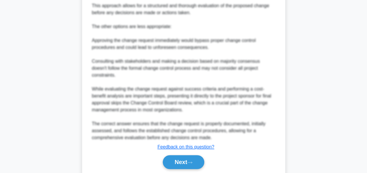
scroll to position [353, 0]
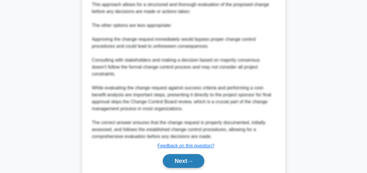
click at [173, 155] on button "Next" at bounding box center [183, 161] width 41 height 14
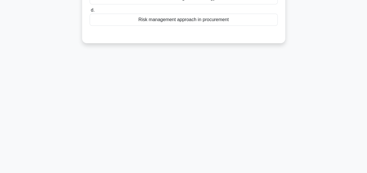
scroll to position [41, 0]
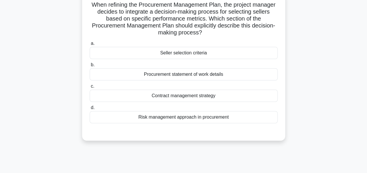
click at [175, 56] on div "Seller selection criteria" at bounding box center [184, 53] width 188 height 12
click at [90, 46] on input "a. Seller selection criteria" at bounding box center [90, 44] width 0 height 4
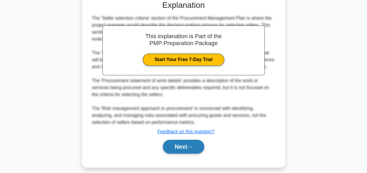
scroll to position [176, 0]
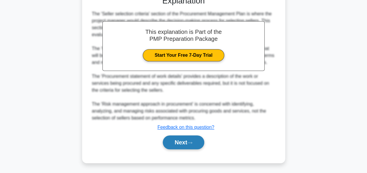
click at [177, 142] on button "Next" at bounding box center [183, 143] width 41 height 14
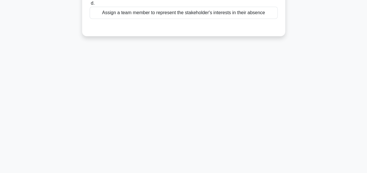
click at [177, 143] on div "99:34 Stop PMP Expert 137/180 a. b. c. d." at bounding box center [183, 26] width 330 height 290
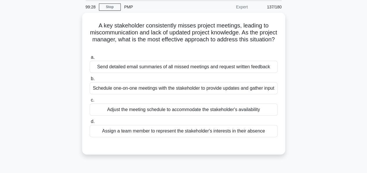
scroll to position [21, 0]
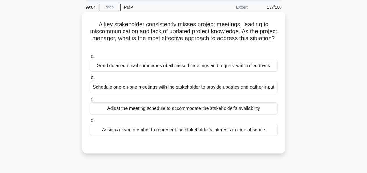
click at [141, 89] on div "Schedule one-on-one meetings with the stakeholder to provide updates and gather…" at bounding box center [184, 87] width 188 height 12
click at [90, 80] on input "b. Schedule one-on-one meetings with the stakeholder to provide updates and gat…" at bounding box center [90, 78] width 0 height 4
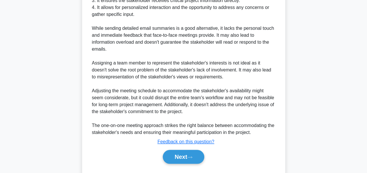
scroll to position [234, 0]
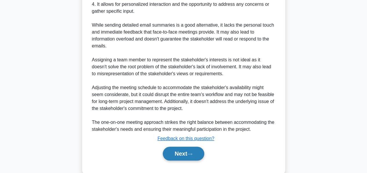
click at [176, 161] on button "Next" at bounding box center [183, 154] width 41 height 14
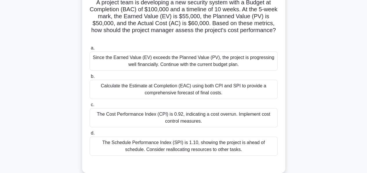
scroll to position [43, 0]
click at [191, 121] on div "The Cost Performance Index (CPI) is 0.92, indicating a cost overrun. Implement …" at bounding box center [184, 117] width 188 height 19
click at [90, 107] on input "c. The Cost Performance Index (CPI) is 0.92, indicating a cost overrun. Impleme…" at bounding box center [90, 105] width 0 height 4
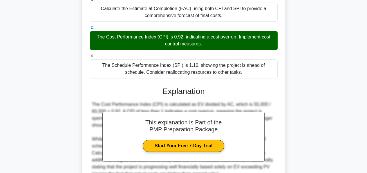
scroll to position [176, 0]
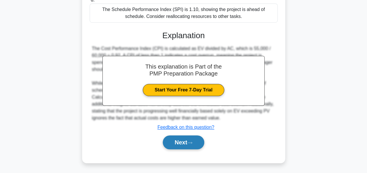
click at [175, 140] on button "Next" at bounding box center [183, 143] width 41 height 14
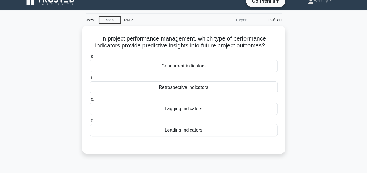
scroll to position [0, 0]
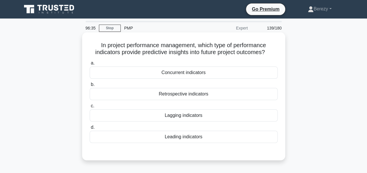
click at [178, 138] on div "Leading indicators" at bounding box center [184, 137] width 188 height 12
click at [90, 130] on input "d. Leading indicators" at bounding box center [90, 128] width 0 height 4
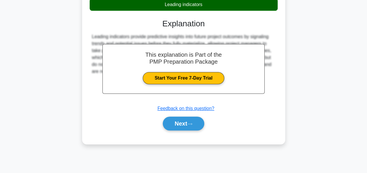
scroll to position [133, 0]
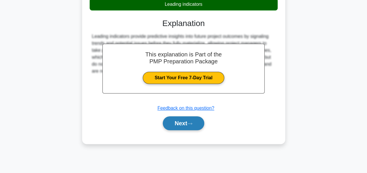
click at [177, 124] on button "Next" at bounding box center [183, 124] width 41 height 14
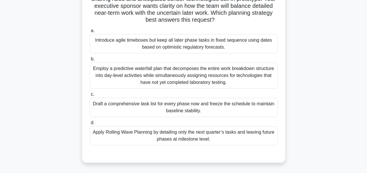
scroll to position [69, 0]
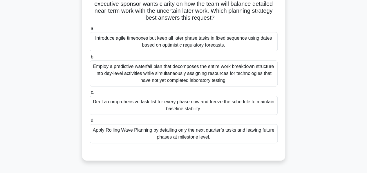
click at [179, 133] on div "Apply Rolling Wave Planning by detailing only the next quarter’s tasks and leav…" at bounding box center [184, 133] width 188 height 19
click at [90, 123] on input "d. Apply Rolling Wave Planning by detailing only the next quarter’s tasks and l…" at bounding box center [90, 121] width 0 height 4
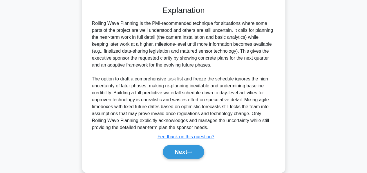
scroll to position [217, 0]
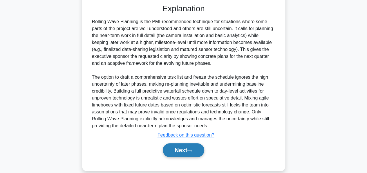
click at [179, 149] on button "Next" at bounding box center [183, 150] width 41 height 14
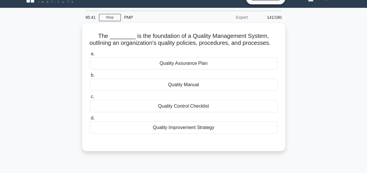
scroll to position [10, 0]
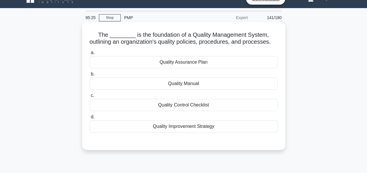
click at [177, 90] on div "Quality Manual" at bounding box center [184, 84] width 188 height 12
click at [90, 76] on input "b. Quality Manual" at bounding box center [90, 74] width 0 height 4
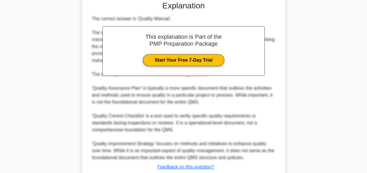
scroll to position [197, 0]
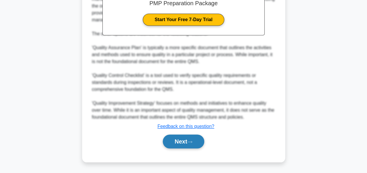
click at [181, 142] on button "Next" at bounding box center [183, 142] width 41 height 14
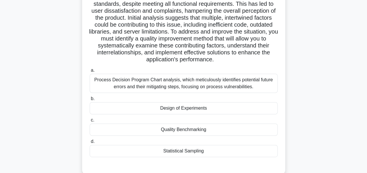
scroll to position [57, 0]
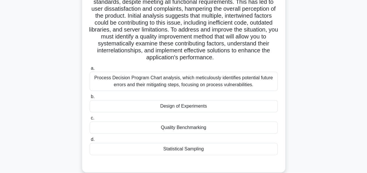
click at [175, 112] on div "Design of Experiments" at bounding box center [184, 106] width 188 height 12
click at [90, 99] on input "b. Design of Experiments" at bounding box center [90, 97] width 0 height 4
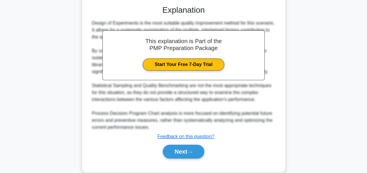
scroll to position [215, 0]
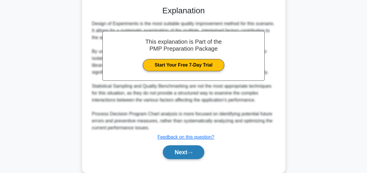
click at [176, 158] on button "Next" at bounding box center [183, 153] width 41 height 14
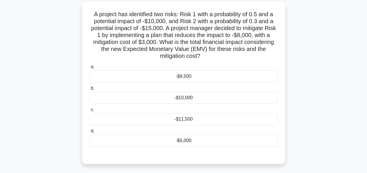
scroll to position [32, 0]
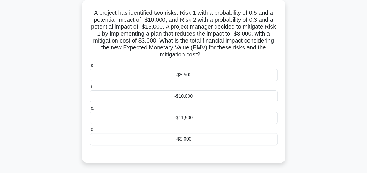
click at [178, 138] on div "-$5,000" at bounding box center [184, 139] width 188 height 12
click at [90, 132] on input "d. -$5,000" at bounding box center [90, 130] width 0 height 4
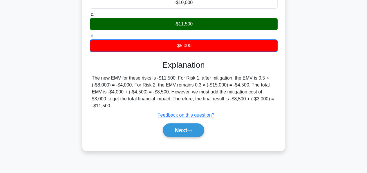
scroll to position [131, 0]
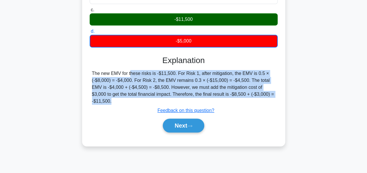
drag, startPoint x: 93, startPoint y: 73, endPoint x: 118, endPoint y: 110, distance: 44.7
click at [118, 110] on div "Explanation The new EMV for these risks is -$11,500. For Risk 1, after mitigati…" at bounding box center [184, 95] width 188 height 79
copy div "The new EMV for these risks is -$11,500. For Risk 1, after mitigation, the EMV …"
click at [175, 127] on button "Next" at bounding box center [183, 126] width 41 height 14
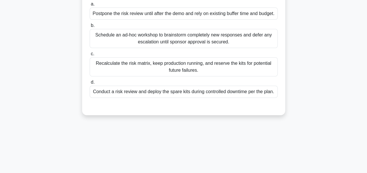
scroll to position [87, 0]
click at [139, 98] on div "Conduct a risk review and deploy the spare kits during controlled downtime per …" at bounding box center [184, 92] width 188 height 12
click at [90, 84] on input "d. Conduct a risk review and deploy the spare kits during controlled downtime p…" at bounding box center [90, 83] width 0 height 4
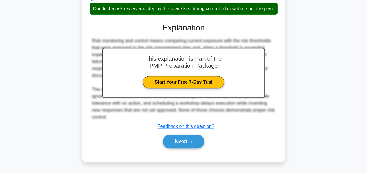
scroll to position [183, 0]
click at [174, 142] on button "Next" at bounding box center [183, 142] width 41 height 14
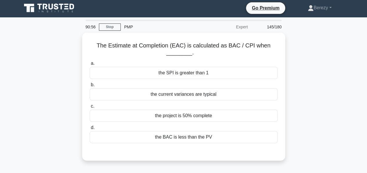
scroll to position [0, 0]
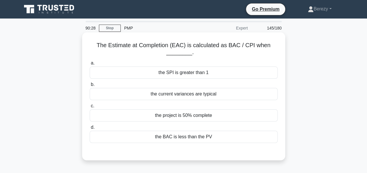
click at [190, 96] on div "the current variances are typical" at bounding box center [184, 94] width 188 height 12
click at [90, 87] on input "b. the current variances are typical" at bounding box center [90, 85] width 0 height 4
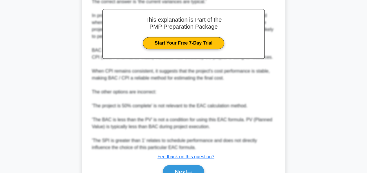
scroll to position [197, 0]
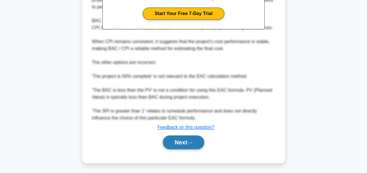
click at [177, 141] on button "Next" at bounding box center [183, 143] width 41 height 14
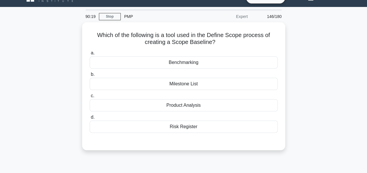
scroll to position [12, 0]
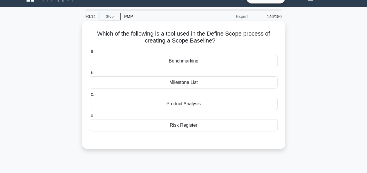
click at [175, 103] on div "Product Analysis" at bounding box center [184, 104] width 188 height 12
click at [90, 97] on input "c. Product Analysis" at bounding box center [90, 95] width 0 height 4
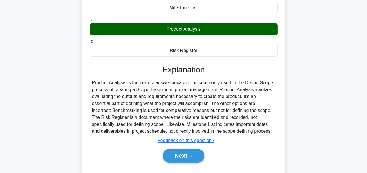
scroll to position [95, 0]
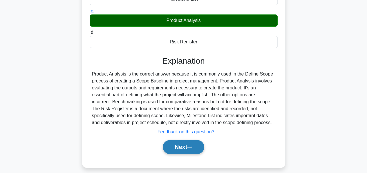
click at [181, 143] on button "Next" at bounding box center [183, 147] width 41 height 14
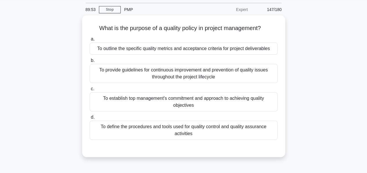
scroll to position [19, 0]
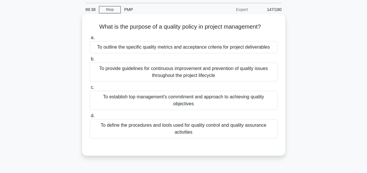
click at [176, 125] on div "To define the procedures and tools used for quality control and quality assuran…" at bounding box center [184, 128] width 188 height 19
click at [90, 118] on input "d. To define the procedures and tools used for quality control and quality assu…" at bounding box center [90, 116] width 0 height 4
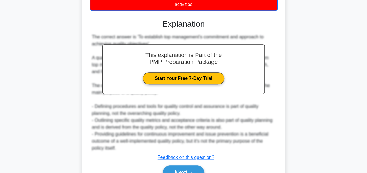
scroll to position [177, 0]
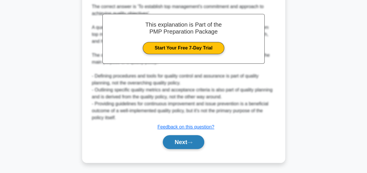
click at [181, 141] on button "Next" at bounding box center [183, 142] width 41 height 14
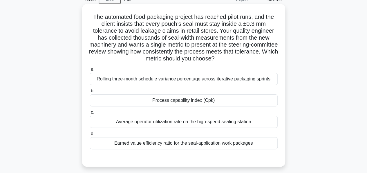
scroll to position [28, 0]
click at [177, 145] on div "Earned value efficiency ratio for the seal-application work packages" at bounding box center [184, 143] width 188 height 12
click at [90, 136] on input "d. Earned value efficiency ratio for the seal-application work packages" at bounding box center [90, 134] width 0 height 4
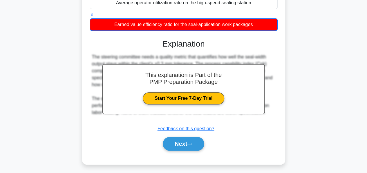
scroll to position [149, 0]
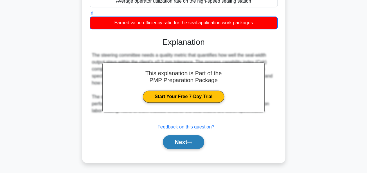
click at [174, 141] on button "Next" at bounding box center [183, 142] width 41 height 14
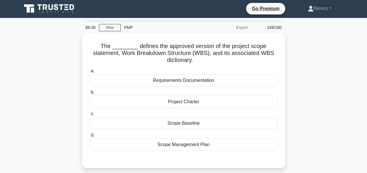
scroll to position [0, 0]
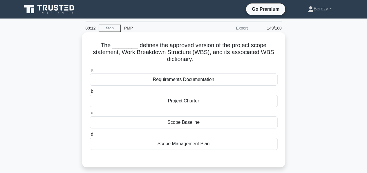
click at [186, 122] on div "Scope Baseline" at bounding box center [184, 123] width 188 height 12
click at [90, 115] on input "c. Scope Baseline" at bounding box center [90, 113] width 0 height 4
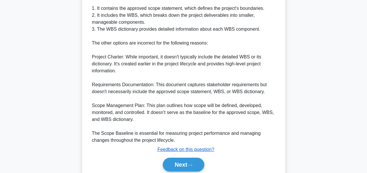
scroll to position [230, 0]
click at [182, 162] on button "Next" at bounding box center [183, 165] width 41 height 14
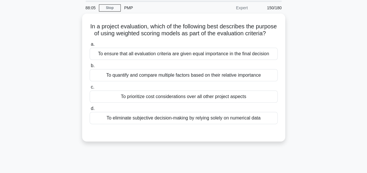
scroll to position [0, 0]
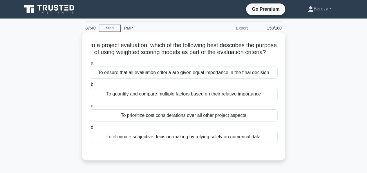
click at [183, 100] on div "To quantify and compare multiple factors based on their relative importance" at bounding box center [184, 94] width 188 height 12
click at [90, 87] on input "b. To quantify and compare multiple factors based on their relative importance" at bounding box center [90, 85] width 0 height 4
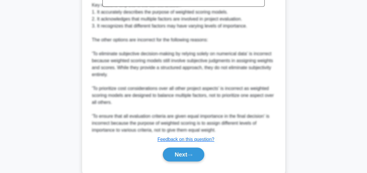
scroll to position [232, 0]
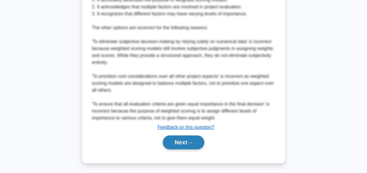
click at [182, 140] on button "Next" at bounding box center [183, 143] width 41 height 14
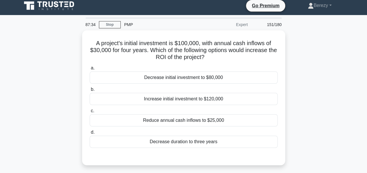
scroll to position [0, 0]
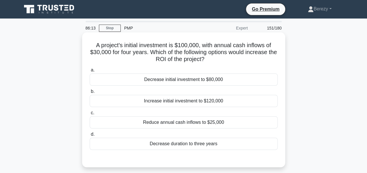
click at [198, 81] on div "Decrease initial investment to $80,000" at bounding box center [184, 80] width 188 height 12
click at [90, 72] on input "a. Decrease initial investment to $80,000" at bounding box center [90, 70] width 0 height 4
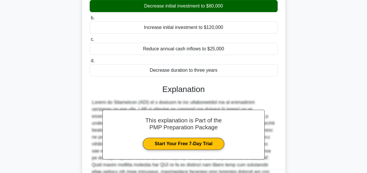
scroll to position [169, 0]
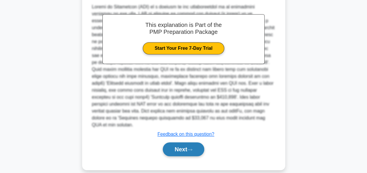
click at [179, 143] on button "Next" at bounding box center [183, 150] width 41 height 14
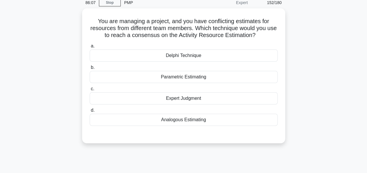
scroll to position [0, 0]
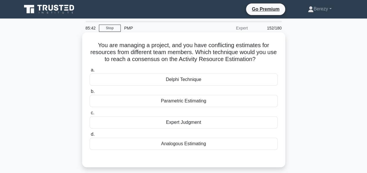
click at [176, 81] on div "Delphi Technique" at bounding box center [184, 80] width 188 height 12
click at [90, 72] on input "a. Delphi Technique" at bounding box center [90, 70] width 0 height 4
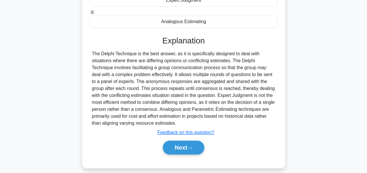
scroll to position [123, 0]
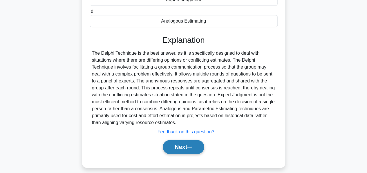
click at [175, 146] on button "Next" at bounding box center [183, 147] width 41 height 14
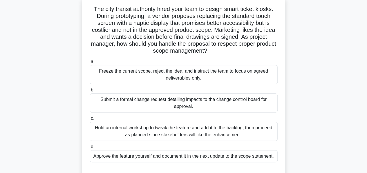
scroll to position [35, 0]
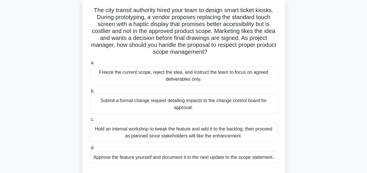
click at [168, 102] on div "Submit a formal change request detailing impacts to the change control board fo…" at bounding box center [184, 104] width 188 height 19
click at [90, 93] on input "b. Submit a formal change request detailing impacts to the change control board…" at bounding box center [90, 92] width 0 height 4
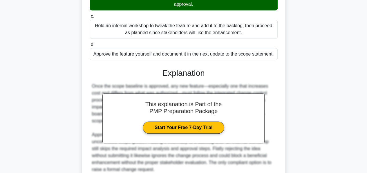
scroll to position [190, 0]
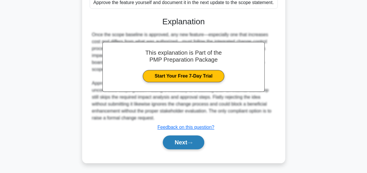
click at [172, 142] on button "Next" at bounding box center [183, 143] width 41 height 14
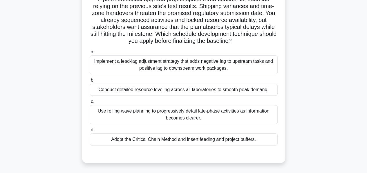
scroll to position [48, 0]
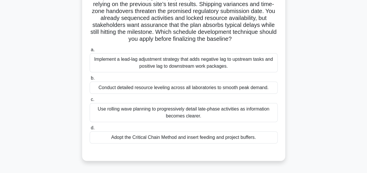
click at [165, 88] on div "Conduct detailed resource leveling across all laboratories to smooth peak deman…" at bounding box center [184, 88] width 188 height 12
click at [90, 80] on input "b. Conduct detailed resource leveling across all laboratories to smooth peak de…" at bounding box center [90, 79] width 0 height 4
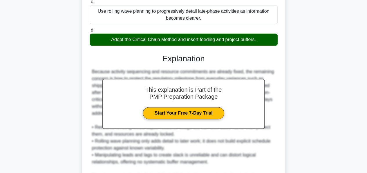
scroll to position [212, 0]
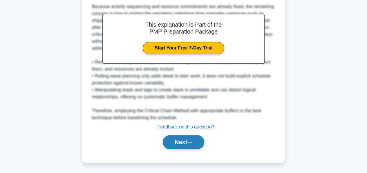
click at [180, 144] on button "Next" at bounding box center [183, 142] width 41 height 14
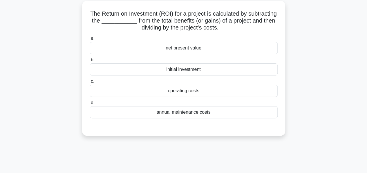
scroll to position [0, 0]
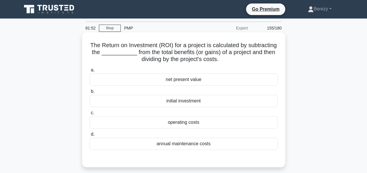
click at [177, 104] on div "initial investment" at bounding box center [184, 101] width 188 height 12
click at [90, 94] on input "b. initial investment" at bounding box center [90, 92] width 0 height 4
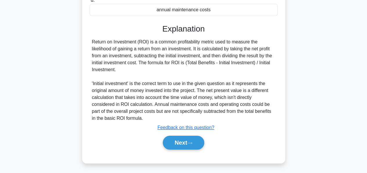
scroll to position [140, 0]
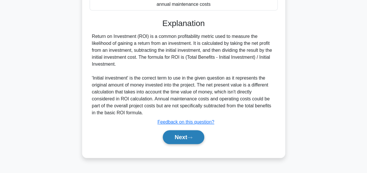
click at [173, 131] on button "Next" at bounding box center [183, 137] width 41 height 14
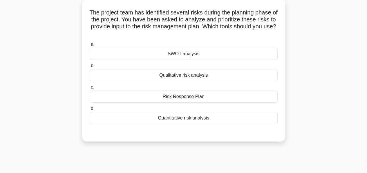
scroll to position [0, 0]
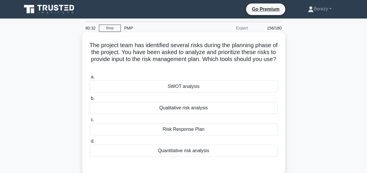
click at [176, 97] on label "b. Qualitative risk analysis" at bounding box center [184, 104] width 188 height 19
click at [90, 97] on input "b. Qualitative risk analysis" at bounding box center [90, 99] width 0 height 4
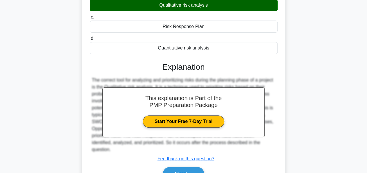
scroll to position [140, 0]
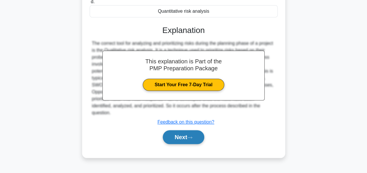
click at [171, 132] on button "Next" at bounding box center [183, 137] width 41 height 14
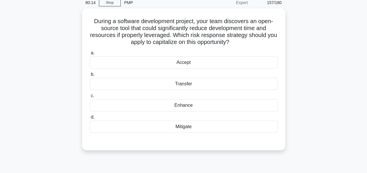
scroll to position [25, 0]
click at [189, 107] on div "Enhance" at bounding box center [184, 106] width 188 height 12
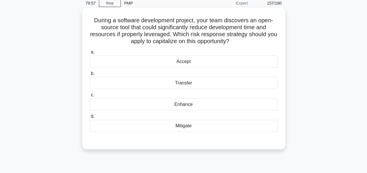
click at [90, 97] on input "c. Enhance" at bounding box center [90, 95] width 0 height 4
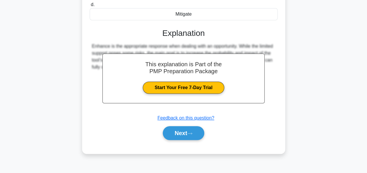
scroll to position [140, 0]
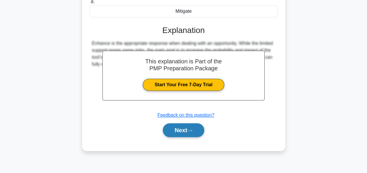
click at [180, 130] on button "Next" at bounding box center [183, 130] width 41 height 14
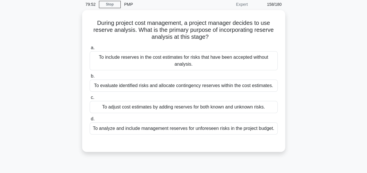
scroll to position [0, 0]
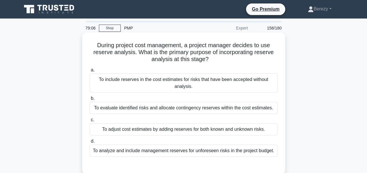
click at [139, 81] on div "To include reserves in the cost estimates for risks that have been accepted wit…" at bounding box center [184, 83] width 188 height 19
click at [90, 72] on input "a. To include reserves in the cost estimates for risks that have been accepted …" at bounding box center [90, 70] width 0 height 4
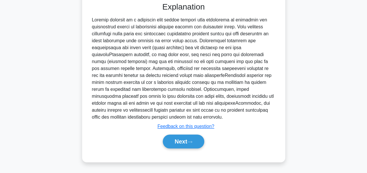
scroll to position [148, 0]
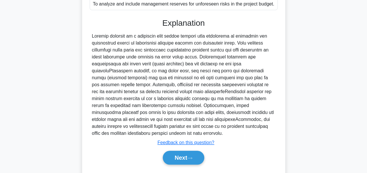
drag, startPoint x: 92, startPoint y: 43, endPoint x: 116, endPoint y: 141, distance: 100.5
click at [116, 137] on div at bounding box center [183, 85] width 183 height 104
copy div "Reserve analysis is a technique used during project cost management to determin…"
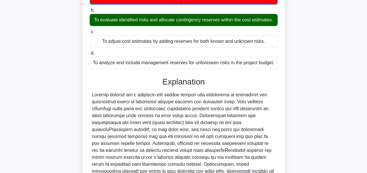
scroll to position [170, 0]
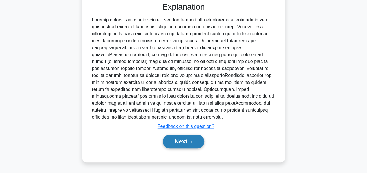
click at [176, 140] on button "Next" at bounding box center [183, 142] width 41 height 14
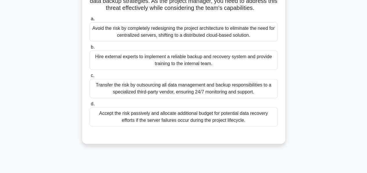
scroll to position [74, 0]
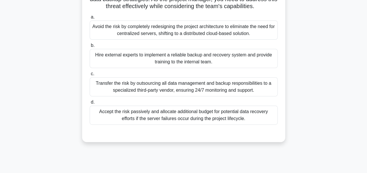
click at [156, 96] on div "Transfer the risk by outsourcing all data management and backup responsibilitie…" at bounding box center [184, 86] width 188 height 19
click at [90, 76] on input "c. Transfer the risk by outsourcing all data management and backup responsibili…" at bounding box center [90, 74] width 0 height 4
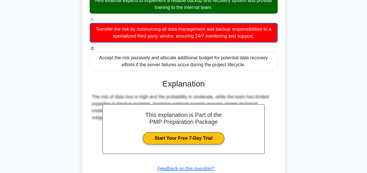
scroll to position [177, 0]
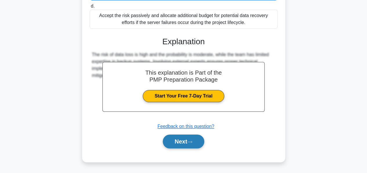
click at [177, 141] on button "Next" at bounding box center [183, 142] width 41 height 14
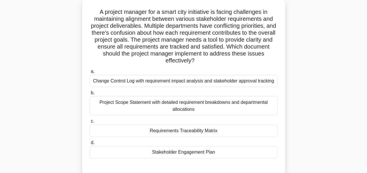
scroll to position [34, 0]
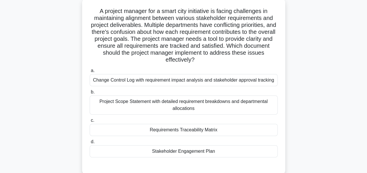
click at [158, 81] on div "Change Control Log with requirement impact analysis and stakeholder approval tr…" at bounding box center [184, 80] width 188 height 12
click at [90, 73] on input "a. Change Control Log with requirement impact analysis and stakeholder approval…" at bounding box center [90, 71] width 0 height 4
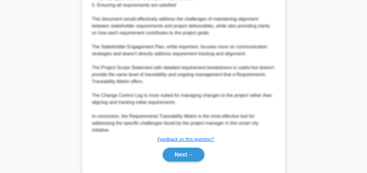
scroll to position [309, 0]
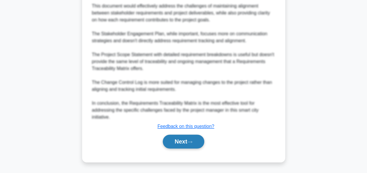
click at [177, 141] on button "Next" at bounding box center [183, 142] width 41 height 14
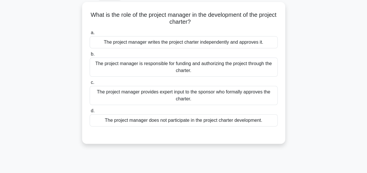
scroll to position [0, 0]
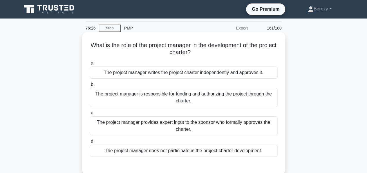
click at [182, 126] on div "The project manager provides expert input to the sponsor who formally approves …" at bounding box center [184, 126] width 188 height 19
click at [90, 115] on input "c. The project manager provides expert input to the sponsor who formally approv…" at bounding box center [90, 113] width 0 height 4
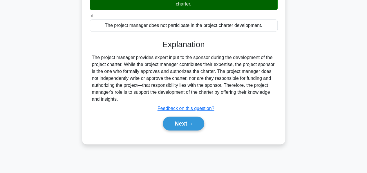
scroll to position [126, 0]
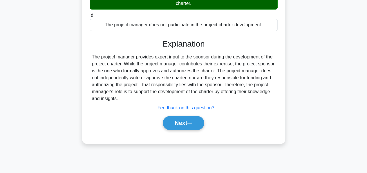
click at [182, 126] on button "Next" at bounding box center [183, 123] width 41 height 14
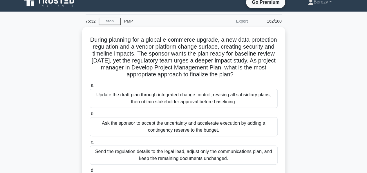
scroll to position [6, 0]
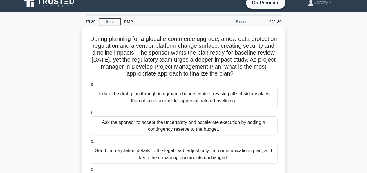
click at [116, 97] on div "Update the draft plan through integrated change control, revising all subsidiar…" at bounding box center [184, 97] width 188 height 19
click at [90, 87] on input "a. Update the draft plan through integrated change control, revising all subsid…" at bounding box center [90, 85] width 0 height 4
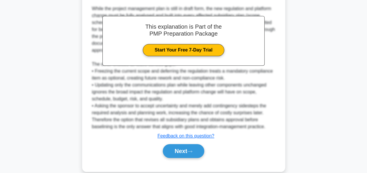
scroll to position [217, 0]
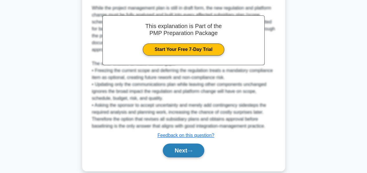
click at [177, 154] on button "Next" at bounding box center [183, 151] width 41 height 14
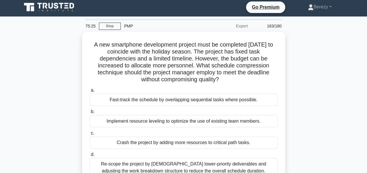
scroll to position [0, 0]
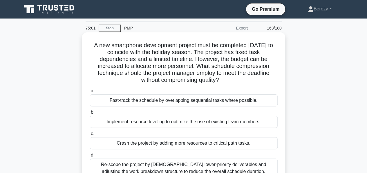
click at [247, 150] on div "Crash the project by adding more resources to critical path tasks." at bounding box center [184, 143] width 188 height 12
click at [90, 136] on input "c. Crash the project by adding more resources to critical path tasks." at bounding box center [90, 134] width 0 height 4
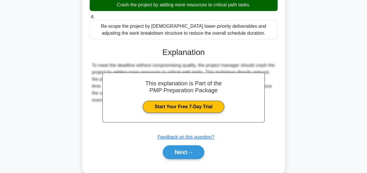
scroll to position [148, 0]
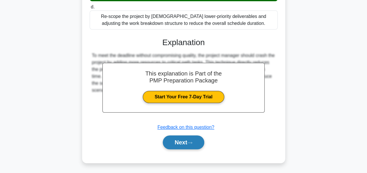
click at [180, 144] on button "Next" at bounding box center [183, 143] width 41 height 14
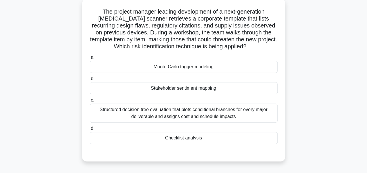
scroll to position [36, 0]
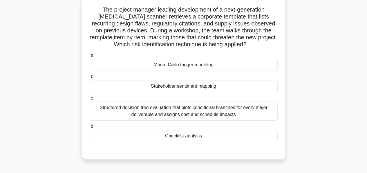
click at [193, 137] on div "Checklist analysis" at bounding box center [184, 136] width 188 height 12
click at [90, 129] on input "d. Checklist analysis" at bounding box center [90, 127] width 0 height 4
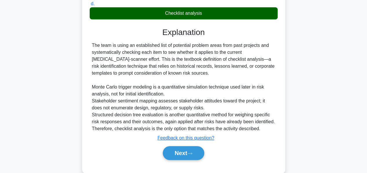
scroll to position [160, 0]
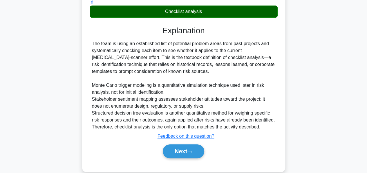
click at [133, 71] on div "The team is using an established list of potential problem areas from past proj…" at bounding box center [183, 85] width 183 height 90
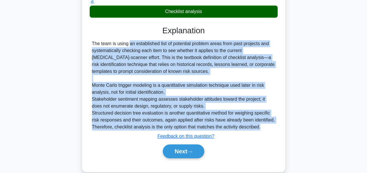
drag, startPoint x: 93, startPoint y: 44, endPoint x: 260, endPoint y: 124, distance: 184.5
click at [260, 124] on div "The team is using an established list of potential problem areas from past proj…" at bounding box center [183, 85] width 183 height 90
copy div "he team is using an established list of potential problem areas from past proje…"
click at [176, 153] on button "Next" at bounding box center [183, 152] width 41 height 14
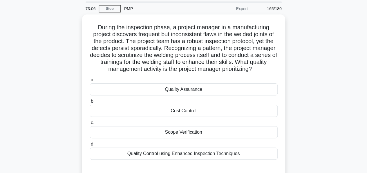
scroll to position [20, 0]
click at [176, 153] on div "Quality Control using Enhanced Inspection Techniques" at bounding box center [184, 154] width 188 height 12
click at [90, 146] on input "d. Quality Control using Enhanced Inspection Techniques" at bounding box center [90, 144] width 0 height 4
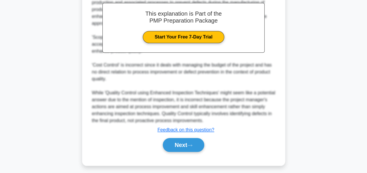
scroll to position [212, 0]
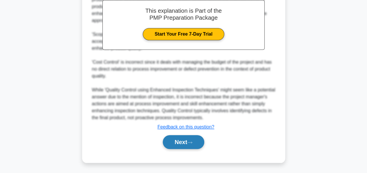
click at [177, 145] on button "Next" at bounding box center [183, 142] width 41 height 14
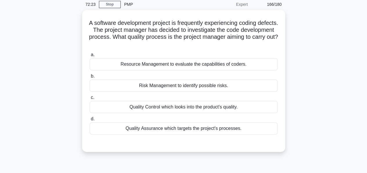
scroll to position [0, 0]
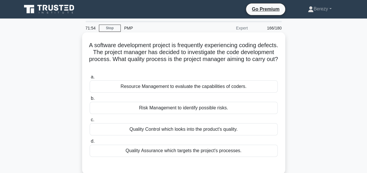
click at [156, 151] on div "Quality Assurance which targets the project's processes." at bounding box center [184, 151] width 188 height 12
click at [90, 143] on input "d. Quality Assurance which targets the project's processes." at bounding box center [90, 142] width 0 height 4
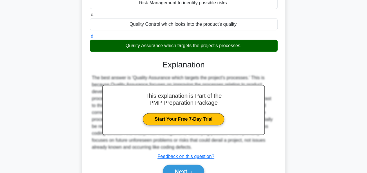
scroll to position [140, 0]
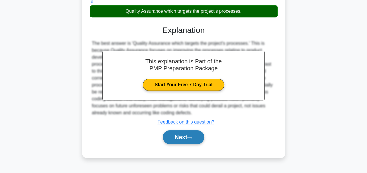
click at [170, 143] on button "Next" at bounding box center [183, 137] width 41 height 14
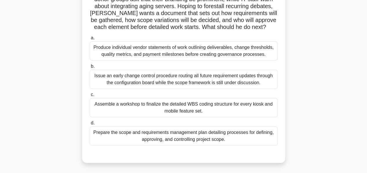
scroll to position [62, 0]
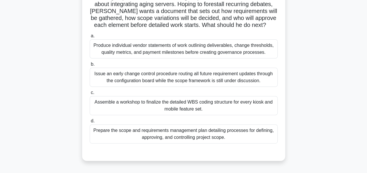
click at [165, 136] on div "Prepare the scope and requirements management plan detailing processes for defi…" at bounding box center [184, 134] width 188 height 19
click at [90, 123] on input "d. Prepare the scope and requirements management plan detailing processes for d…" at bounding box center [90, 121] width 0 height 4
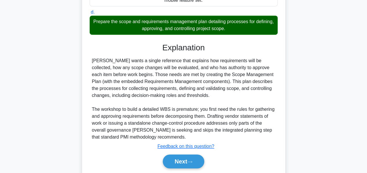
scroll to position [172, 0]
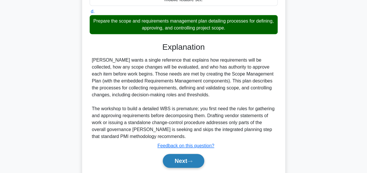
click at [173, 160] on button "Next" at bounding box center [183, 161] width 41 height 14
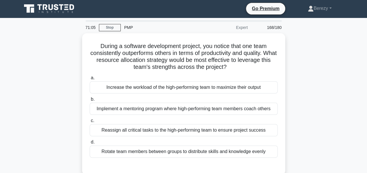
scroll to position [0, 0]
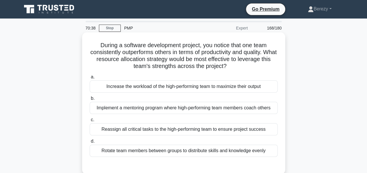
click at [169, 110] on div "Implement a mentoring program where high-performing team members coach others" at bounding box center [184, 108] width 188 height 12
click at [90, 101] on input "b. Implement a mentoring program where high-performing team members coach others" at bounding box center [90, 99] width 0 height 4
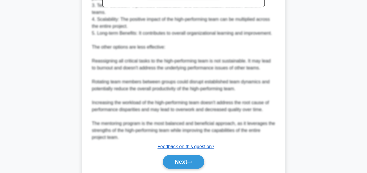
scroll to position [234, 0]
click at [174, 163] on button "Next" at bounding box center [183, 162] width 41 height 14
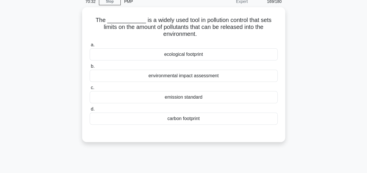
scroll to position [27, 0]
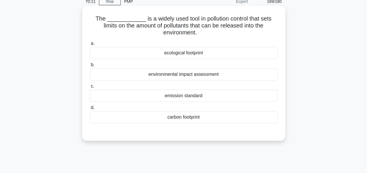
click at [170, 75] on div "environmental impact assessment" at bounding box center [184, 74] width 188 height 12
click at [90, 67] on input "b. environmental impact assessment" at bounding box center [90, 65] width 0 height 4
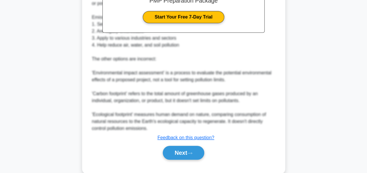
scroll to position [212, 0]
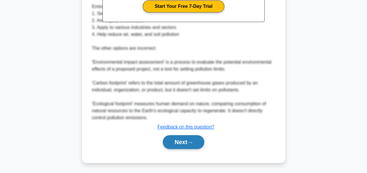
click at [170, 142] on button "Next" at bounding box center [183, 142] width 41 height 14
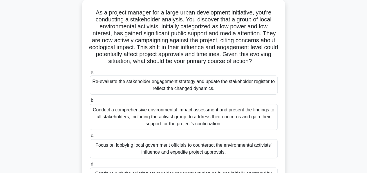
scroll to position [34, 0]
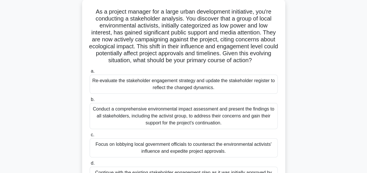
click at [144, 80] on div "Re-evaluate the stakeholder engagement strategy and update the stakeholder regi…" at bounding box center [184, 84] width 188 height 19
click at [90, 73] on input "a. Re-evaluate the stakeholder engagement strategy and update the stakeholder r…" at bounding box center [90, 72] width 0 height 4
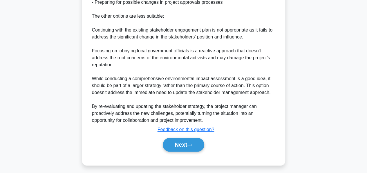
scroll to position [341, 0]
click at [172, 142] on button "Next" at bounding box center [183, 145] width 41 height 14
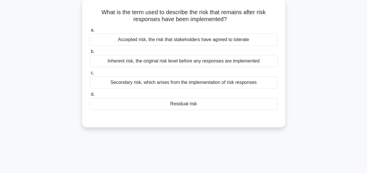
scroll to position [0, 0]
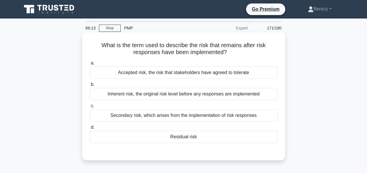
click at [158, 138] on div "Residual risk" at bounding box center [184, 137] width 188 height 12
click at [90, 130] on input "d. Residual risk" at bounding box center [90, 128] width 0 height 4
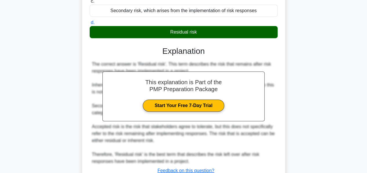
scroll to position [148, 0]
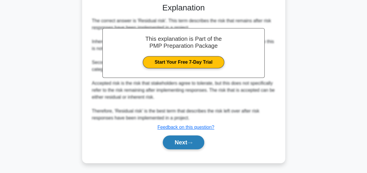
click at [175, 142] on button "Next" at bounding box center [183, 143] width 41 height 14
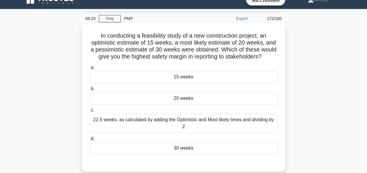
scroll to position [9, 0]
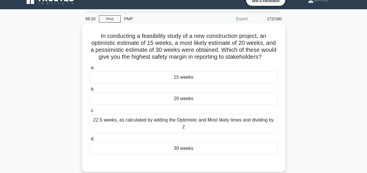
click at [180, 83] on div "15 weeks" at bounding box center [184, 77] width 188 height 12
click at [90, 70] on input "a. 15 weeks" at bounding box center [90, 68] width 0 height 4
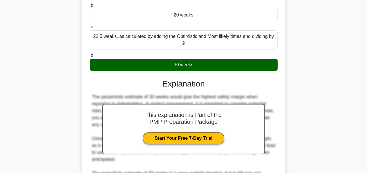
scroll to position [198, 0]
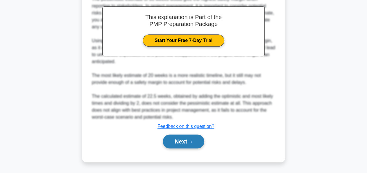
click at [177, 141] on button "Next" at bounding box center [183, 142] width 41 height 14
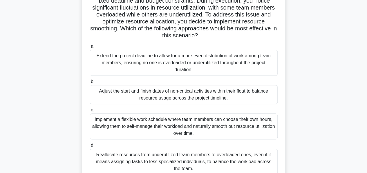
scroll to position [60, 0]
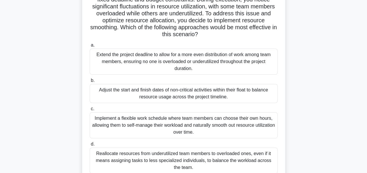
click at [178, 97] on div "Adjust the start and finish dates of non-critical activities within their float…" at bounding box center [184, 93] width 188 height 19
click at [90, 83] on input "b. Adjust the start and finish dates of non-critical activities within their fl…" at bounding box center [90, 81] width 0 height 4
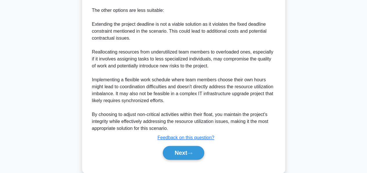
scroll to position [336, 0]
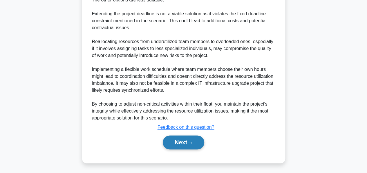
click at [174, 142] on button "Next" at bounding box center [183, 143] width 41 height 14
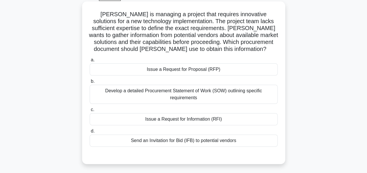
scroll to position [0, 0]
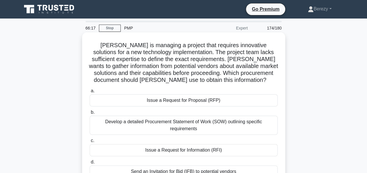
click at [168, 104] on div "Issue a Request for Proposal (RFP)" at bounding box center [184, 100] width 188 height 12
click at [90, 93] on input "a. Issue a Request for Proposal (RFP)" at bounding box center [90, 91] width 0 height 4
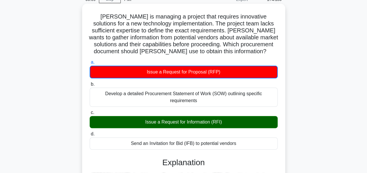
scroll to position [170, 0]
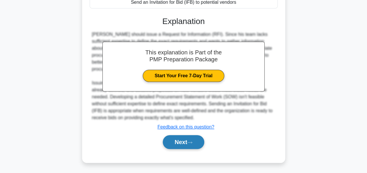
click at [178, 143] on button "Next" at bounding box center [183, 142] width 41 height 14
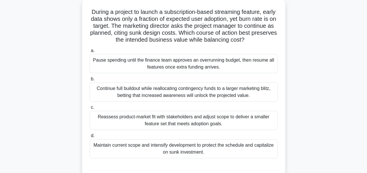
scroll to position [35, 0]
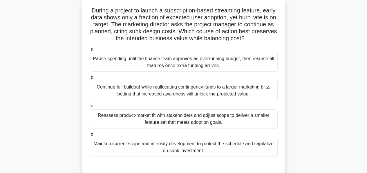
click at [179, 122] on div "Reassess product-market fit with stakeholders and adjust scope to deliver a sma…" at bounding box center [184, 119] width 188 height 19
click at [90, 108] on input "c. Reassess product-market fit with stakeholders and adjust scope to deliver a …" at bounding box center [90, 106] width 0 height 4
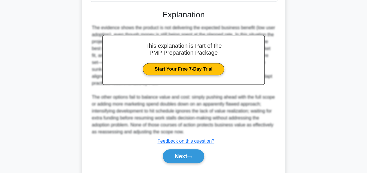
scroll to position [204, 0]
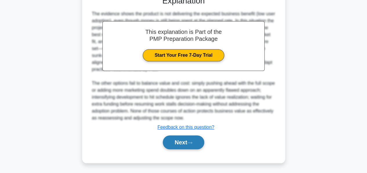
click at [172, 139] on button "Next" at bounding box center [183, 143] width 41 height 14
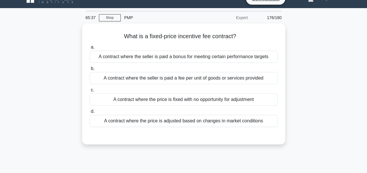
scroll to position [0, 0]
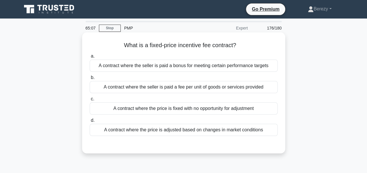
click at [172, 66] on div "A contract where the seller is paid a bonus for meeting certain performance tar…" at bounding box center [184, 66] width 188 height 12
click at [90, 58] on input "a. A contract where the seller is paid a bonus for meeting certain performance …" at bounding box center [90, 56] width 0 height 4
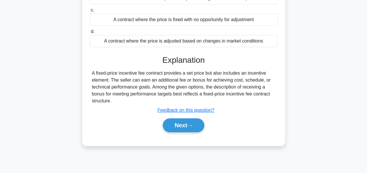
scroll to position [90, 0]
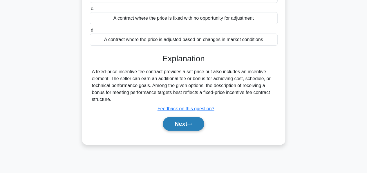
click at [173, 120] on button "Next" at bounding box center [183, 124] width 41 height 14
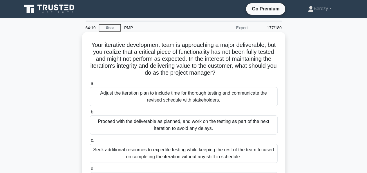
scroll to position [0, 0]
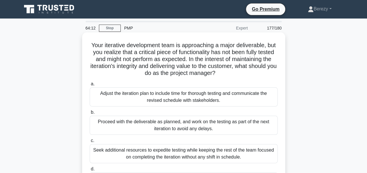
click at [168, 98] on div "Adjust the iteration plan to include time for thorough testing and communicate …" at bounding box center [184, 97] width 188 height 19
click at [90, 86] on input "a. Adjust the iteration plan to include time for thorough testing and communica…" at bounding box center [90, 84] width 0 height 4
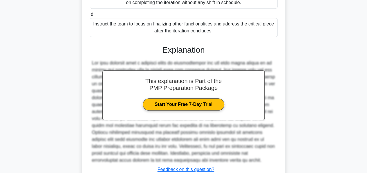
scroll to position [197, 0]
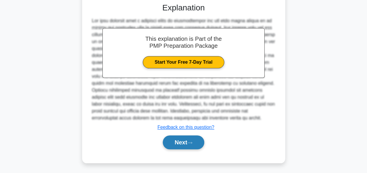
click at [173, 139] on button "Next" at bounding box center [183, 143] width 41 height 14
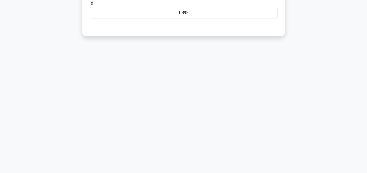
scroll to position [0, 0]
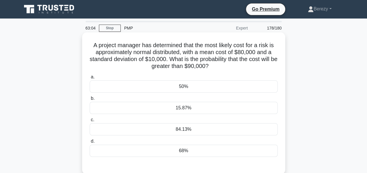
click at [175, 154] on div "68%" at bounding box center [184, 151] width 188 height 12
click at [90, 143] on input "d. 68%" at bounding box center [90, 142] width 0 height 4
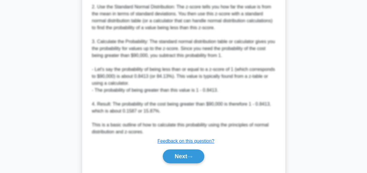
scroll to position [288, 0]
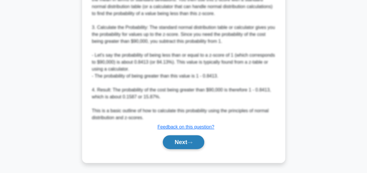
click at [173, 138] on button "Next" at bounding box center [183, 142] width 41 height 14
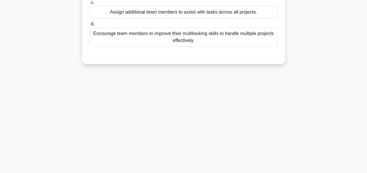
click at [173, 140] on div "62:57 Stop PMP Expert 179/180" at bounding box center [183, 26] width 330 height 290
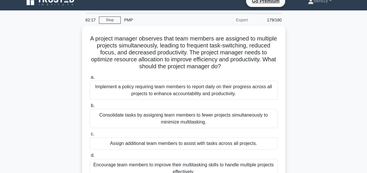
scroll to position [7, 0]
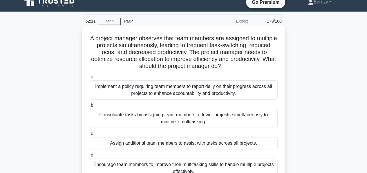
click at [159, 117] on div "Consolidate tasks by assigning team members to fewer projects simultaneously to…" at bounding box center [184, 118] width 188 height 19
click at [90, 108] on input "b. Consolidate tasks by assigning team members to fewer projects simultaneously…" at bounding box center [90, 106] width 0 height 4
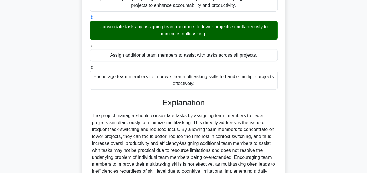
scroll to position [169, 0]
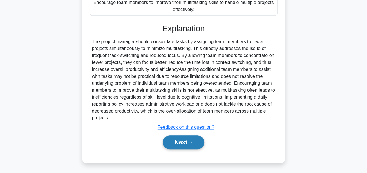
click at [171, 140] on button "Next" at bounding box center [183, 143] width 41 height 14
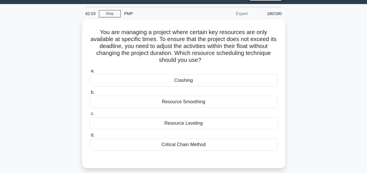
scroll to position [0, 0]
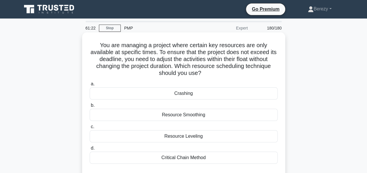
click at [177, 154] on div "Critical Chain Method" at bounding box center [184, 158] width 188 height 12
click at [90, 150] on input "d. Critical Chain Method" at bounding box center [90, 149] width 0 height 4
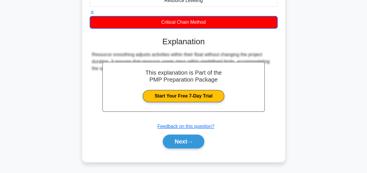
scroll to position [140, 0]
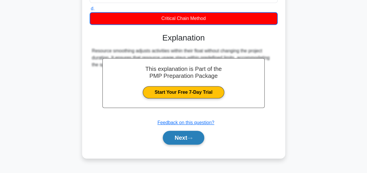
click at [180, 138] on button "Next" at bounding box center [183, 138] width 41 height 14
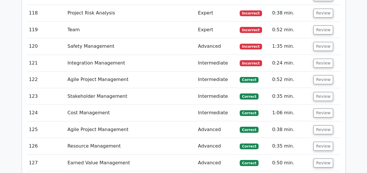
scroll to position [3260, 0]
